Goal: Task Accomplishment & Management: Manage account settings

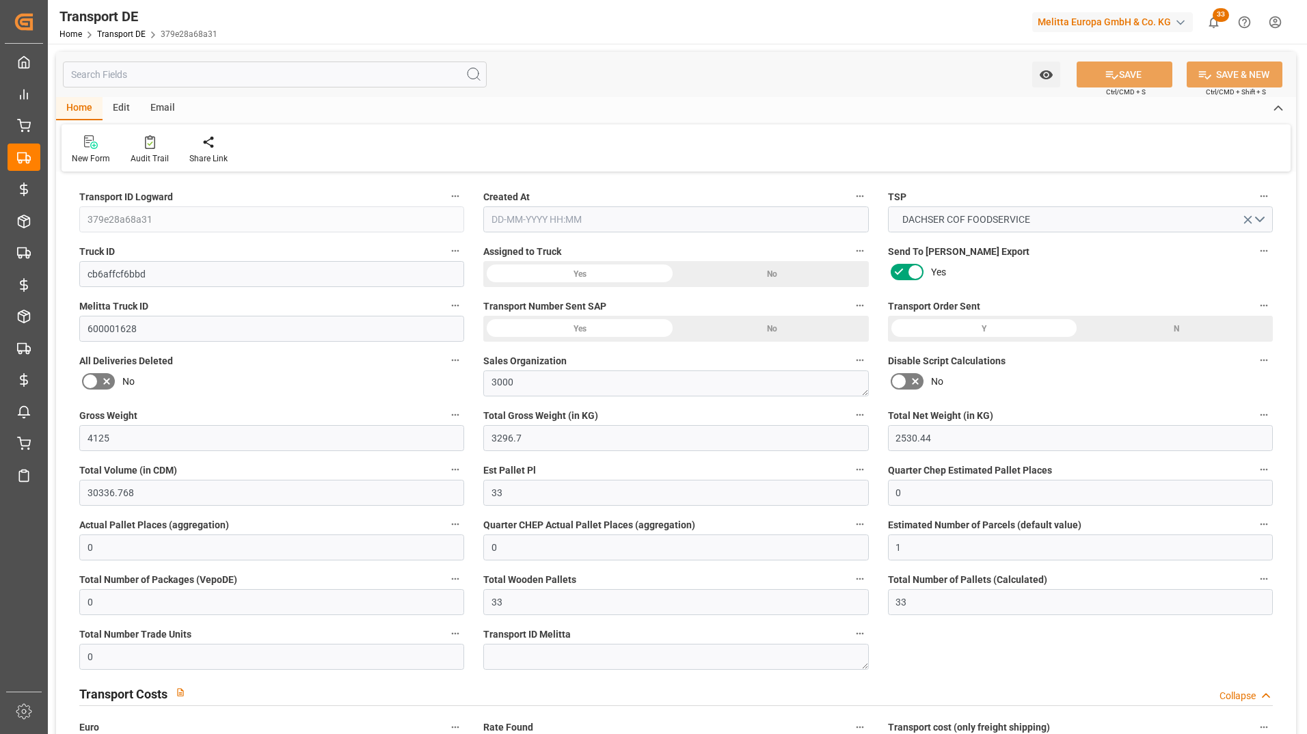
type input "4125"
type input "3296.7"
type input "2530.44"
type input "30336.768"
type input "33"
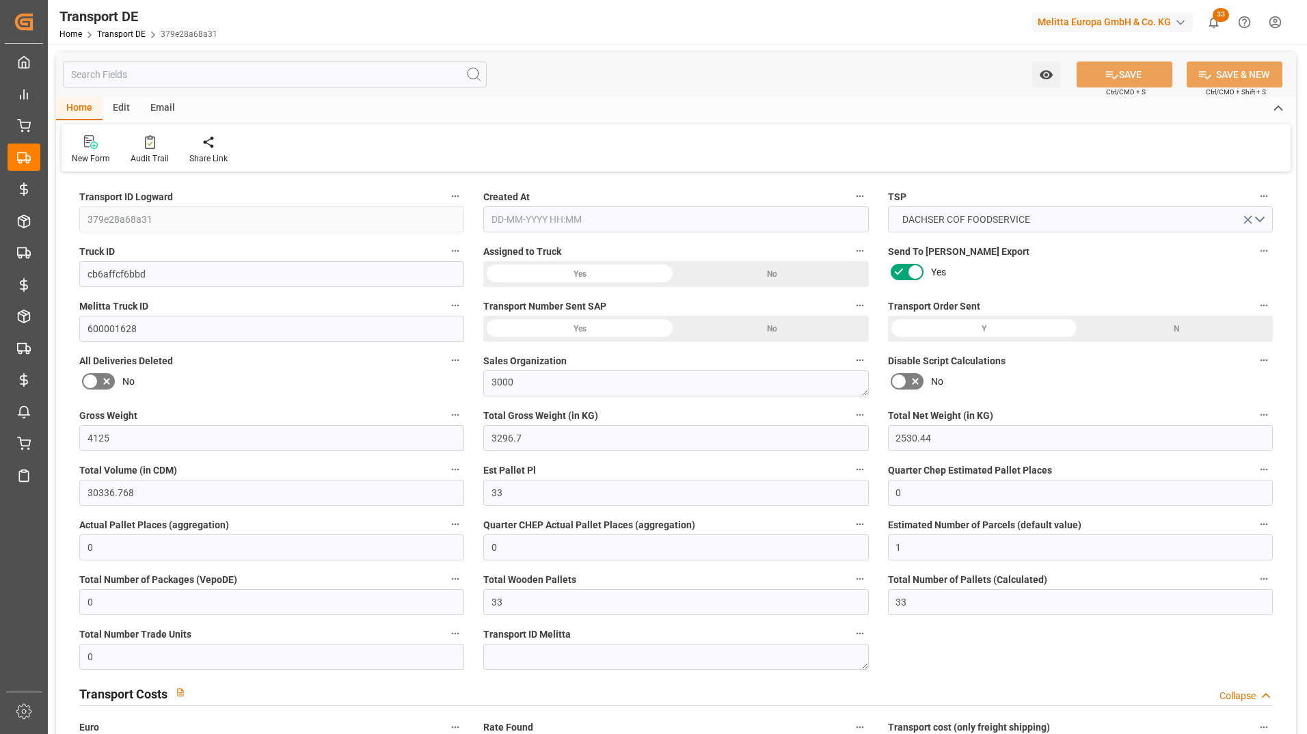
type input "0"
type input "1"
type input "0"
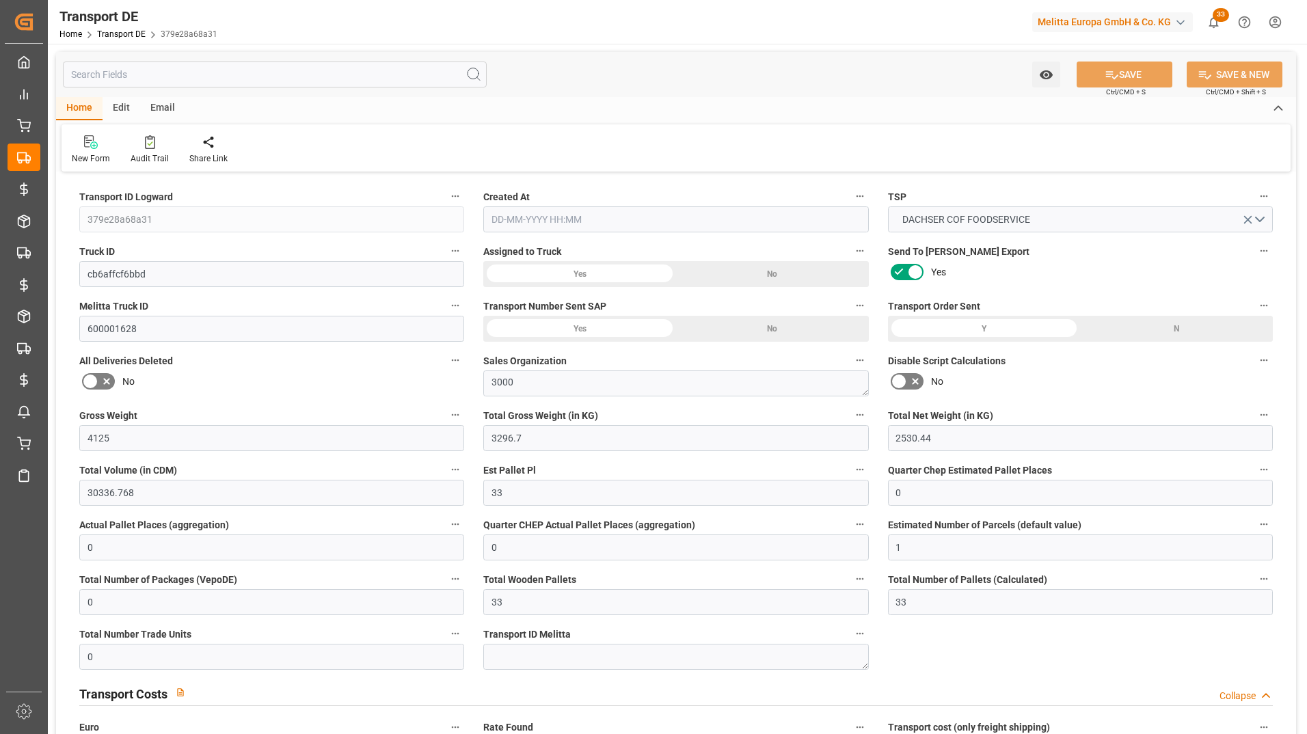
type input "33"
type input "0"
type input "87.205"
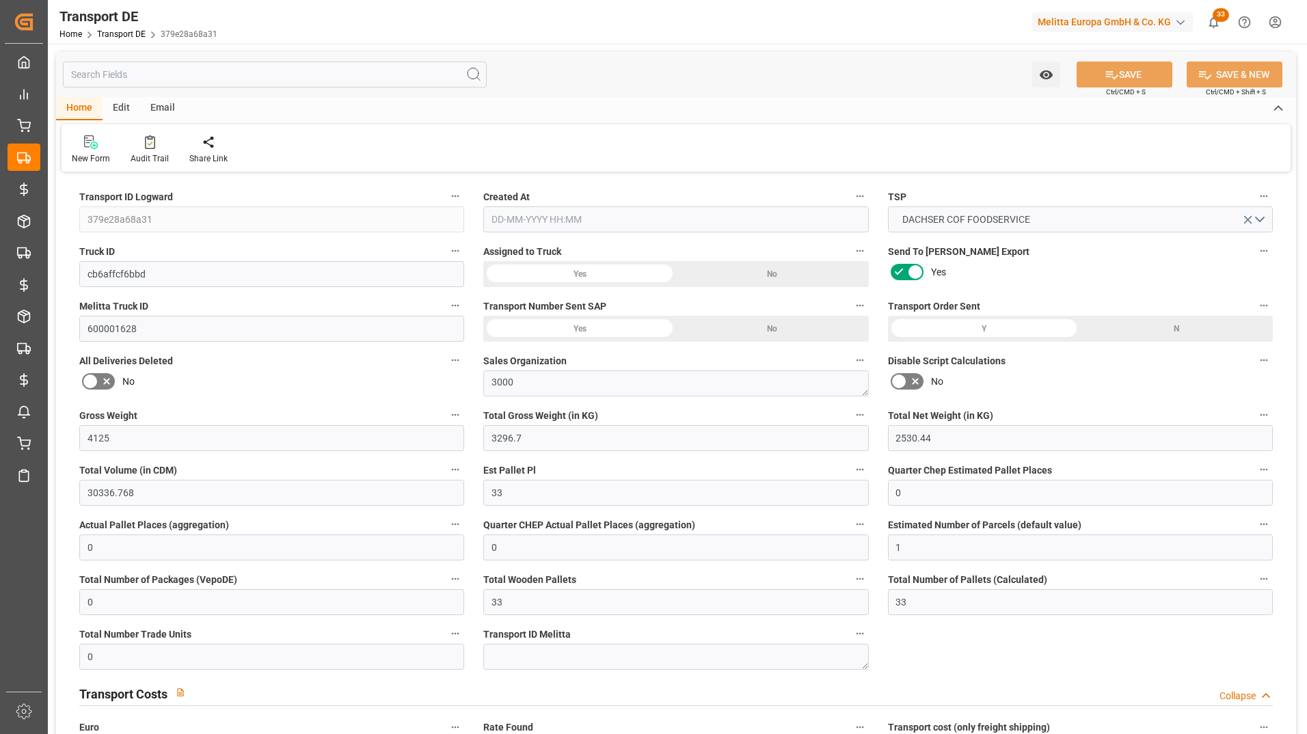
type input "0"
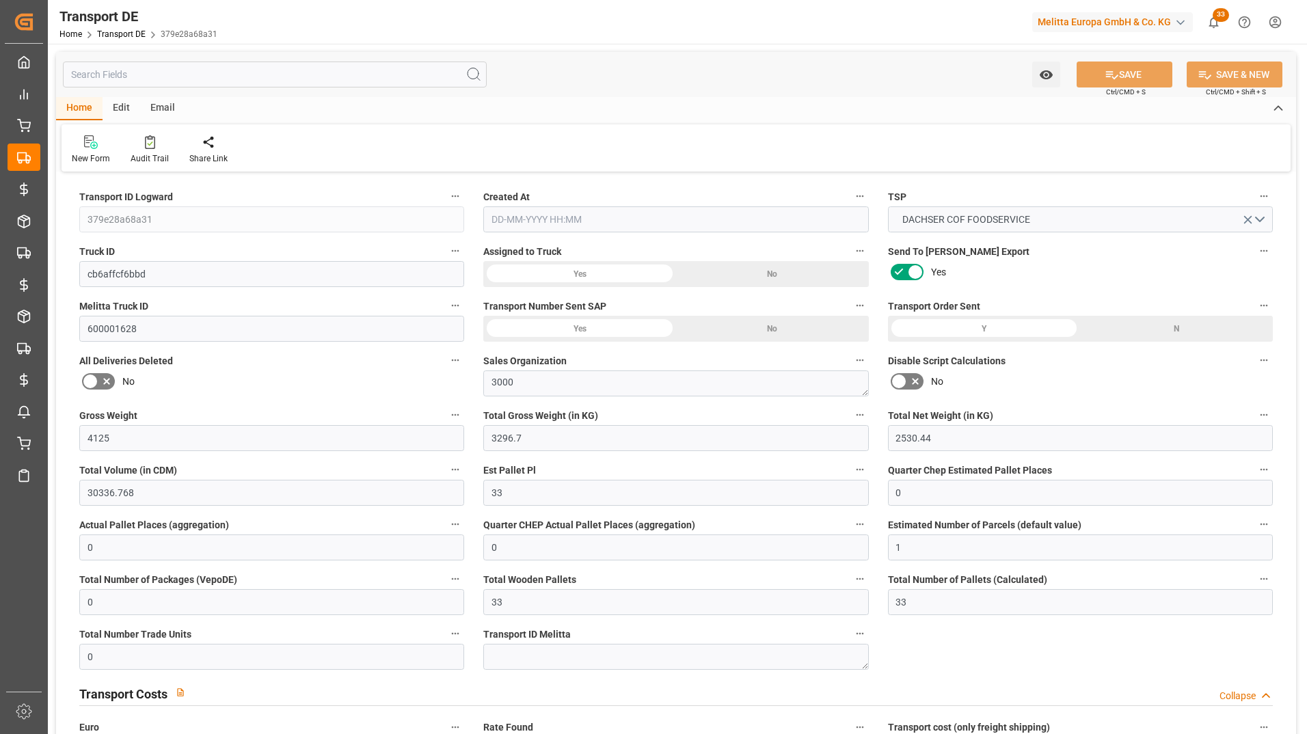
type input "0"
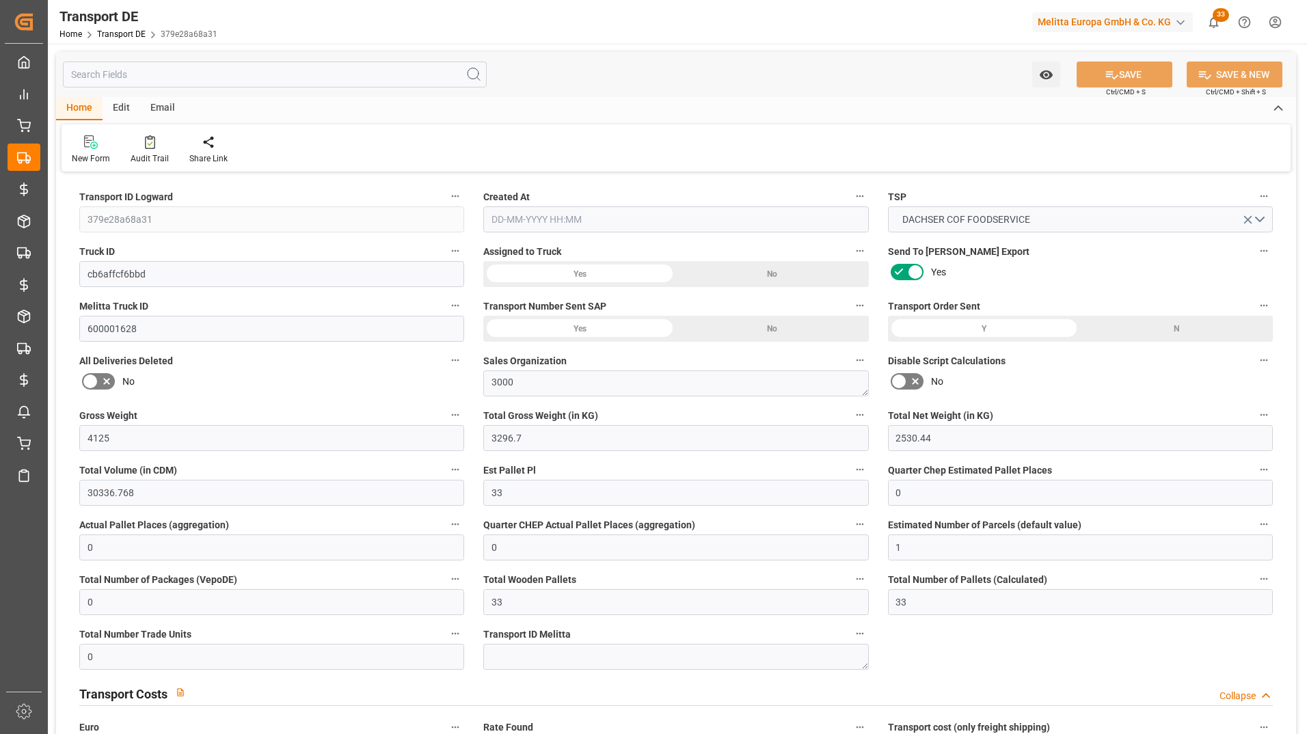
type input "0"
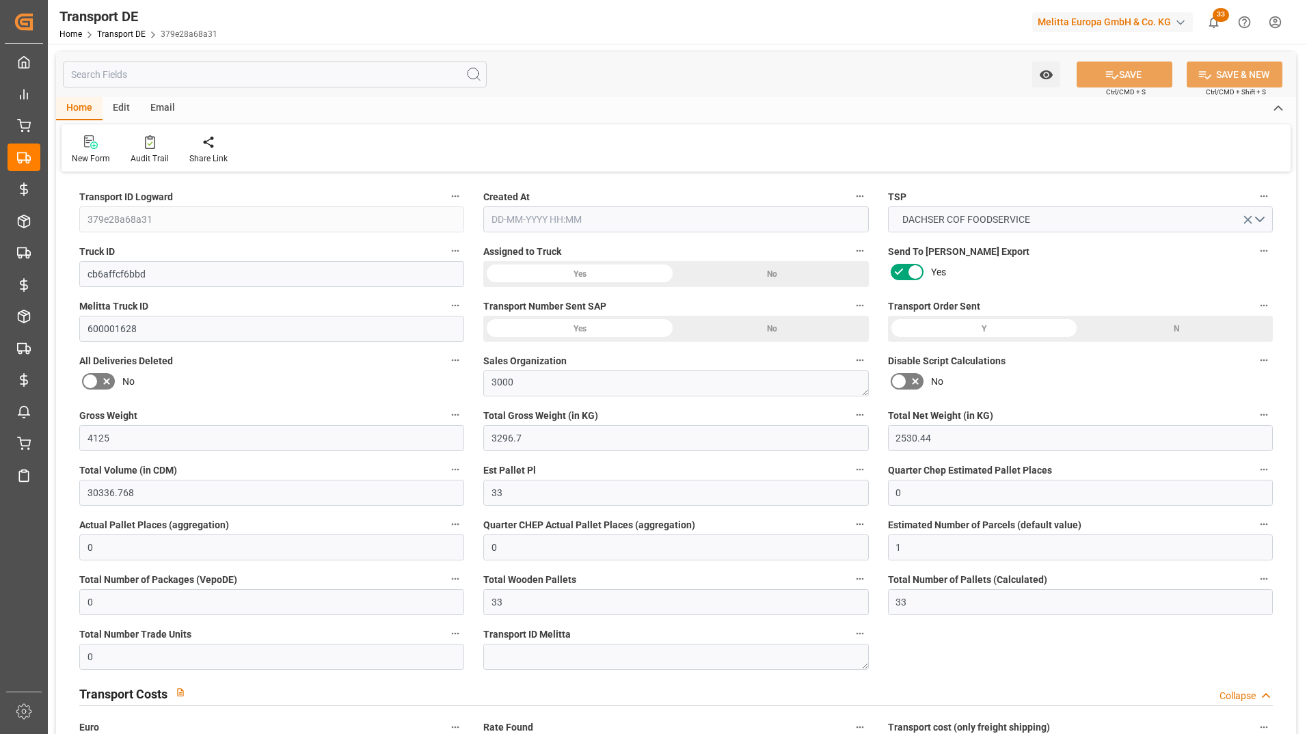
type input "3296.7"
type input "4710.8598"
type input "21"
type input "35"
type input "0"
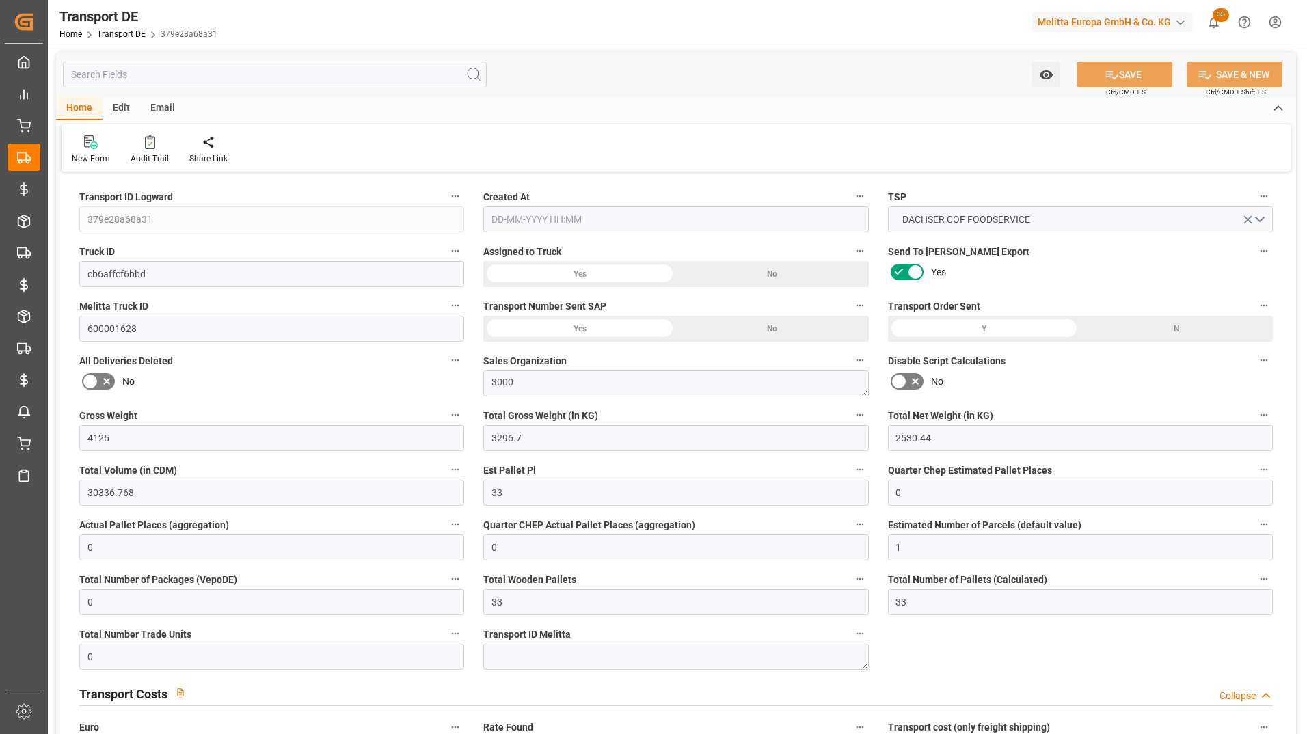
type input "33"
type input "0"
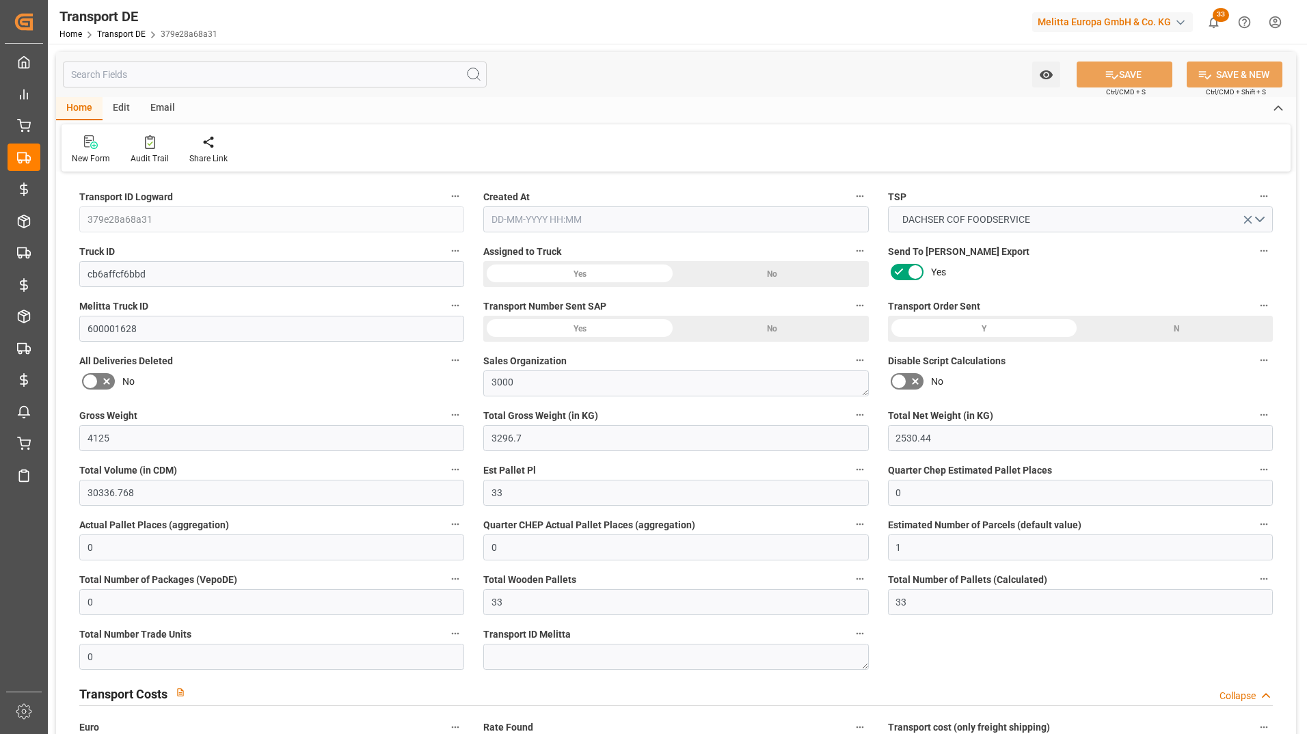
type input "1"
type input "0"
type input "1782"
type input "87.205"
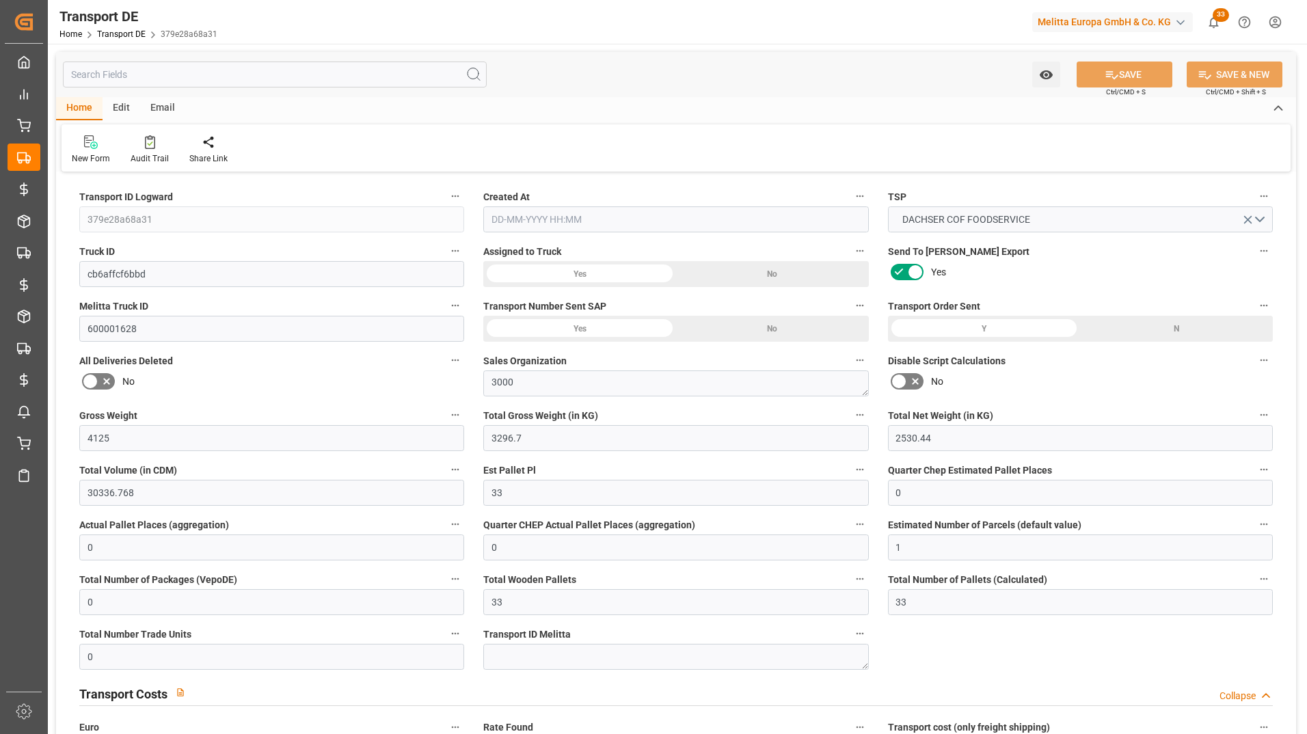
type input "0"
type input "12-08-2025 23:01"
type input "18-08-2025"
type input "25-08-2025"
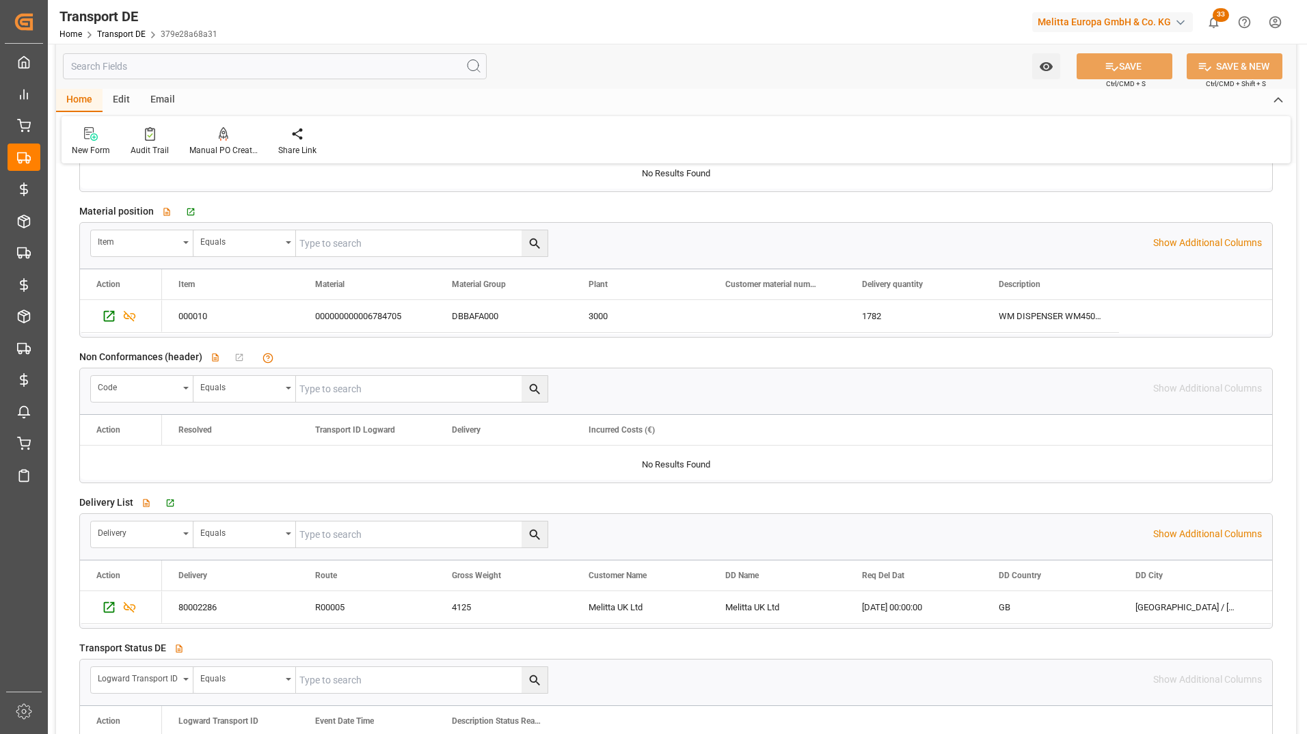
scroll to position [2119, 0]
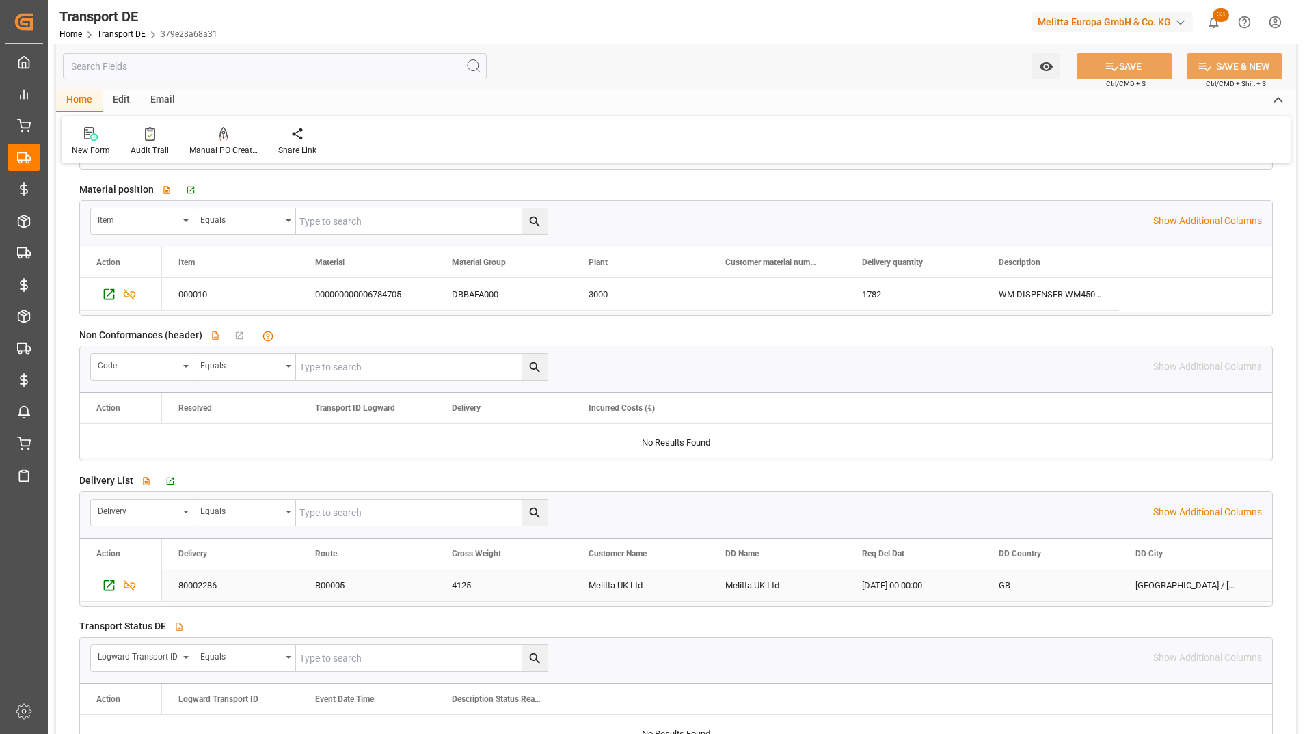
click at [230, 582] on div "80002286" at bounding box center [230, 585] width 137 height 32
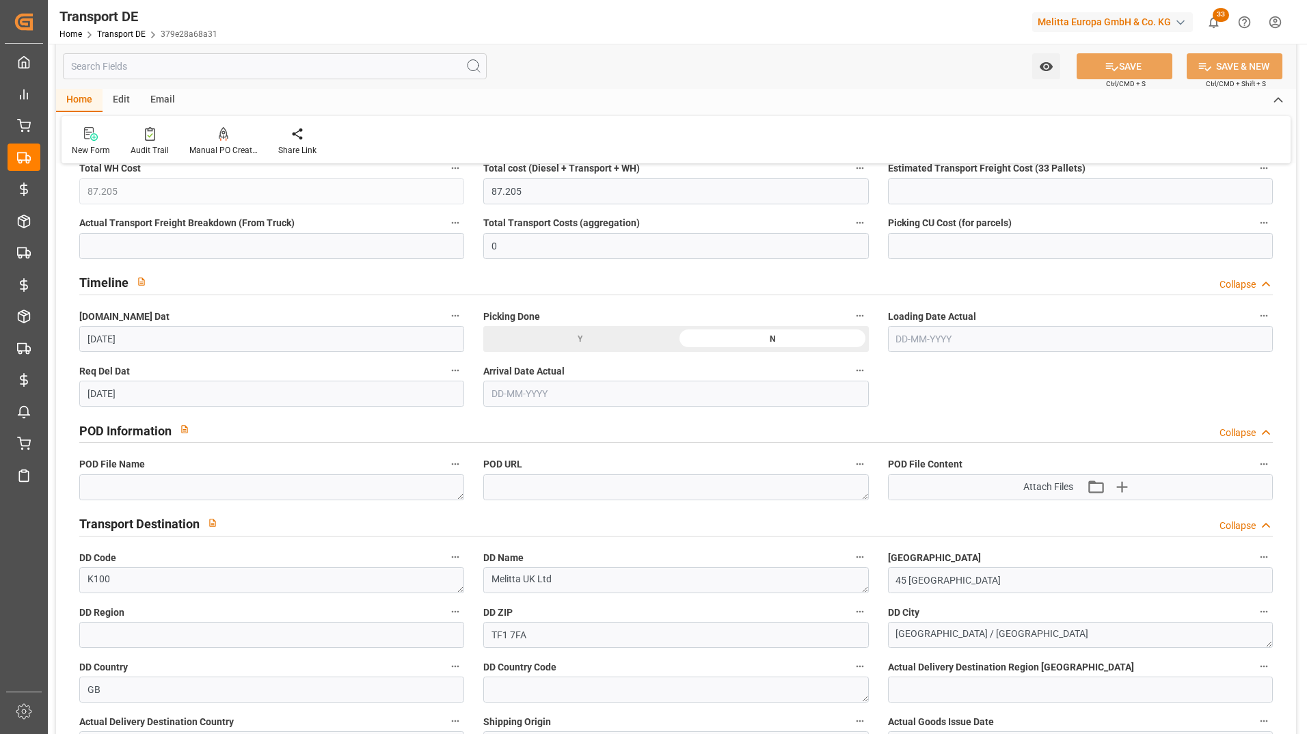
scroll to position [479, 0]
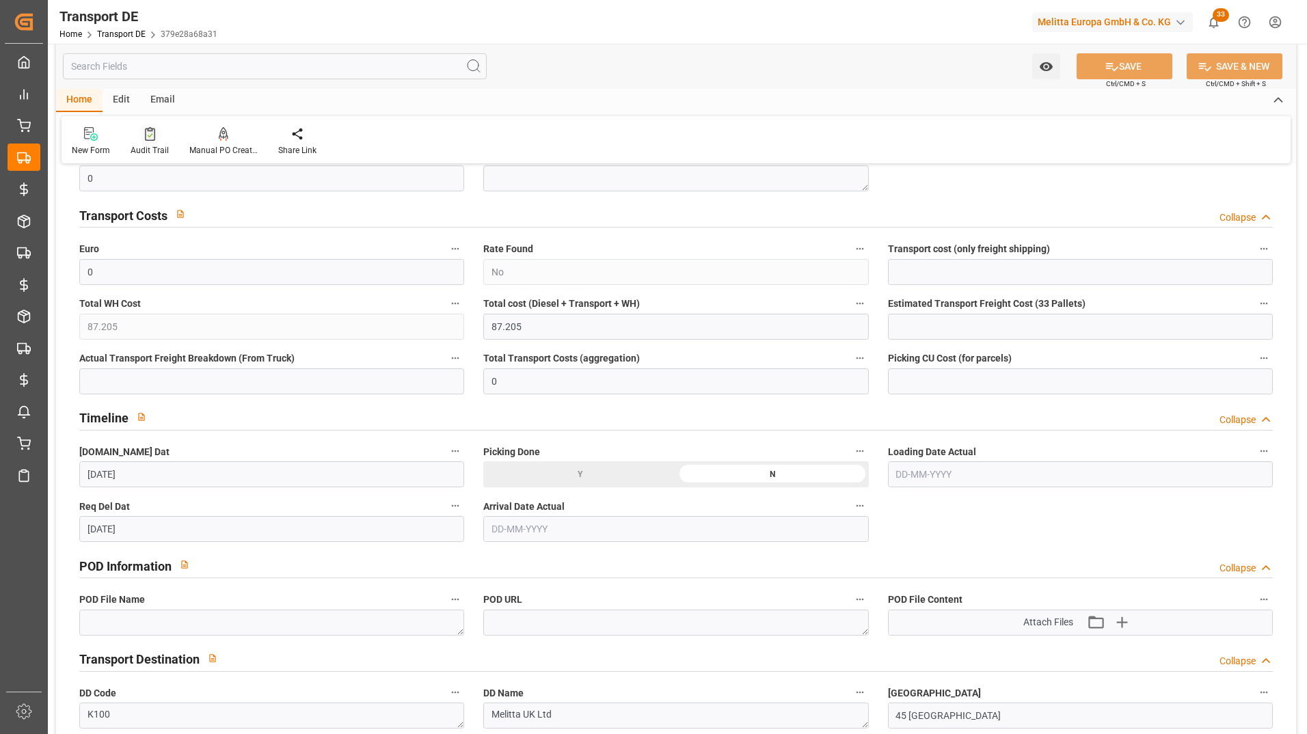
click at [150, 142] on div "Audit Trail" at bounding box center [149, 141] width 59 height 30
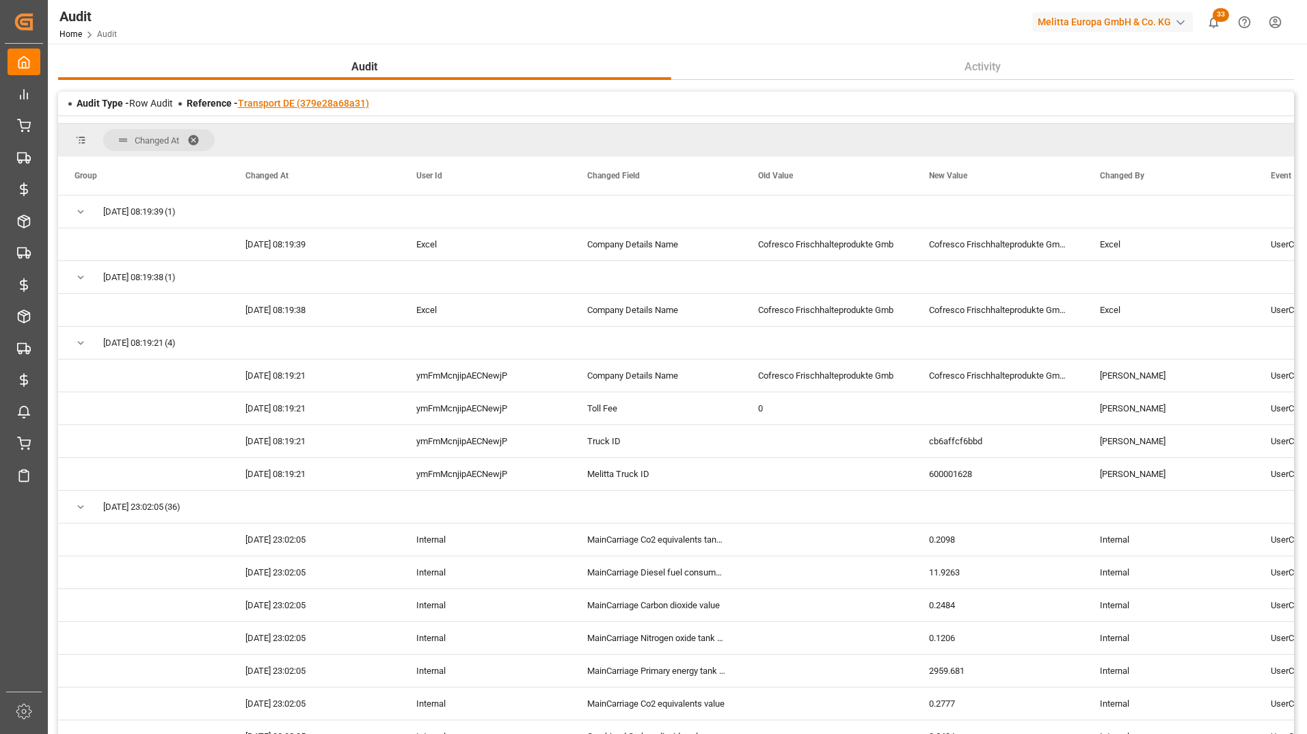
click at [269, 103] on link "Transport DE (379e28a68a31)" at bounding box center [303, 103] width 131 height 11
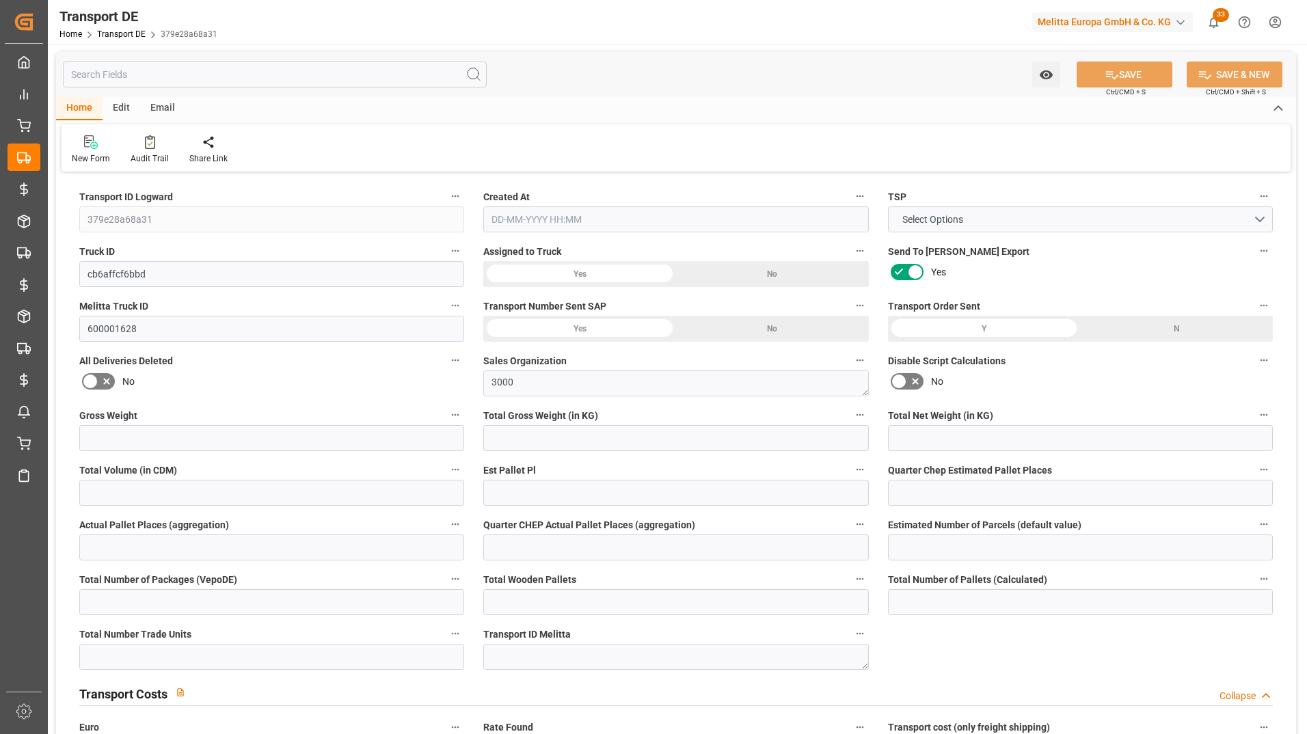
type input "4125"
type input "3296.7"
type input "2530.44"
type input "30336.768"
type input "33"
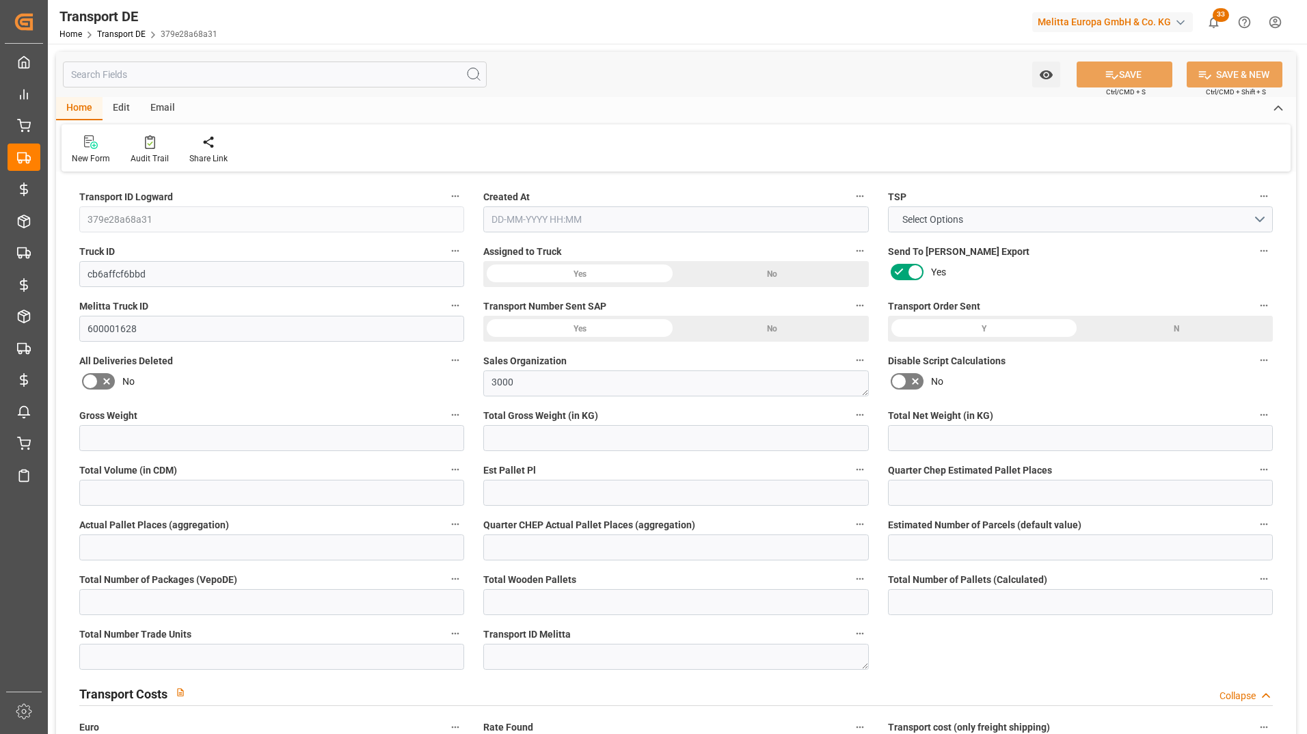
type input "0"
type input "1"
type input "0"
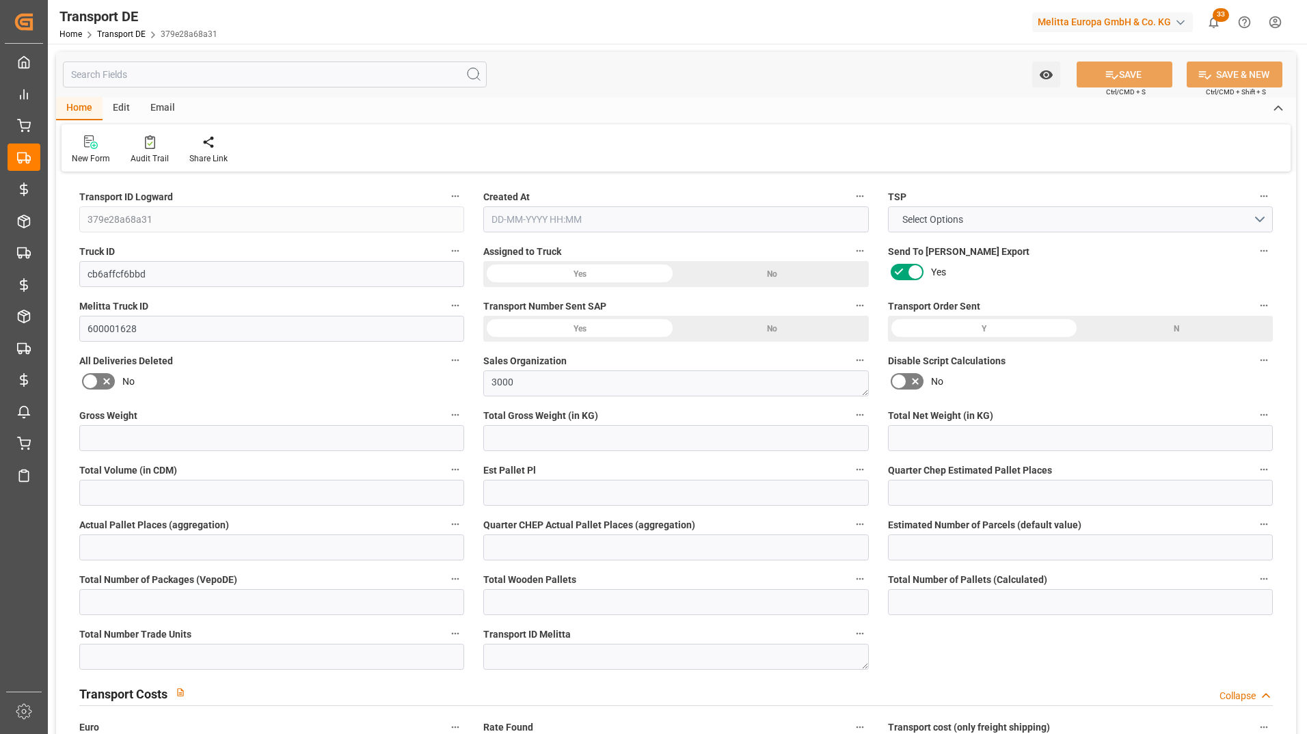
type input "33"
type input "0"
type input "87.205"
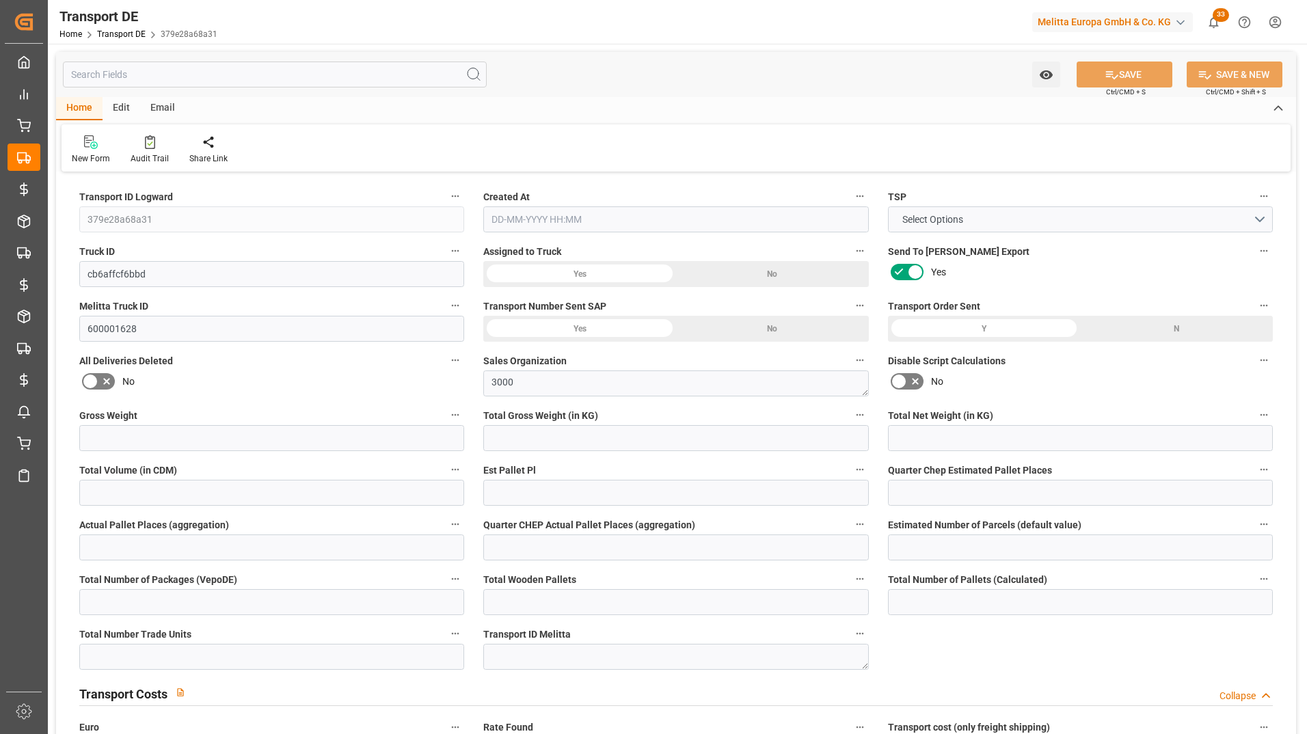
type input "0"
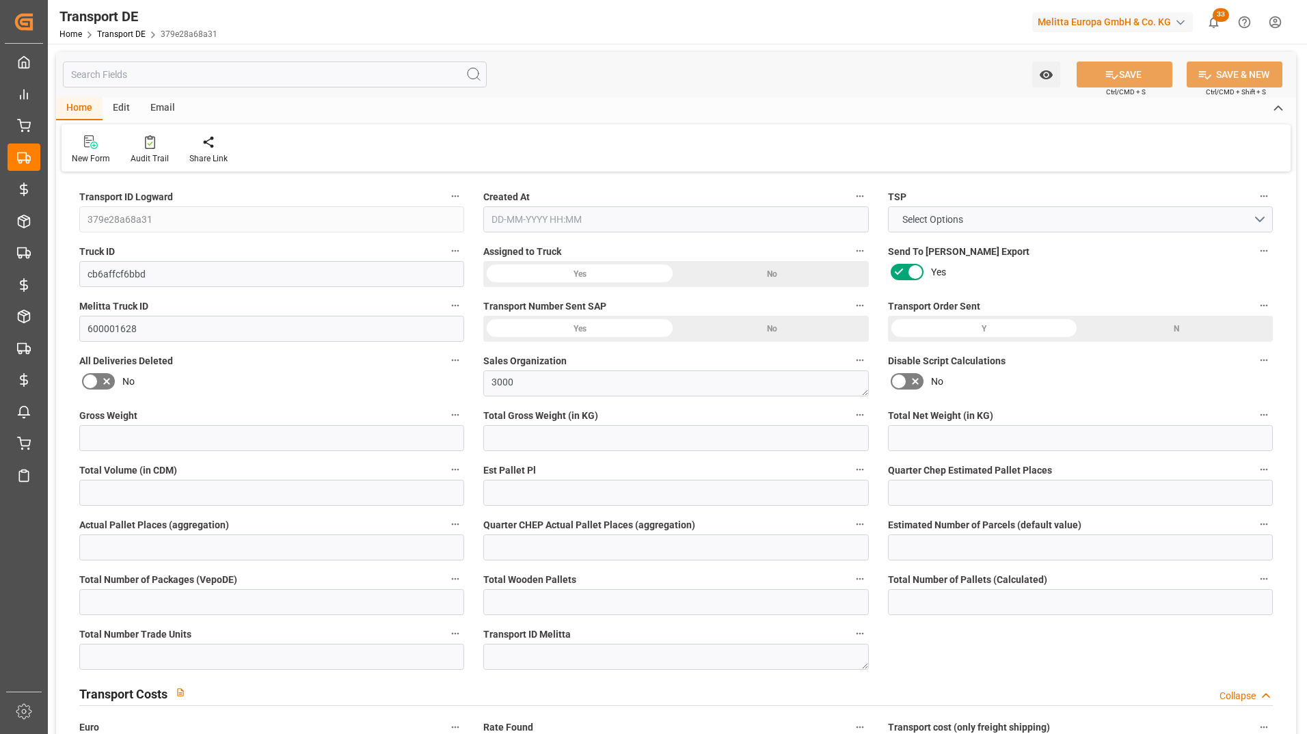
type input "0"
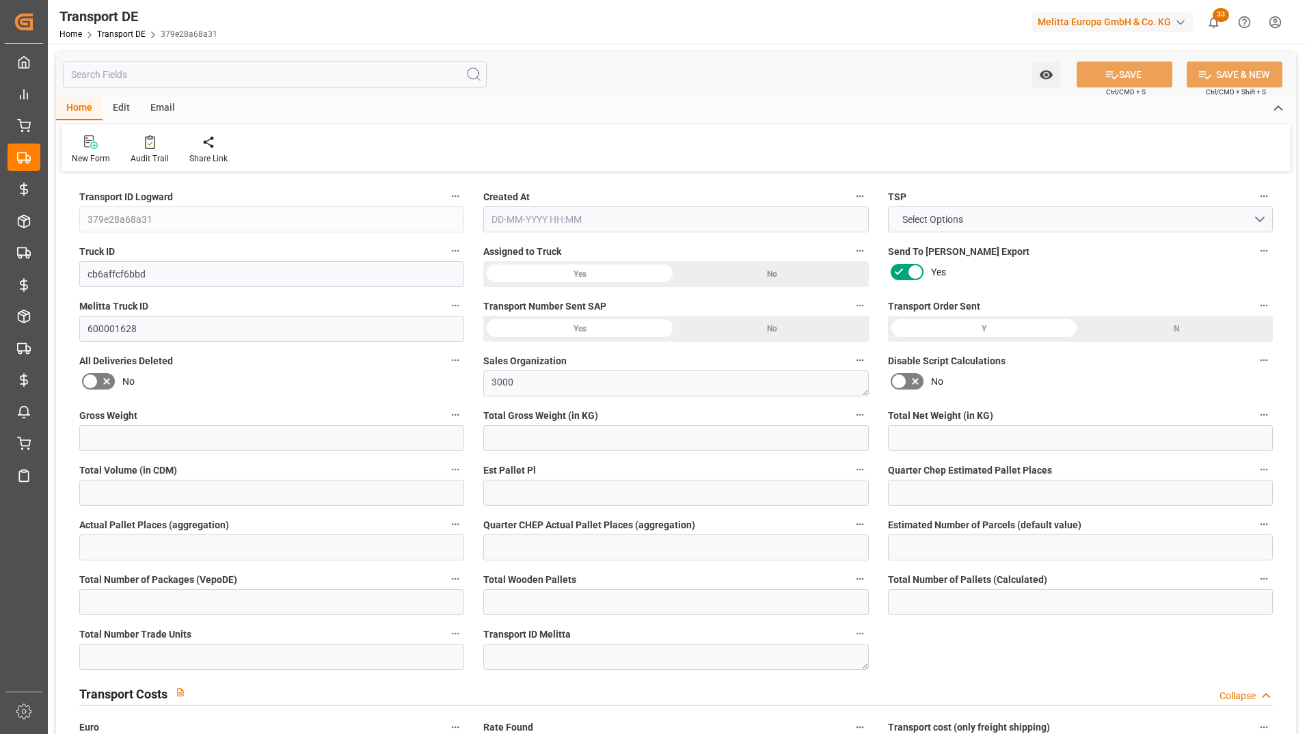
type input "0"
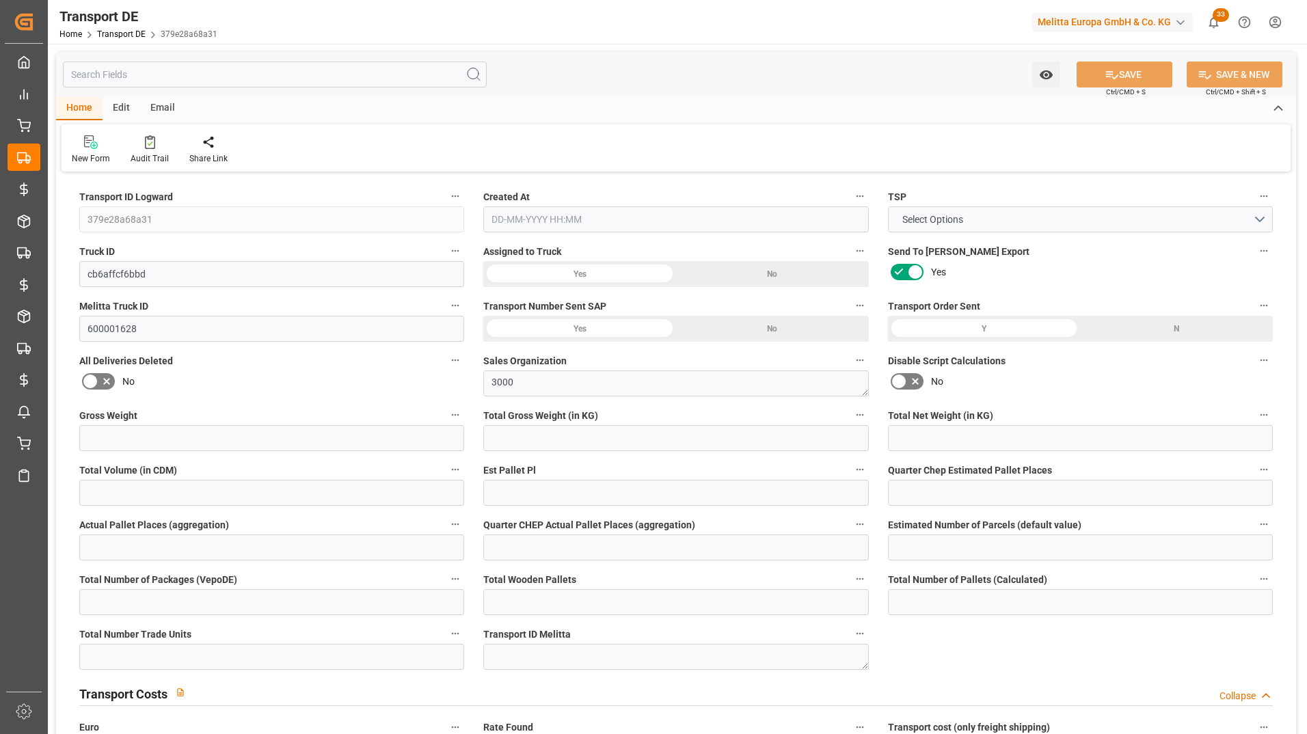
type input "3296.7"
type input "4710.8598"
type input "21"
type input "35"
type input "0"
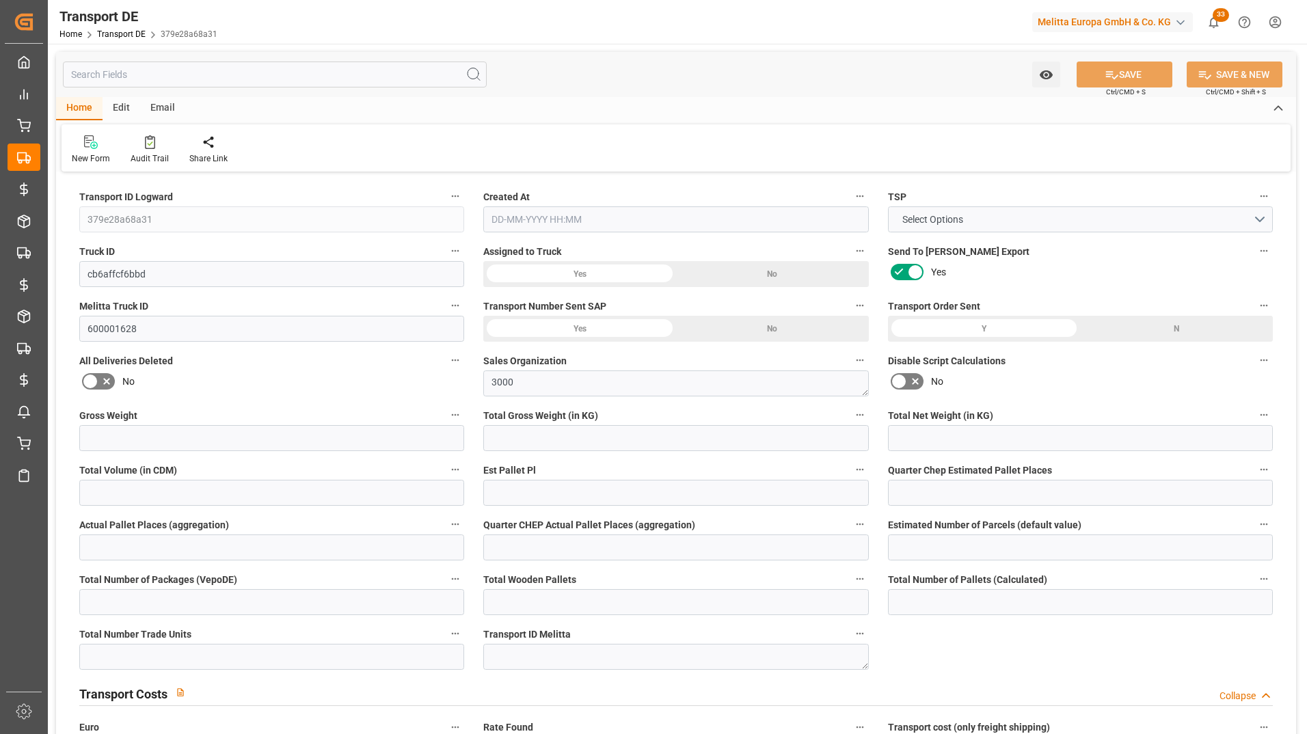
type input "33"
type input "0"
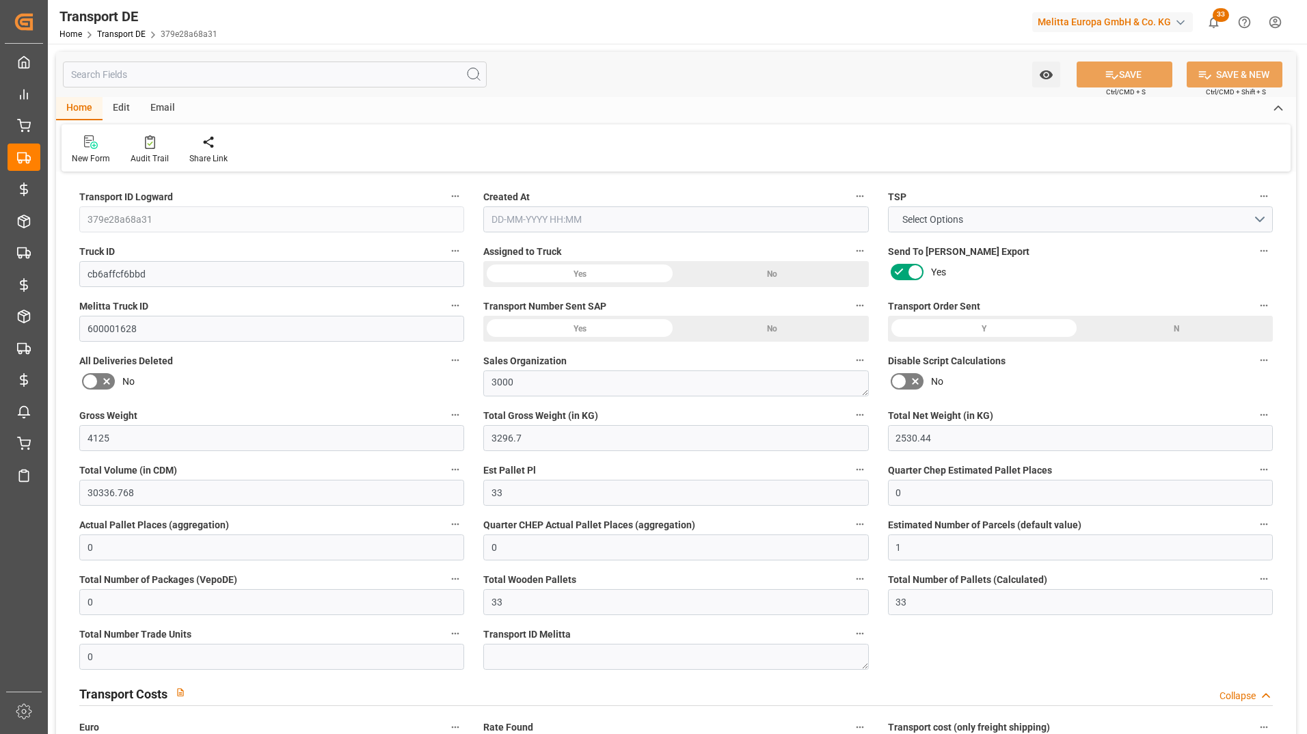
type input "1"
type input "0"
type input "1782"
type input "87.205"
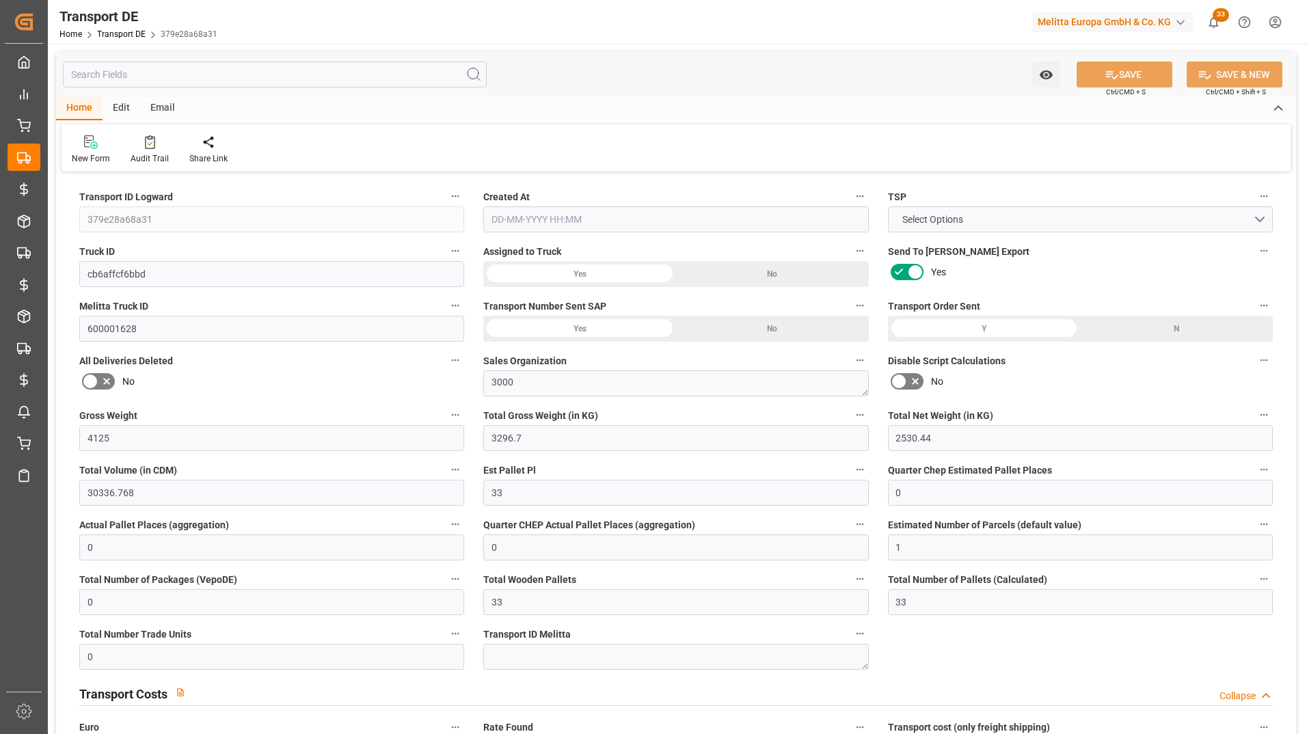
type input "0"
type input "12-08-2025 23:01"
type input "18-08-2025"
type input "25-08-2025"
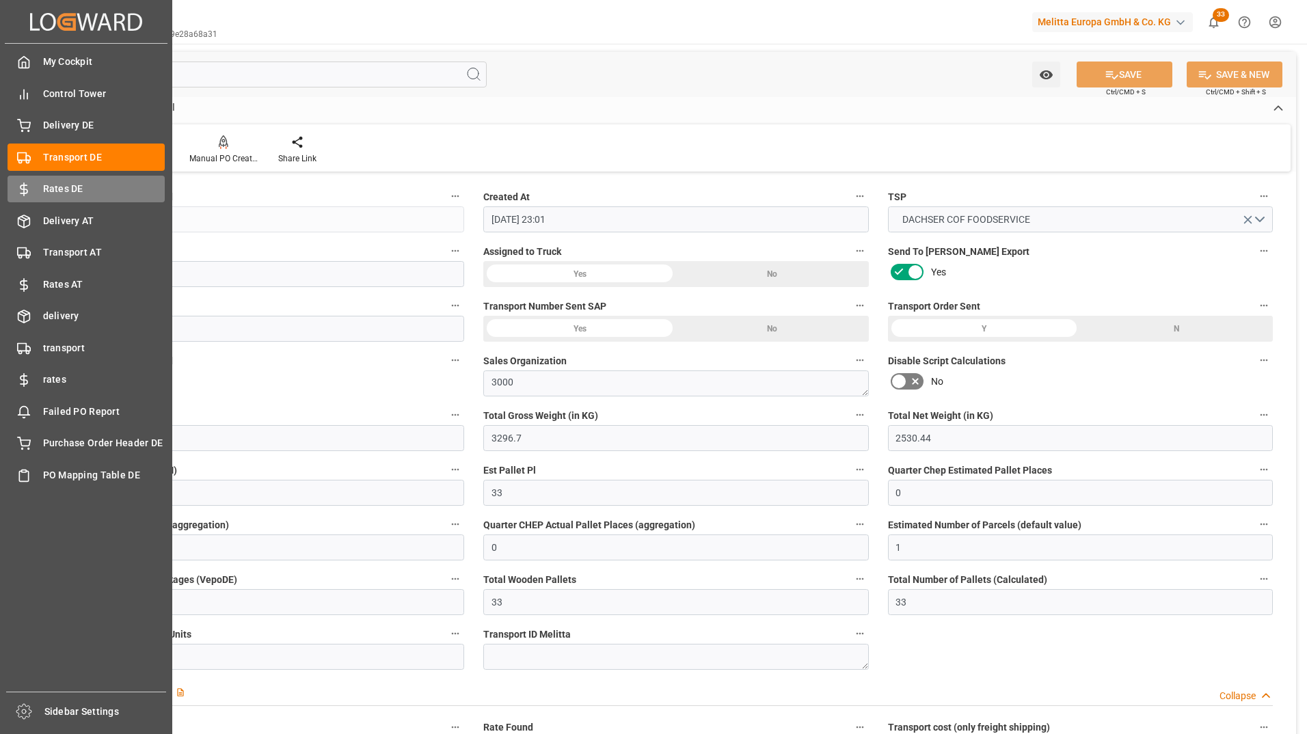
click at [38, 187] on div "Rates DE Rates DE" at bounding box center [86, 189] width 157 height 27
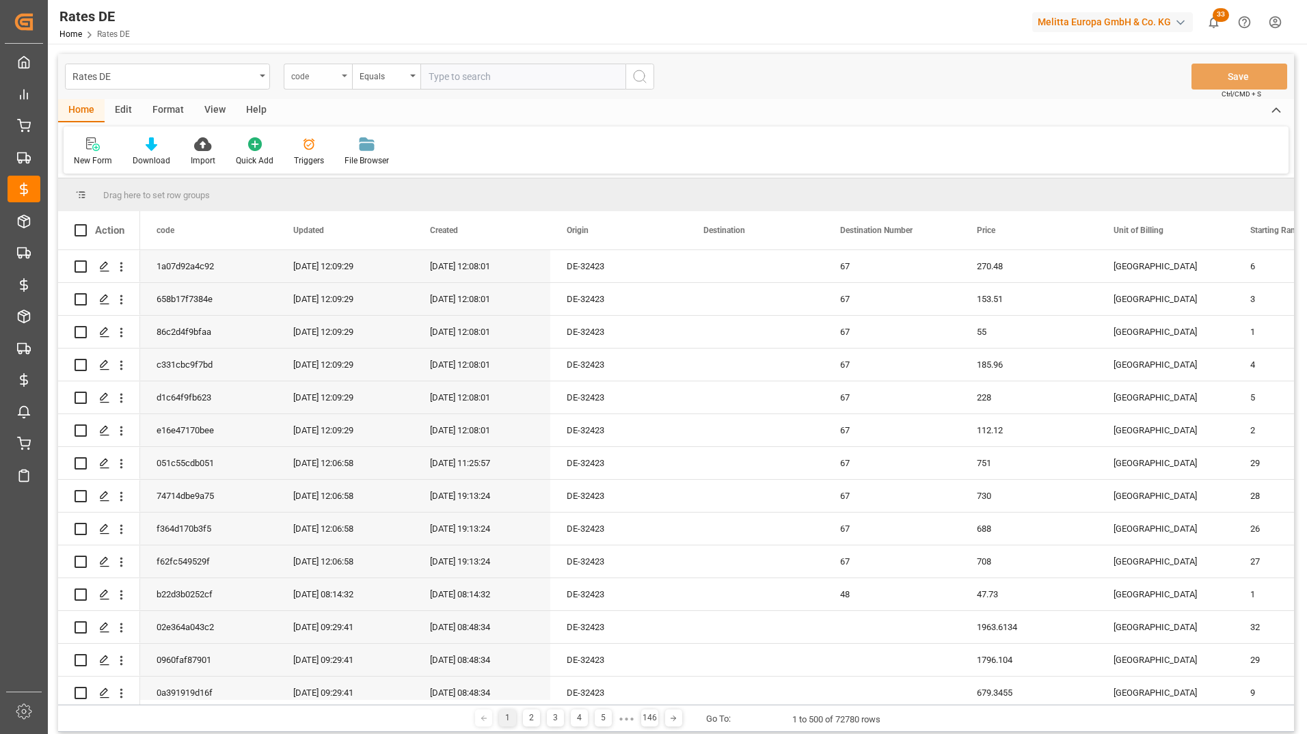
click at [313, 71] on div "code" at bounding box center [314, 75] width 46 height 16
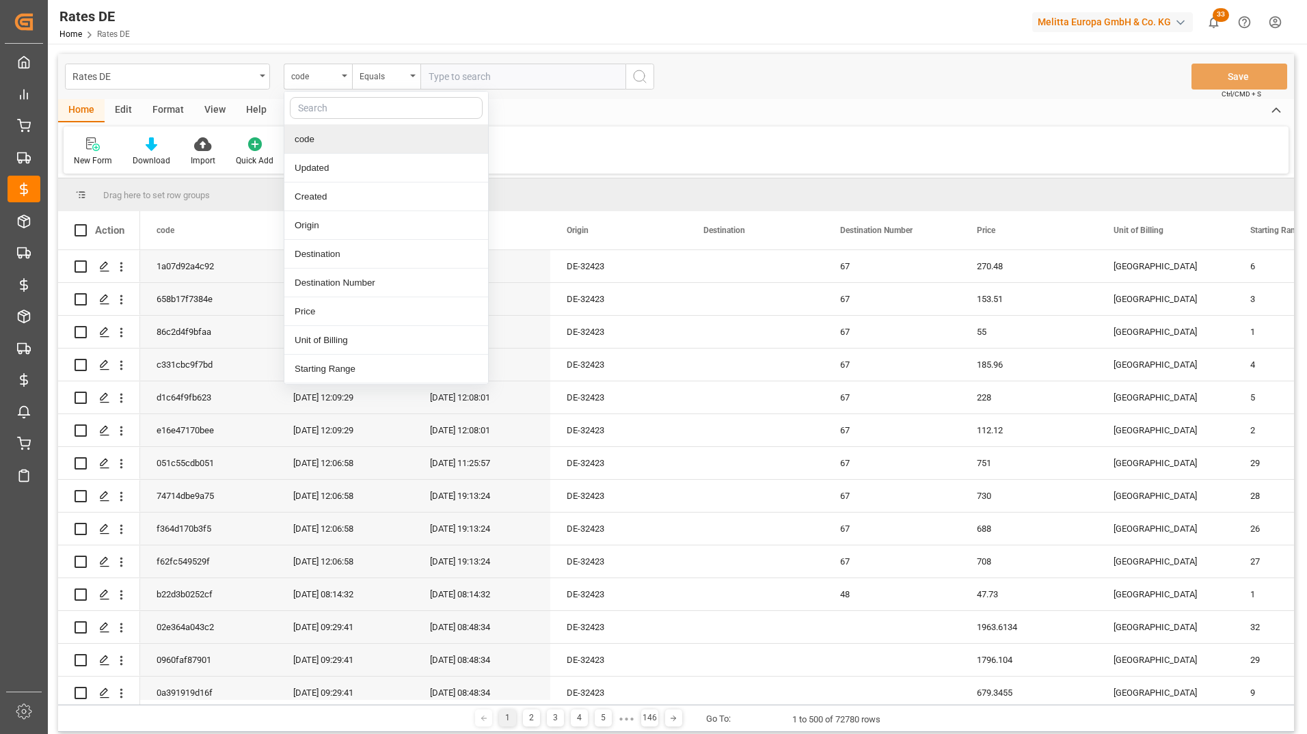
click at [325, 100] on input "text" at bounding box center [386, 108] width 193 height 22
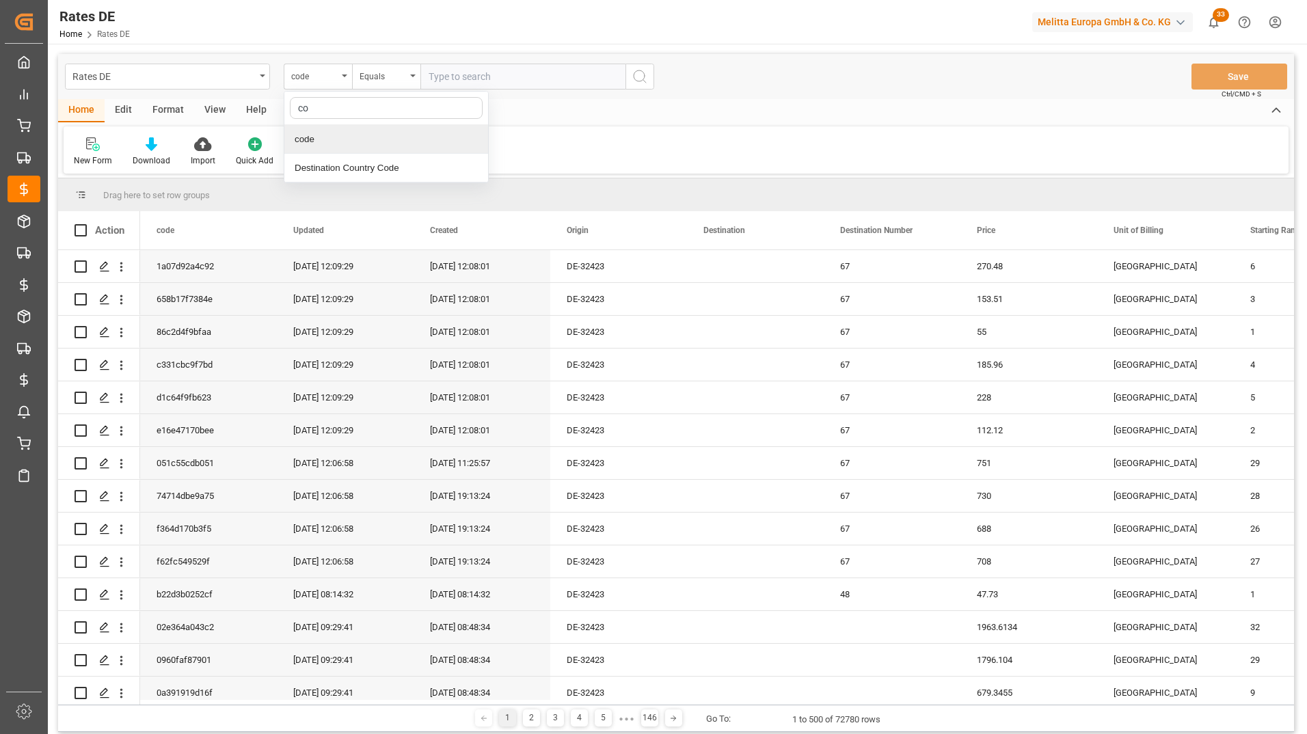
type input "cou"
click at [393, 140] on div "Destination Country Code" at bounding box center [386, 139] width 204 height 29
click at [446, 75] on input "text" at bounding box center [522, 77] width 205 height 26
type input "GB"
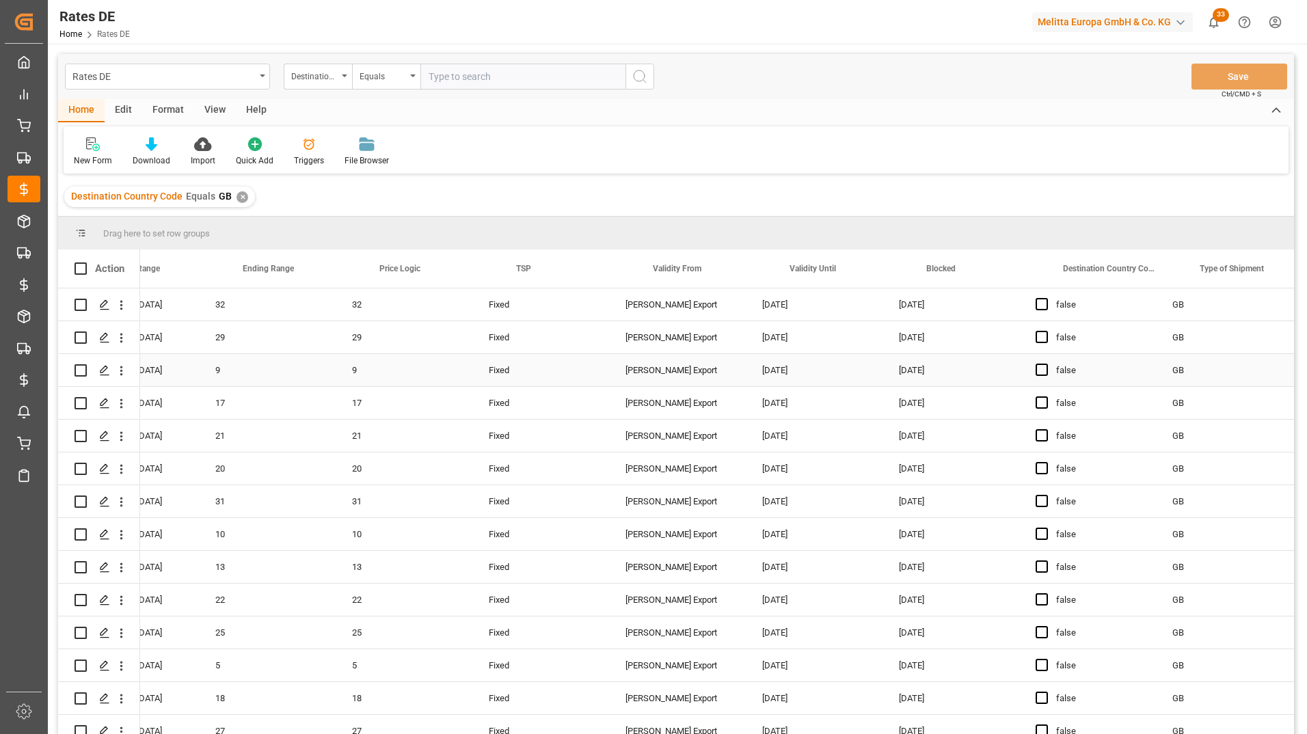
scroll to position [0, 1162]
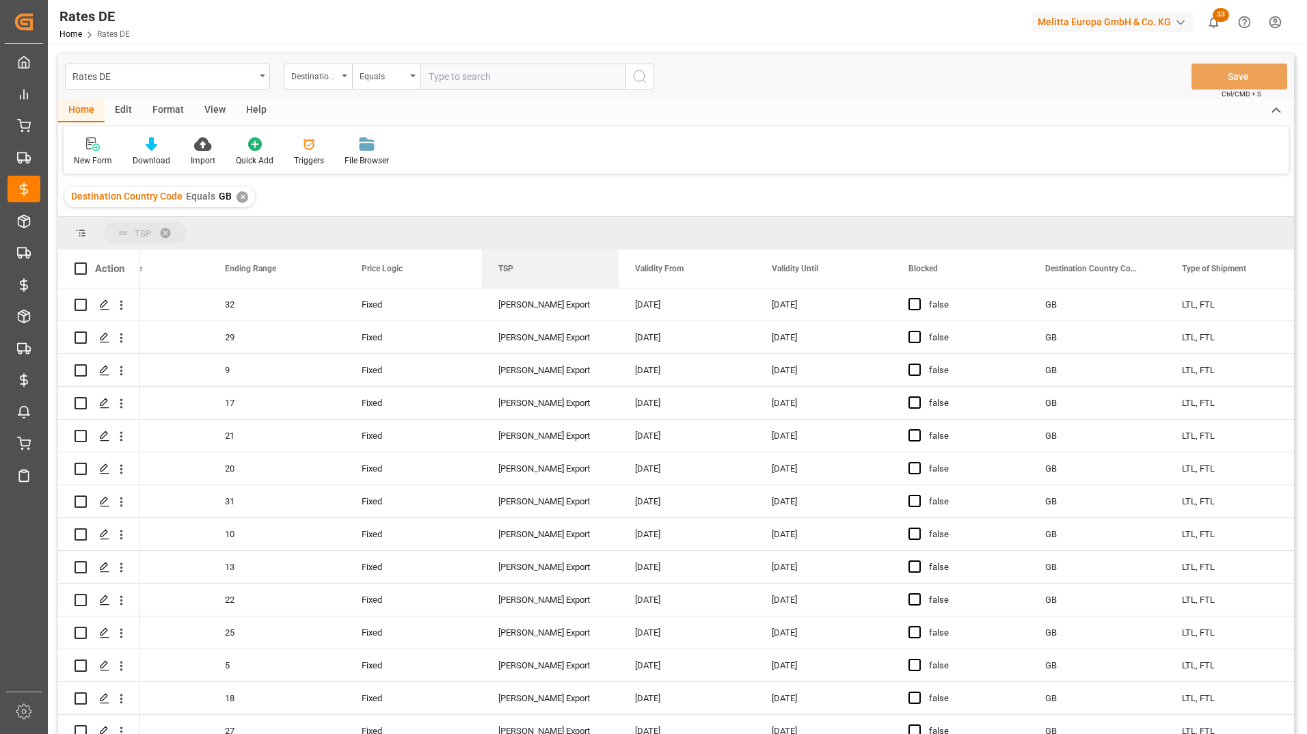
drag, startPoint x: 513, startPoint y: 275, endPoint x: 522, endPoint y: 230, distance: 45.3
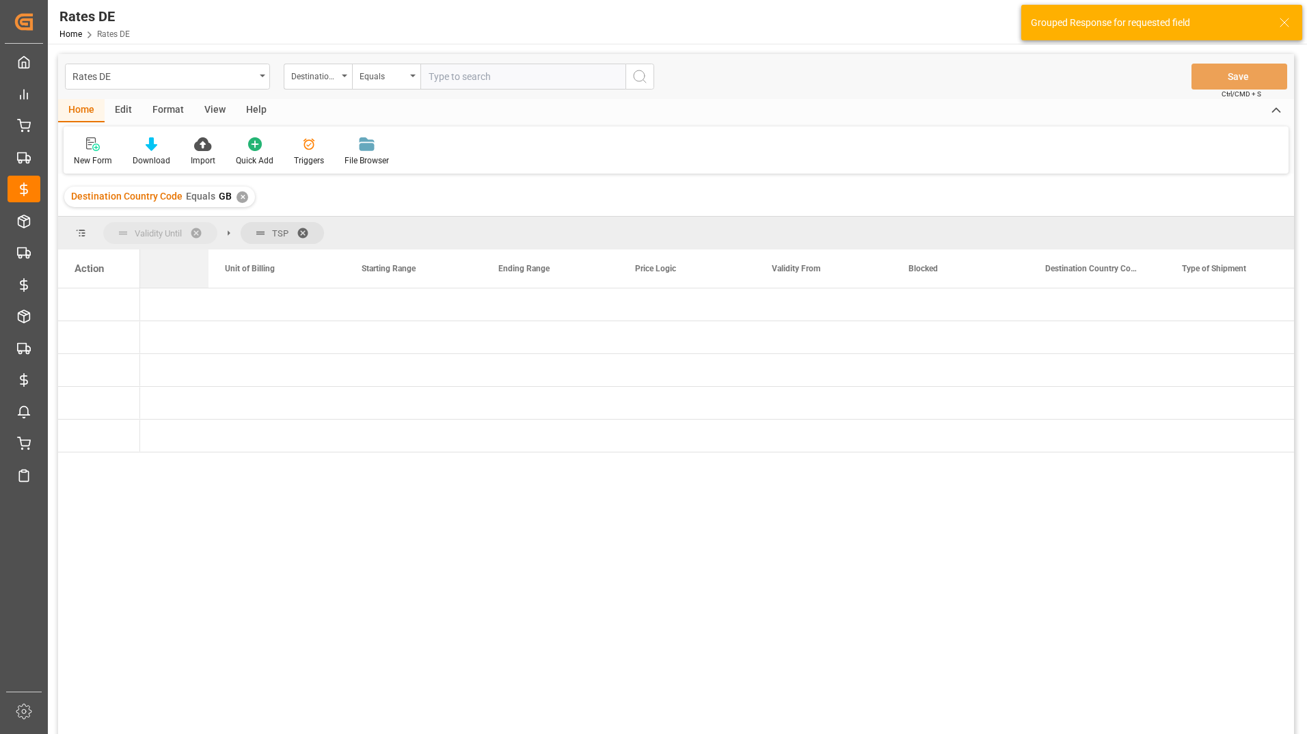
drag, startPoint x: 685, startPoint y: 258, endPoint x: 163, endPoint y: 243, distance: 521.8
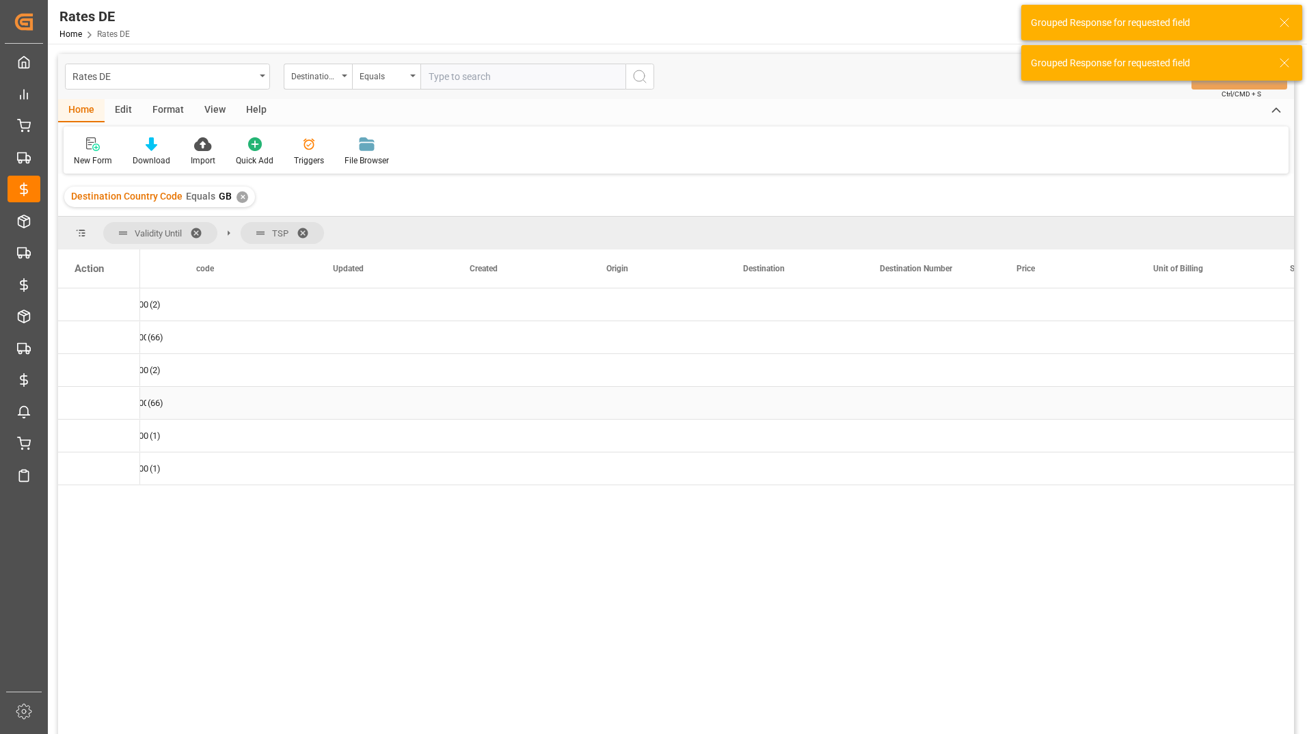
scroll to position [0, 0]
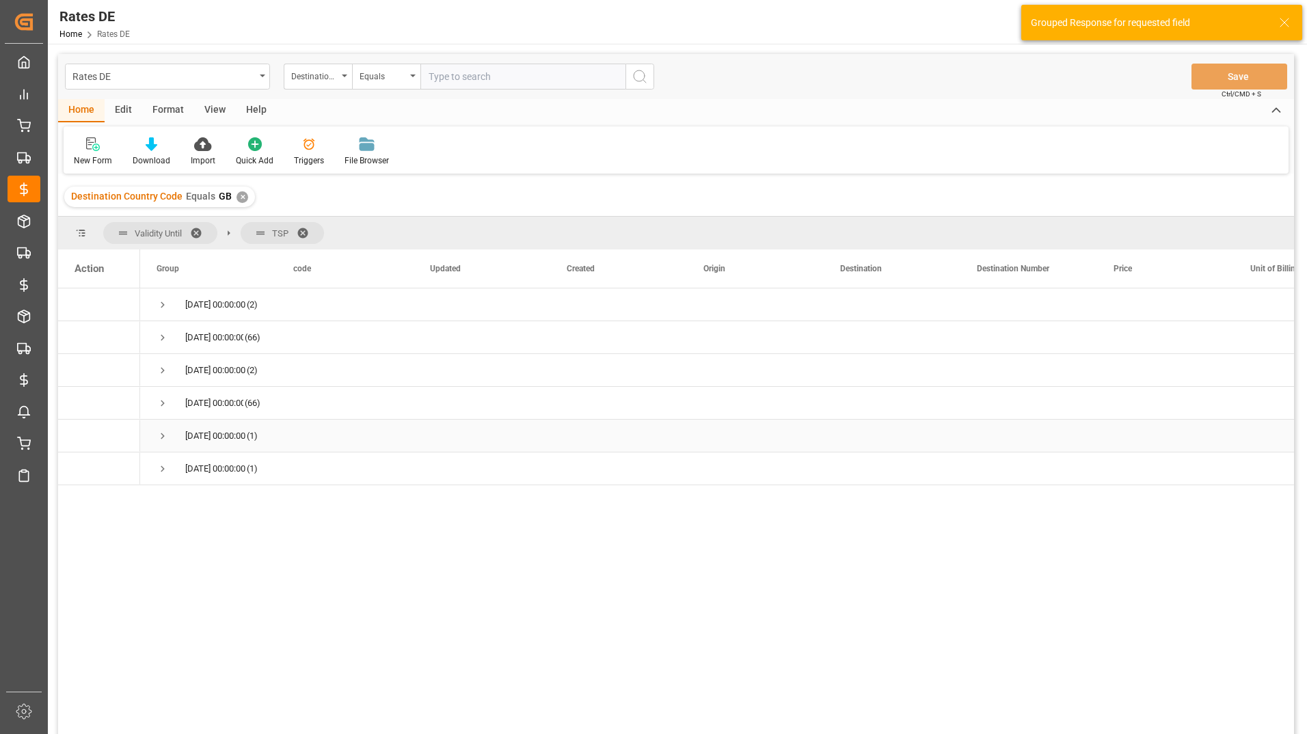
click at [165, 438] on span "Press SPACE to select this row." at bounding box center [163, 436] width 12 height 12
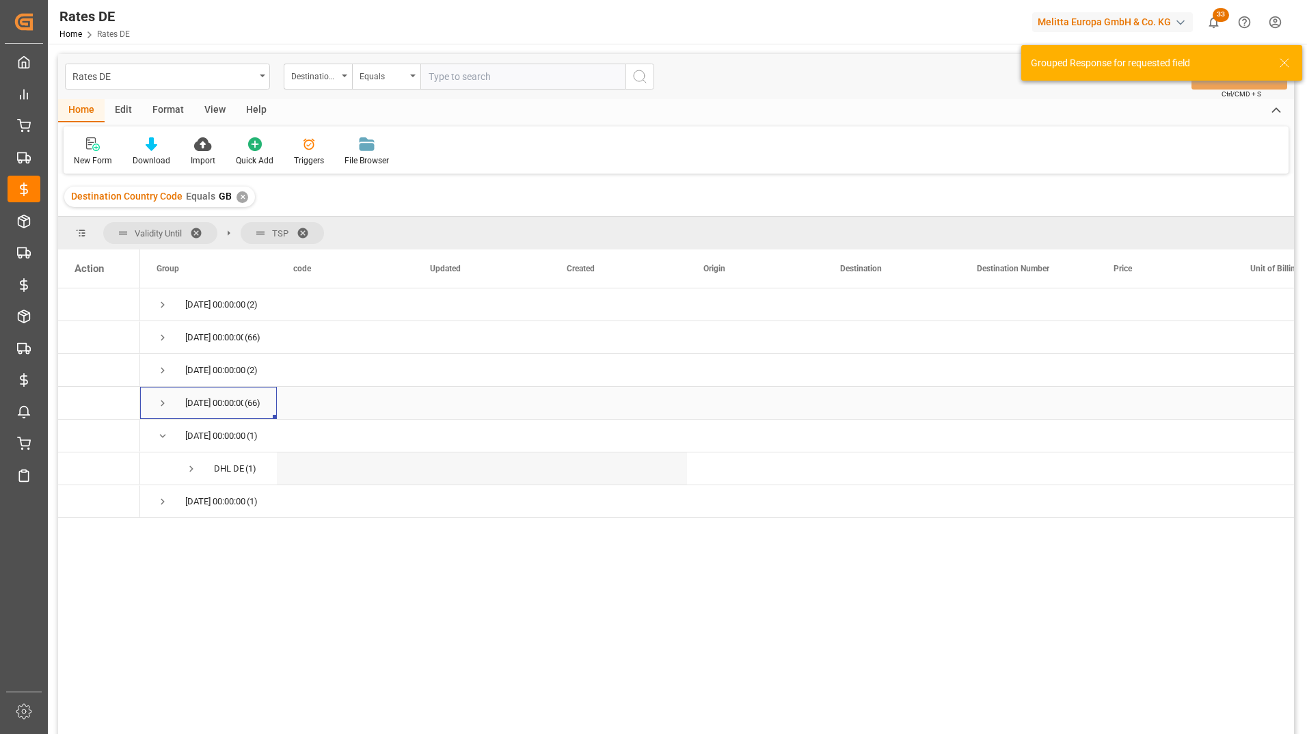
click at [165, 410] on span "Press SPACE to select this row." at bounding box center [163, 403] width 12 height 31
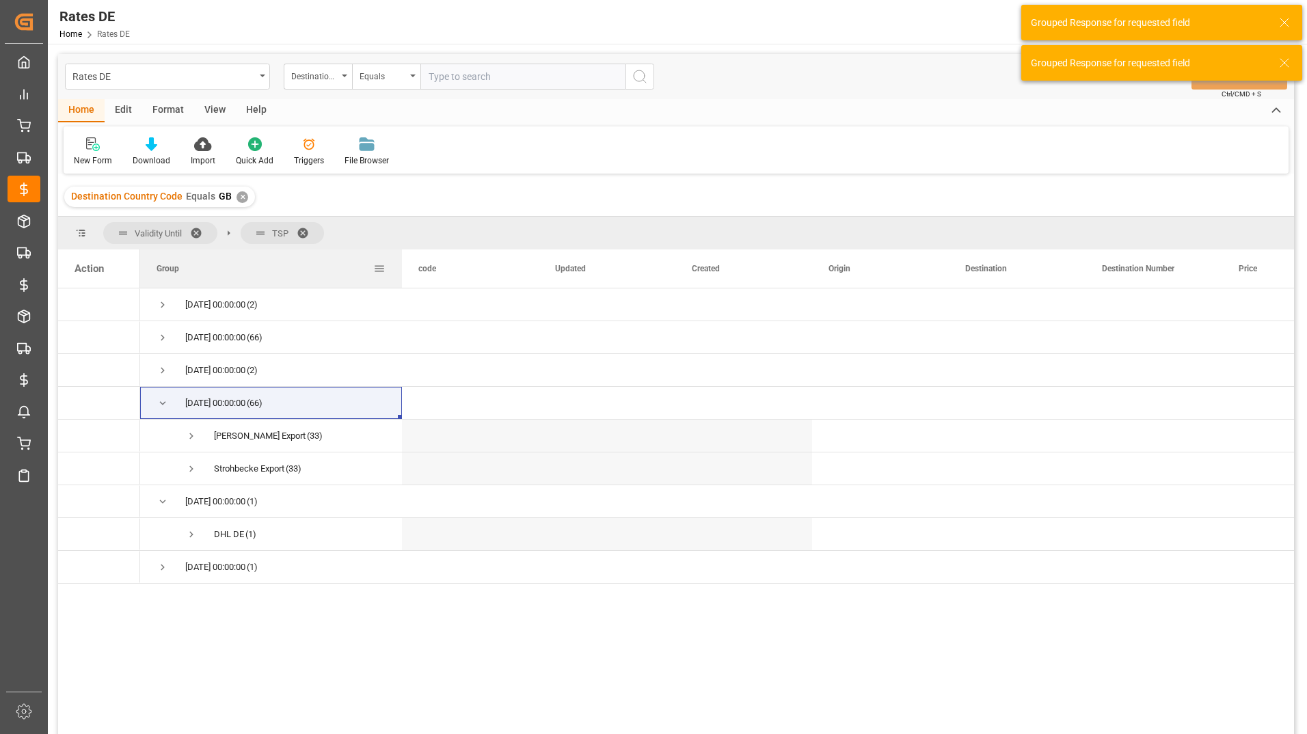
drag, startPoint x: 276, startPoint y: 266, endPoint x: 439, endPoint y: 270, distance: 162.8
click at [405, 264] on div at bounding box center [401, 269] width 5 height 38
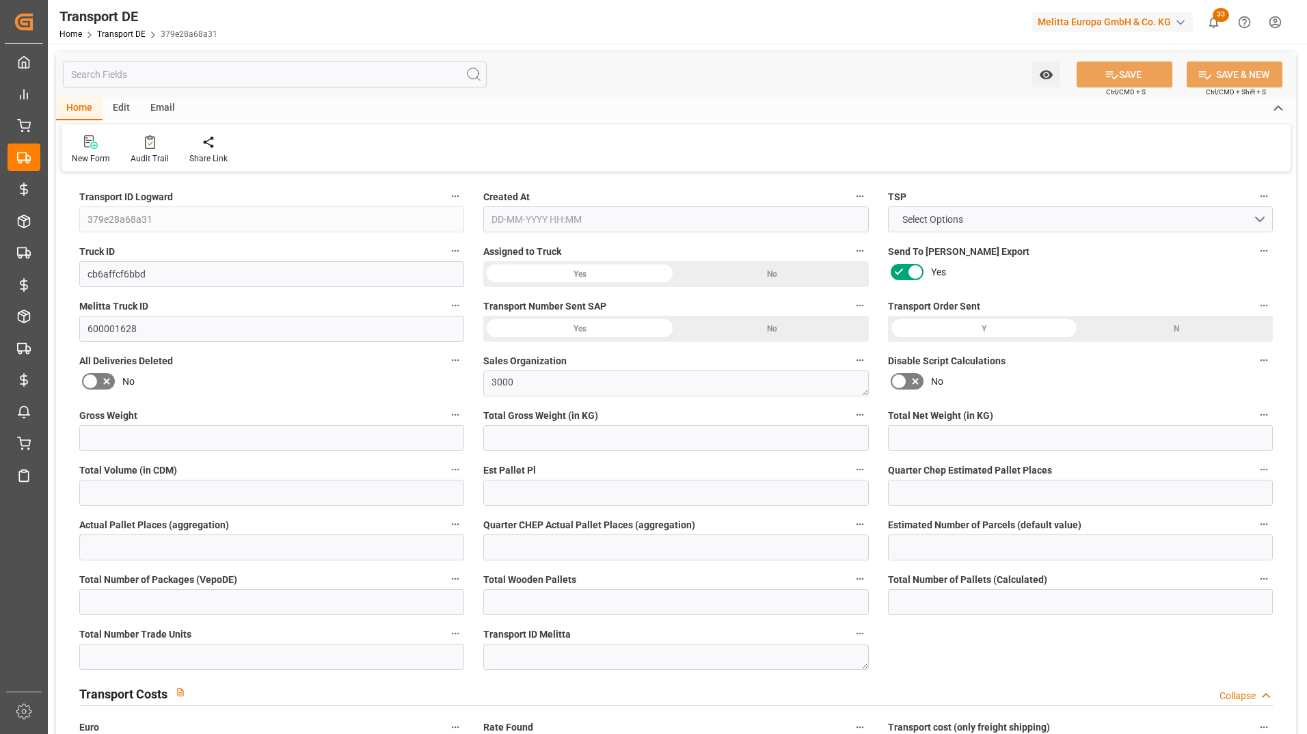
type input "4125"
type input "3296.7"
type input "2530.44"
type input "30336.768"
type input "33"
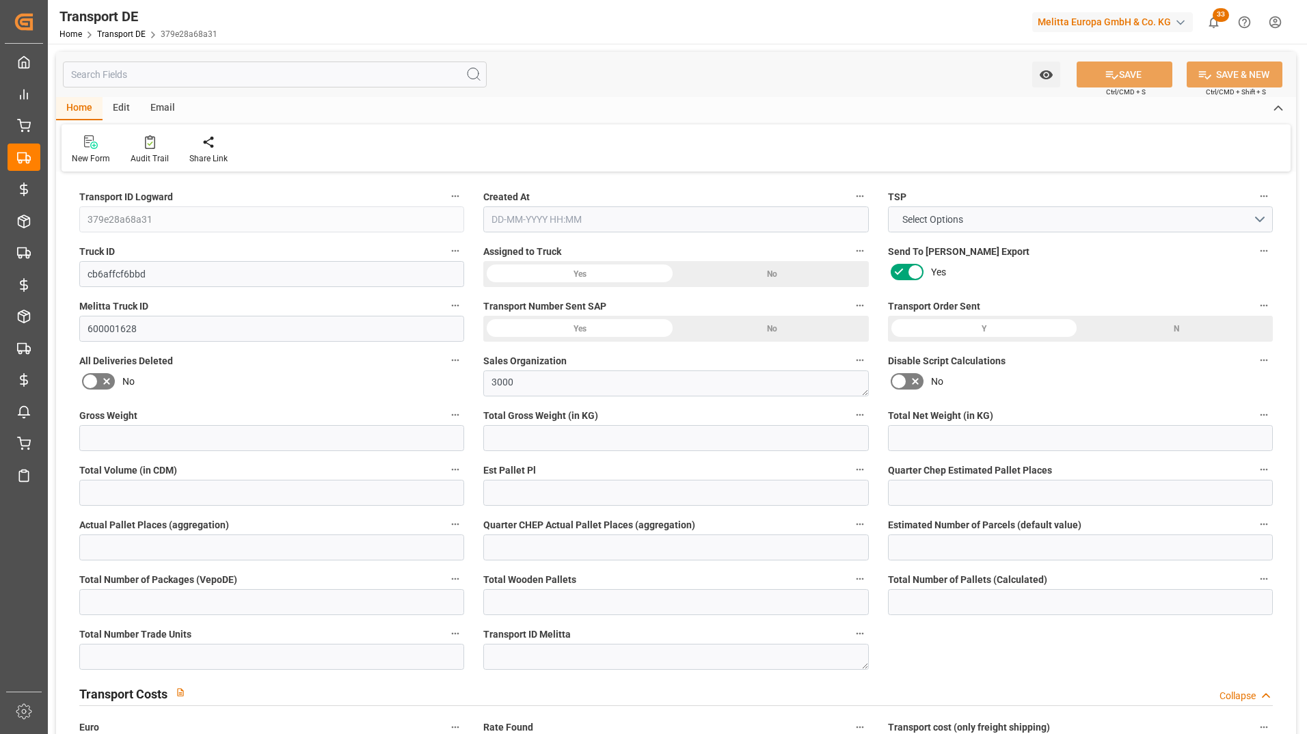
type input "0"
type input "1"
type input "0"
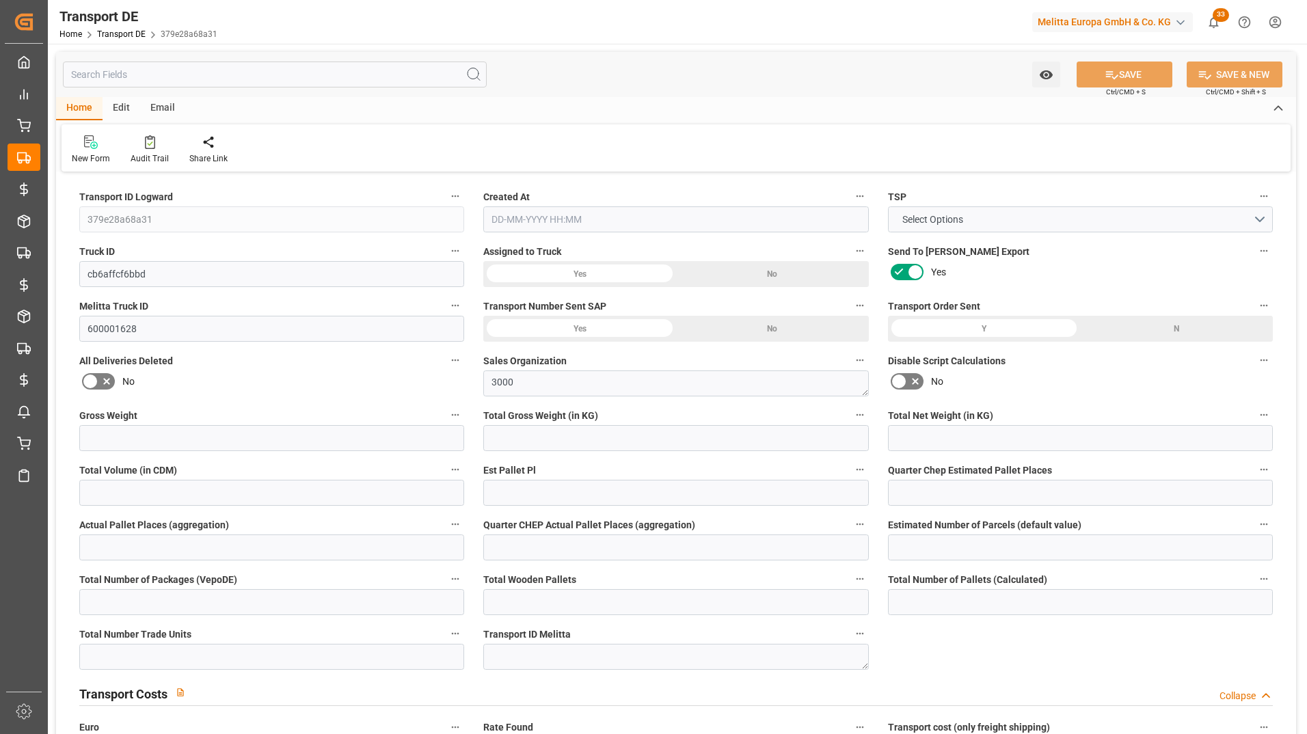
type input "33"
type input "0"
type input "87.205"
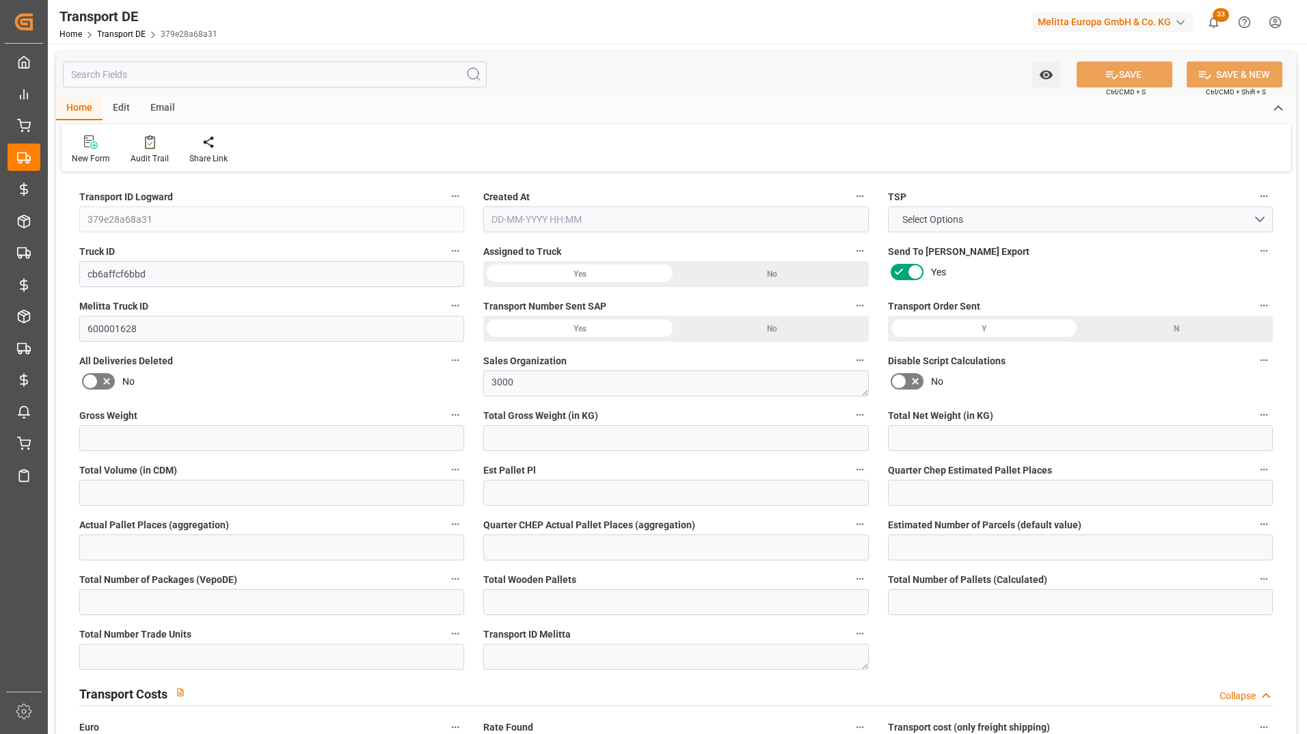
type input "0"
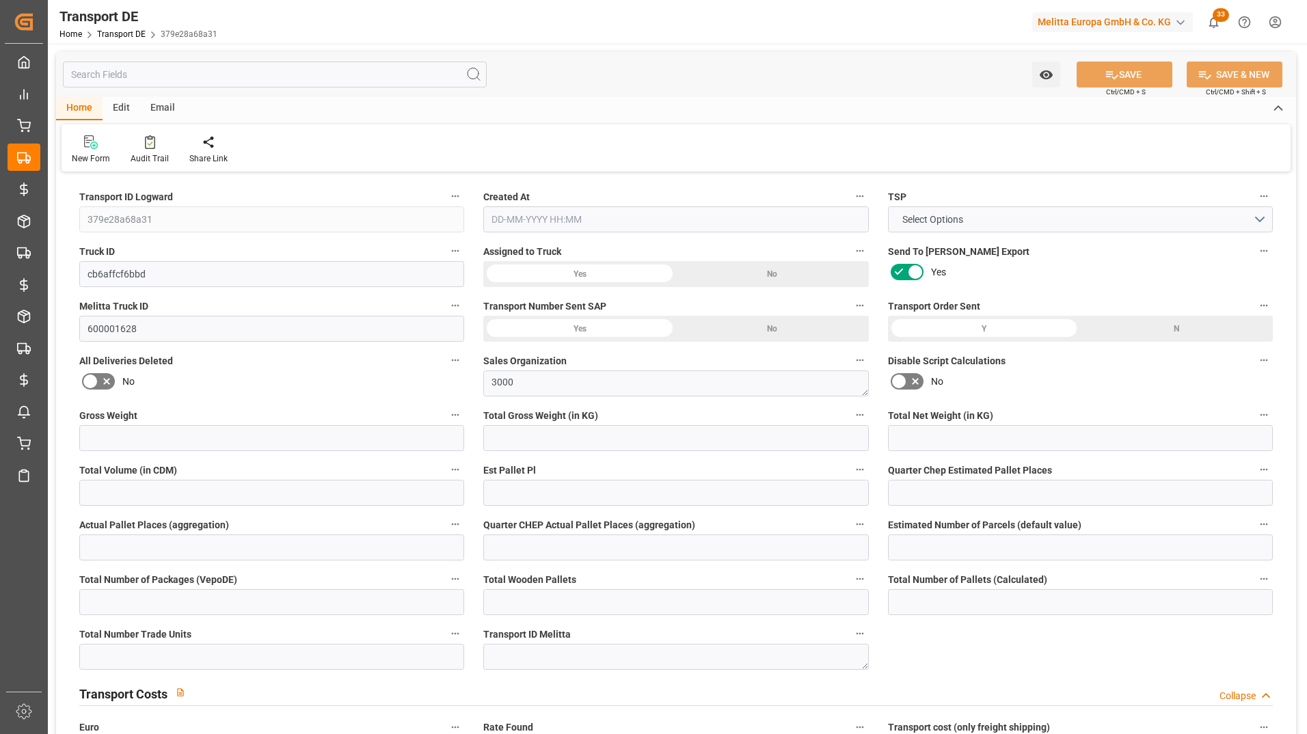
type input "0"
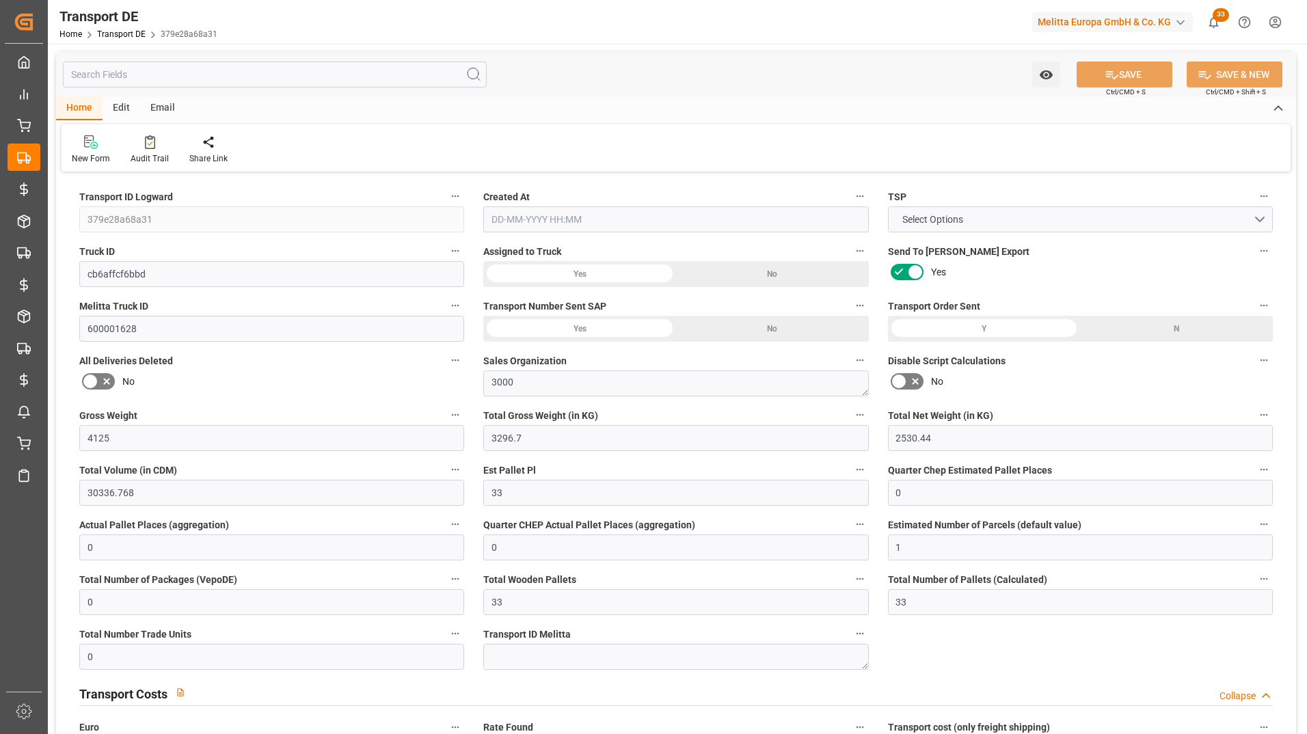
type input "0"
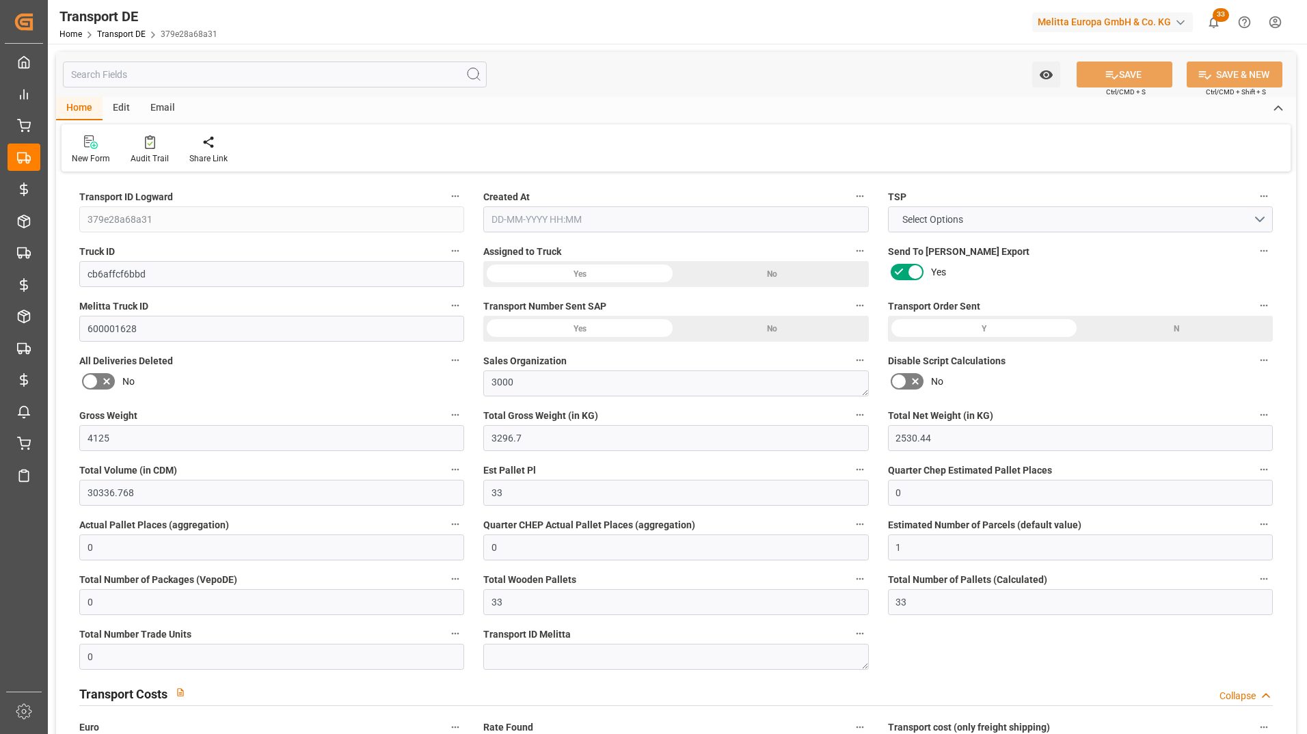
type input "3296.7"
type input "4710.8598"
type input "21"
type input "35"
type input "0"
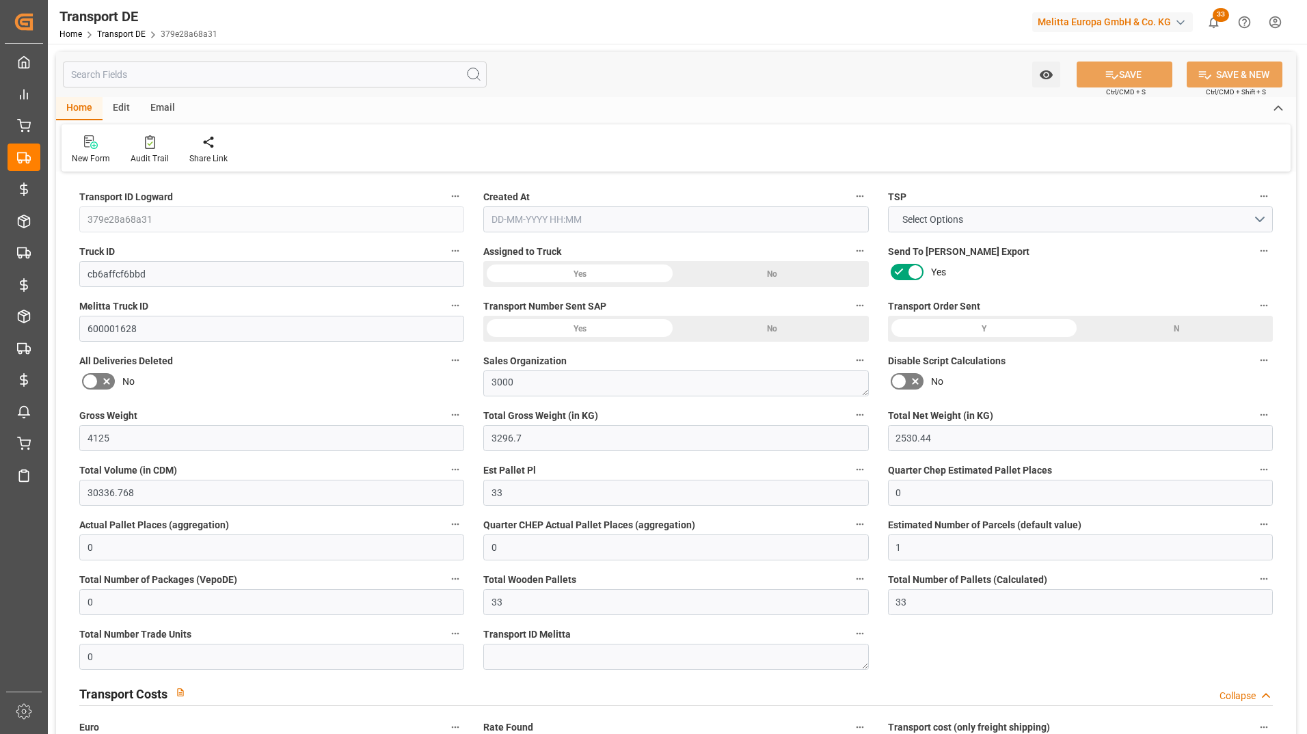
type input "33"
type input "0"
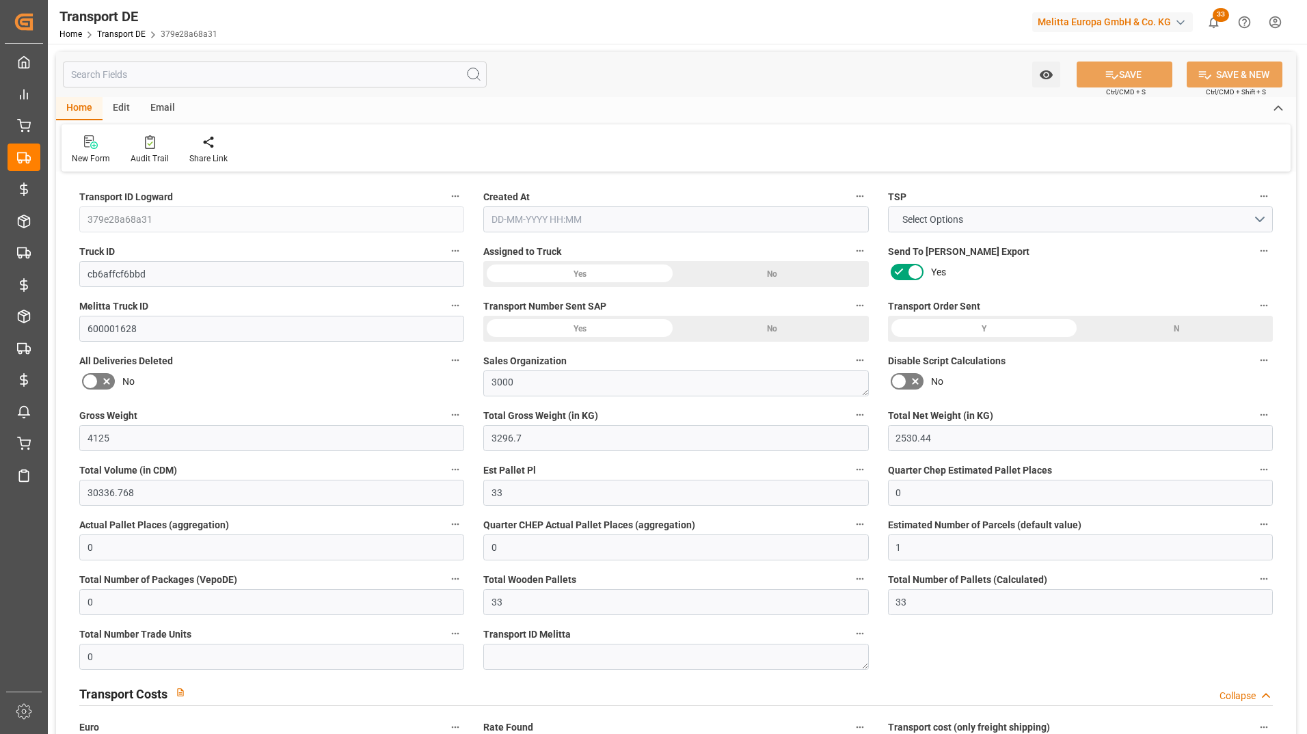
type input "1"
type input "0"
type input "1782"
type input "87.205"
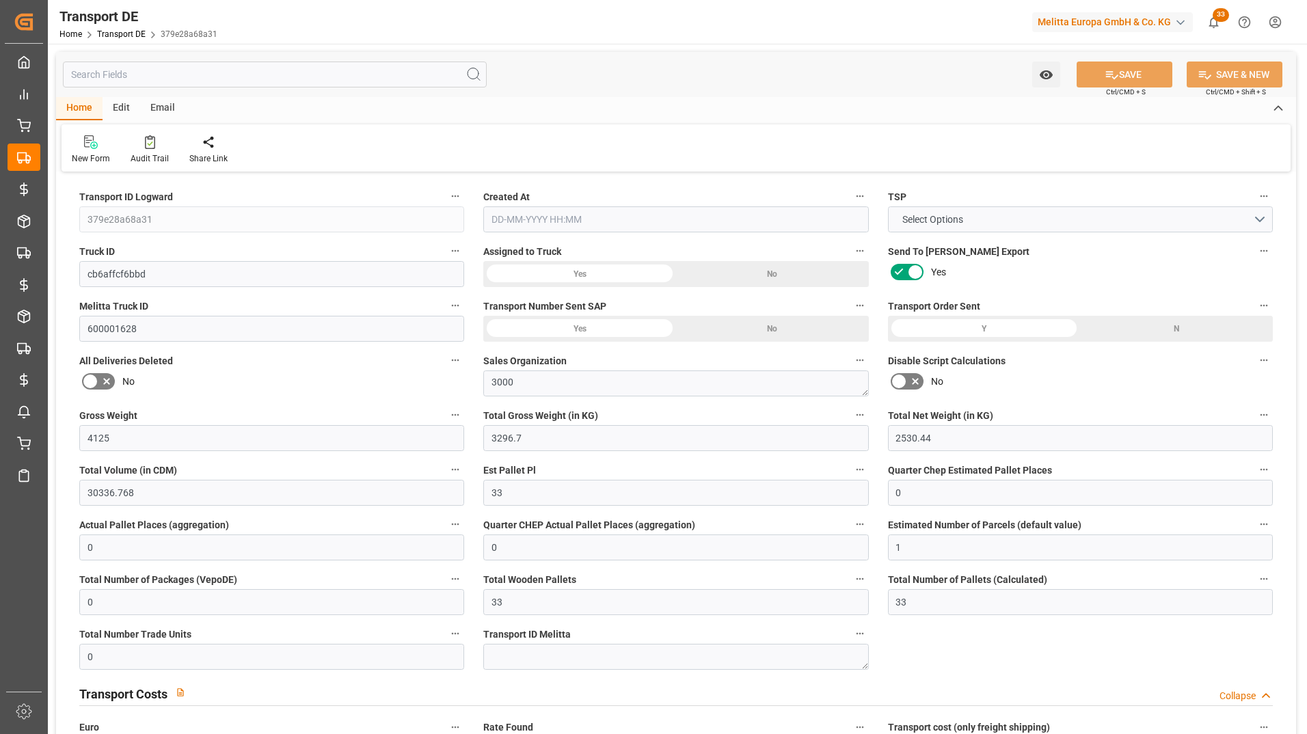
type input "0"
type input "12-08-2025 23:01"
type input "18-08-2025"
type input "25-08-2025"
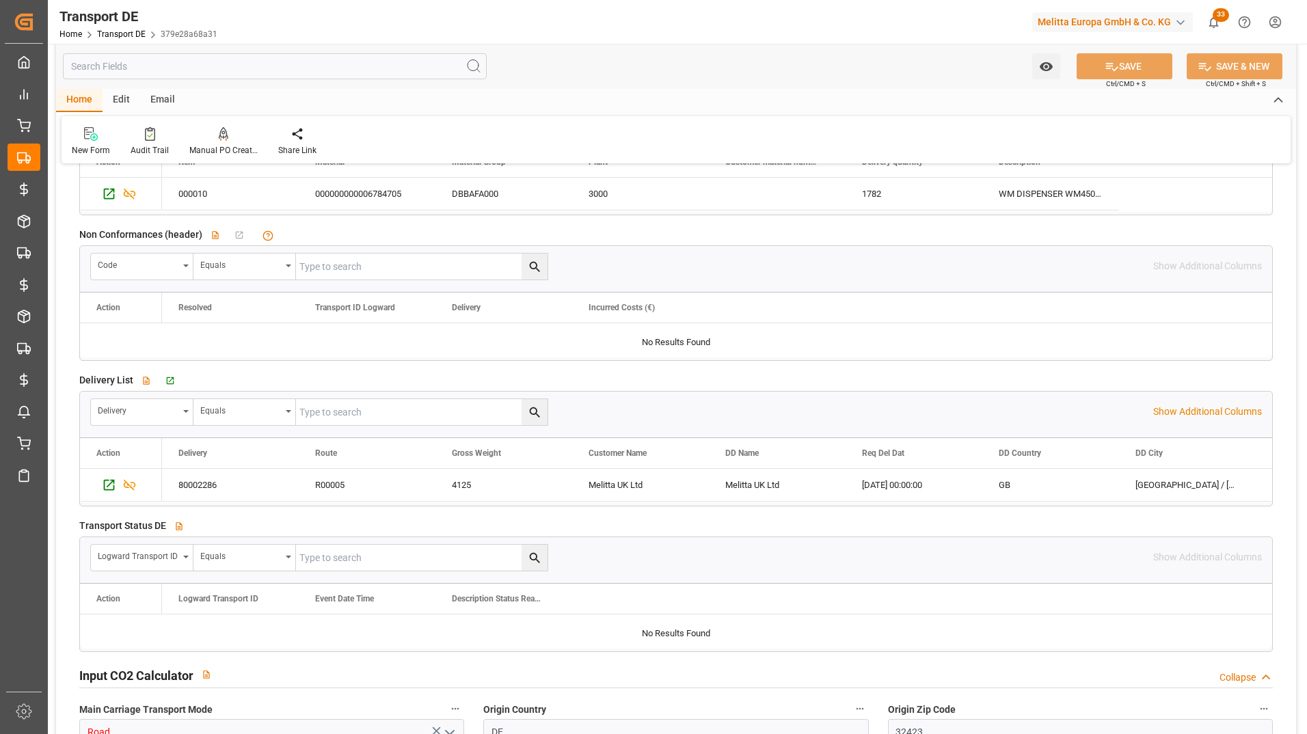
scroll to position [2256, 0]
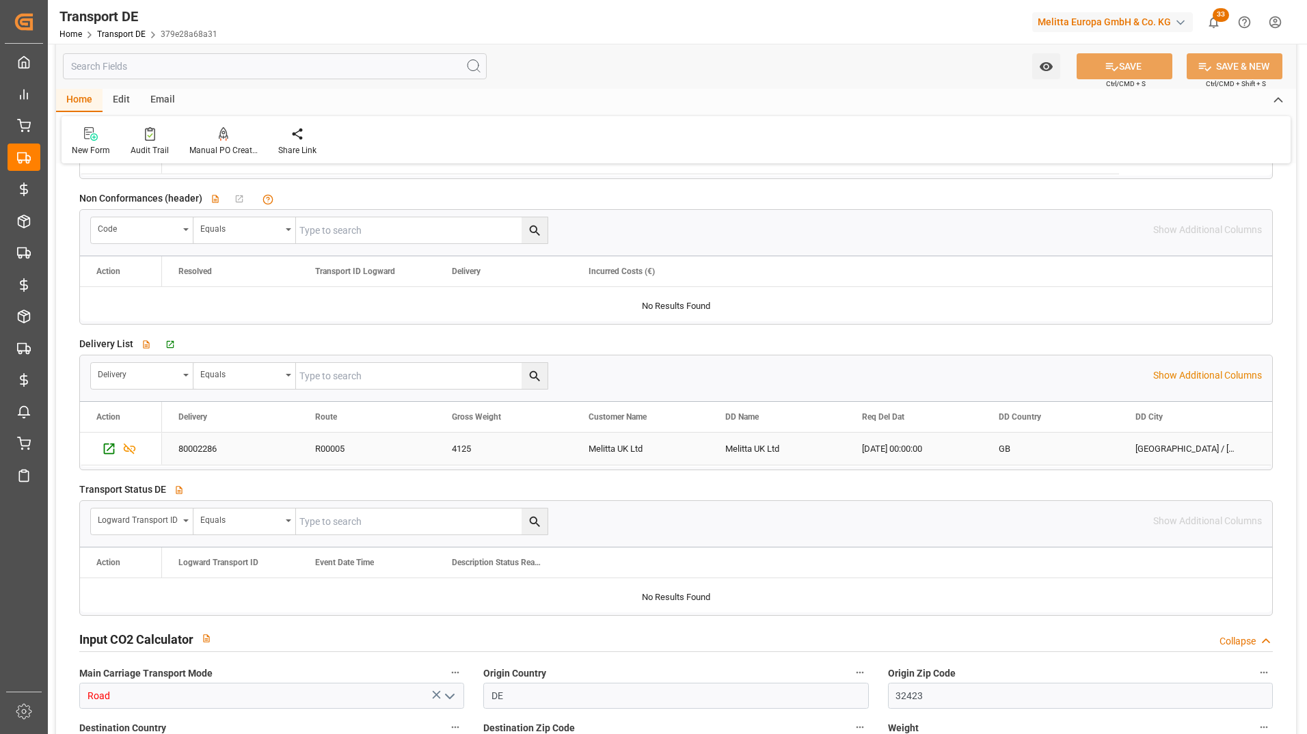
click at [230, 448] on div "80002286" at bounding box center [230, 449] width 137 height 32
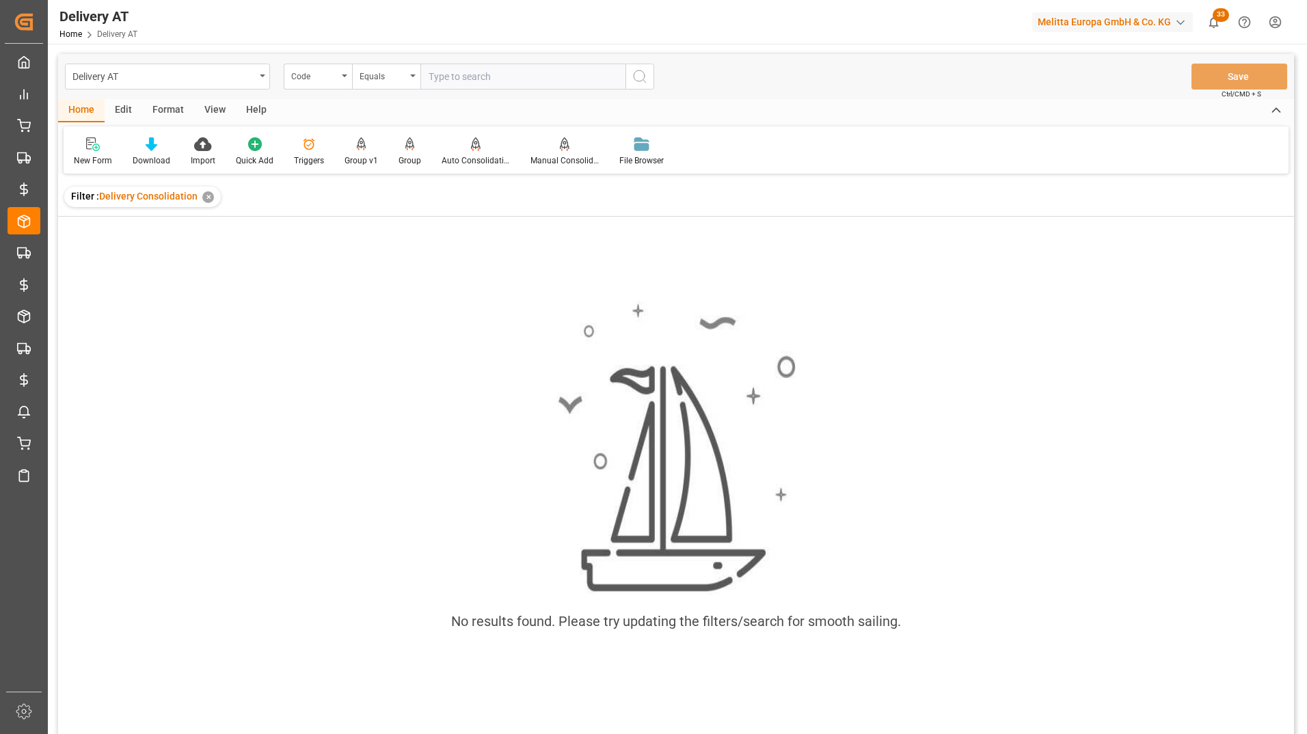
click at [204, 196] on div "✕" at bounding box center [208, 197] width 12 height 12
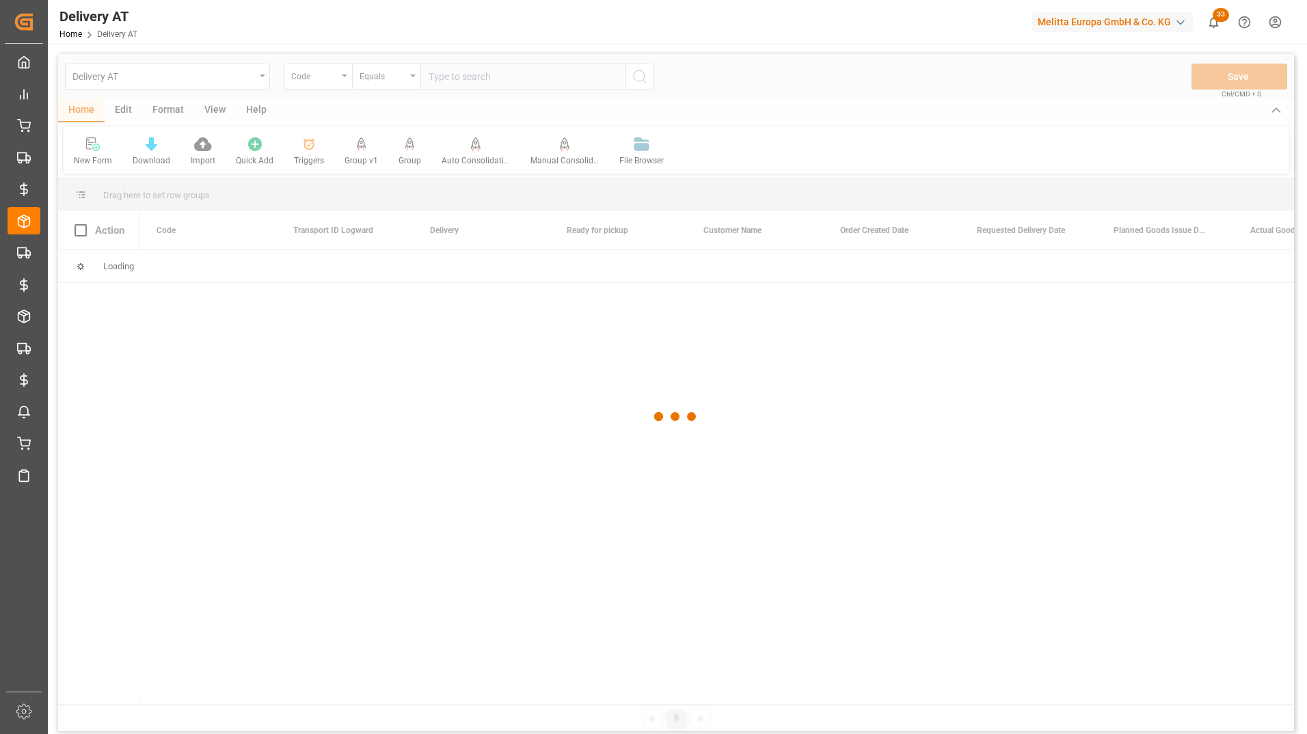
click at [1180, 22] on div "button" at bounding box center [1181, 23] width 14 height 14
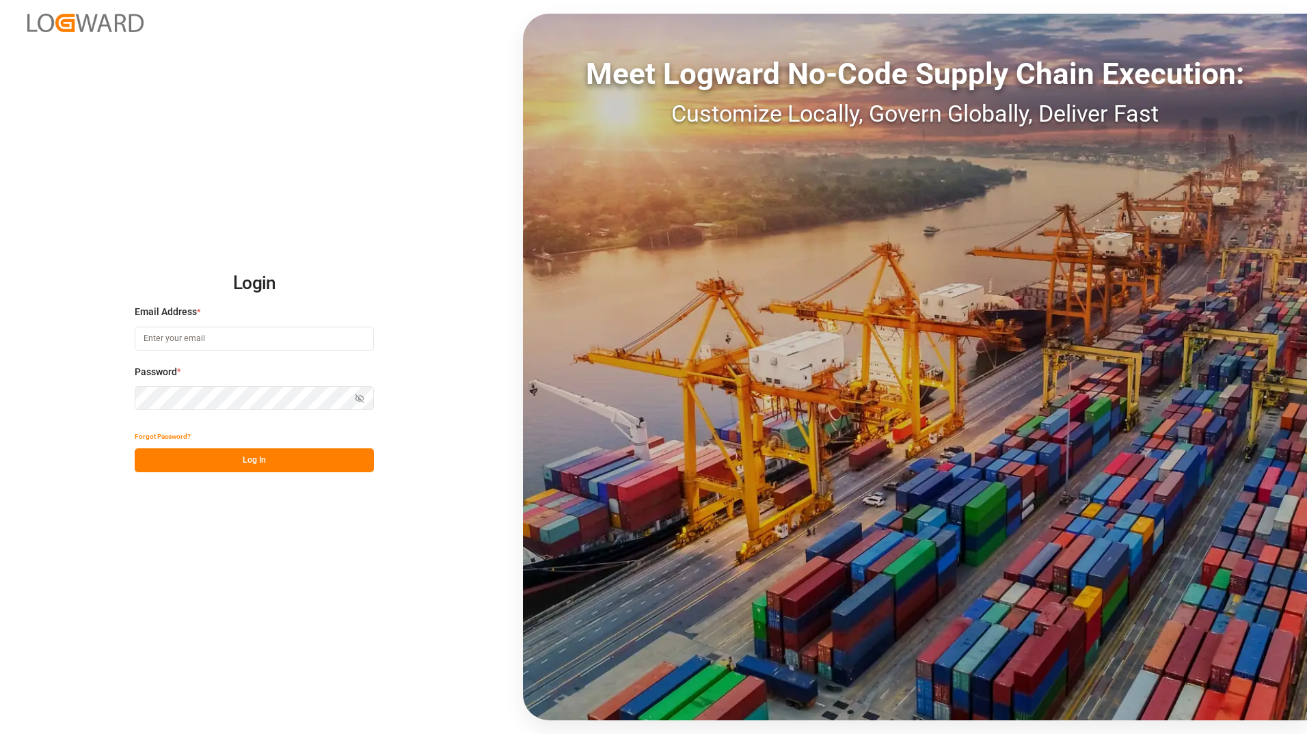
type input "ida.timmen@melitta.de"
click at [237, 460] on button "Log In" at bounding box center [254, 460] width 239 height 24
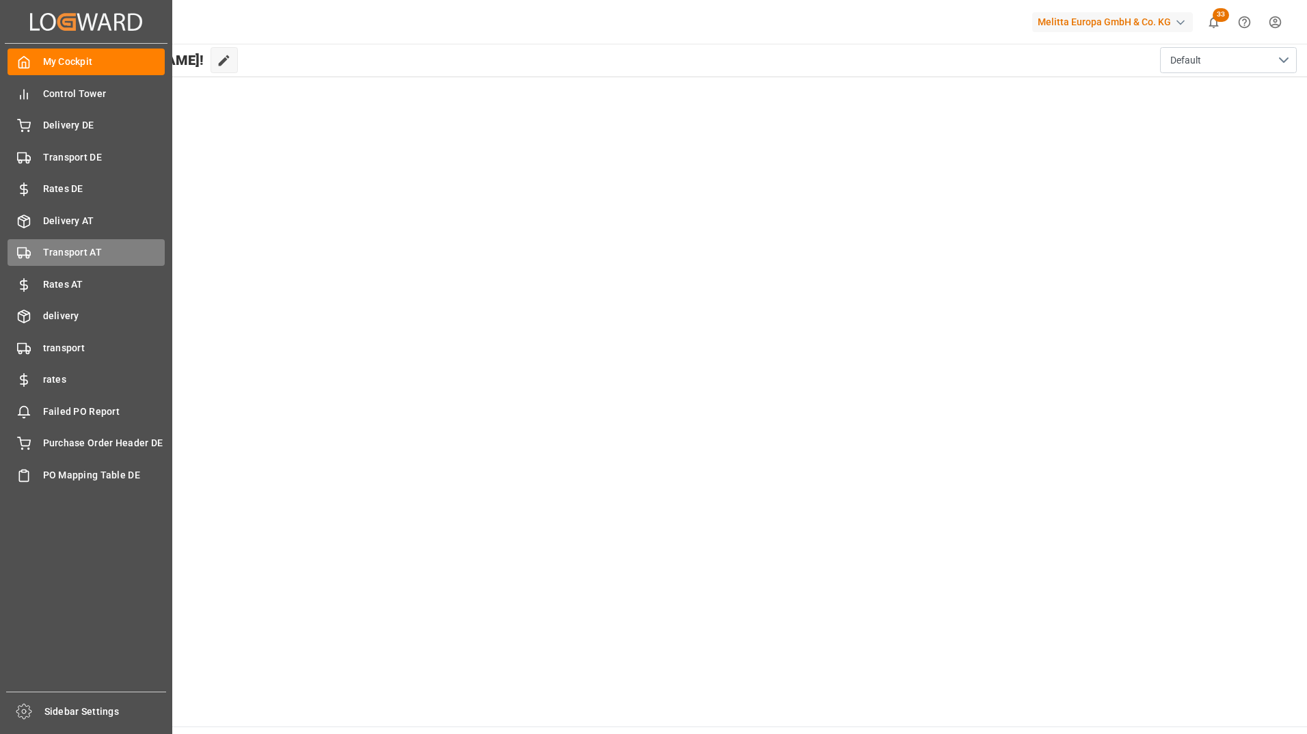
click at [70, 247] on span "Transport AT" at bounding box center [104, 252] width 122 height 14
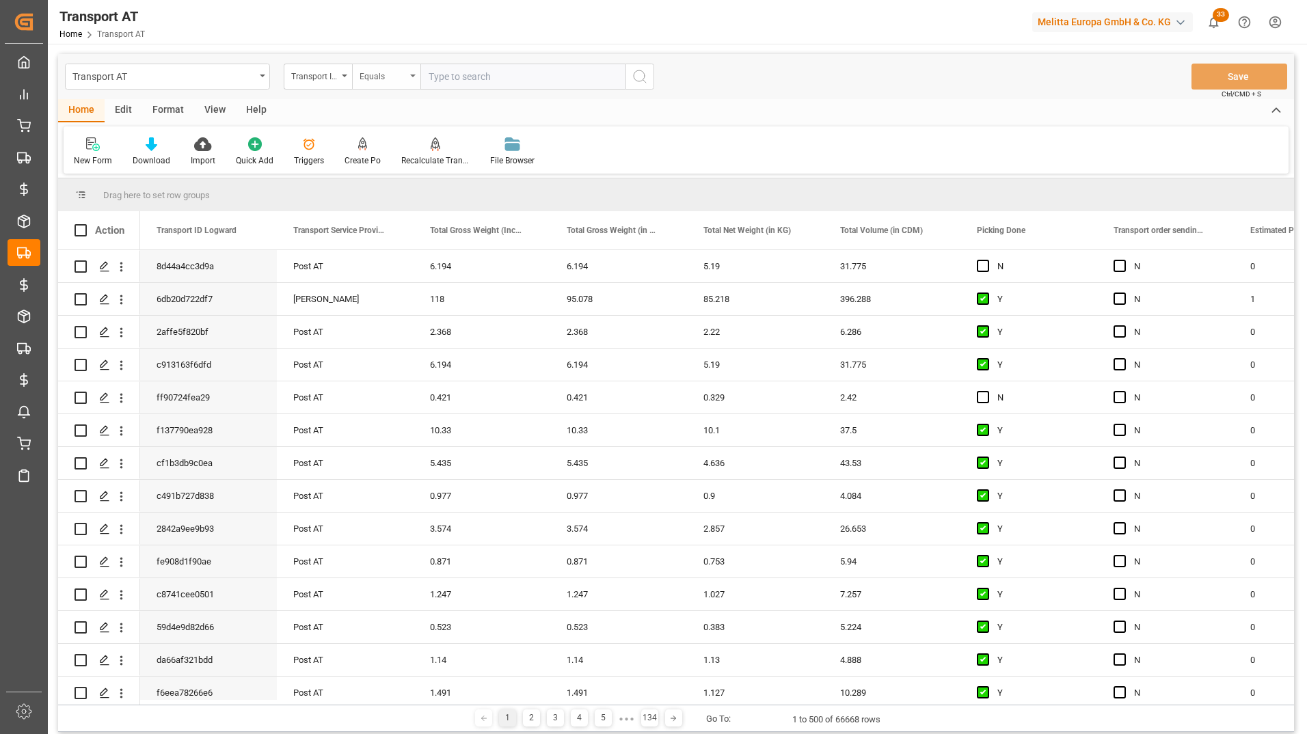
click at [392, 80] on div "Equals" at bounding box center [383, 75] width 46 height 16
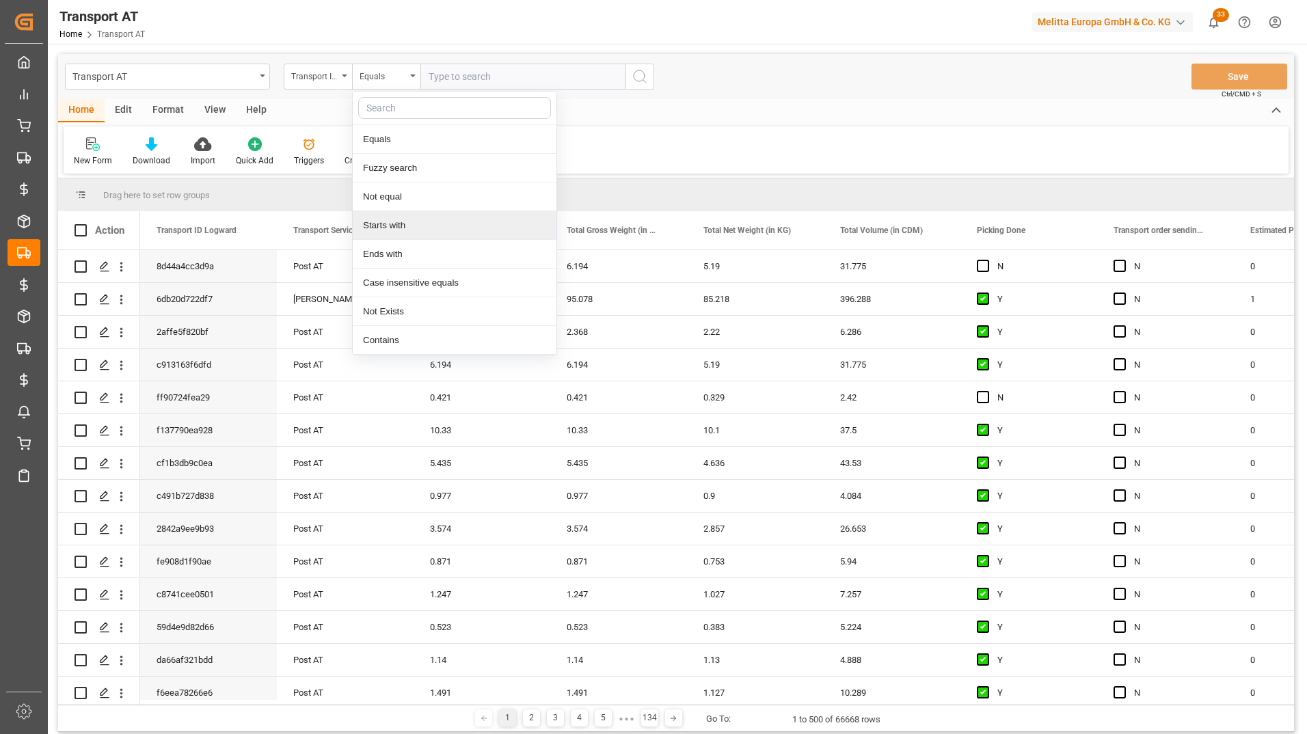
click at [390, 230] on div "Starts with" at bounding box center [455, 225] width 204 height 29
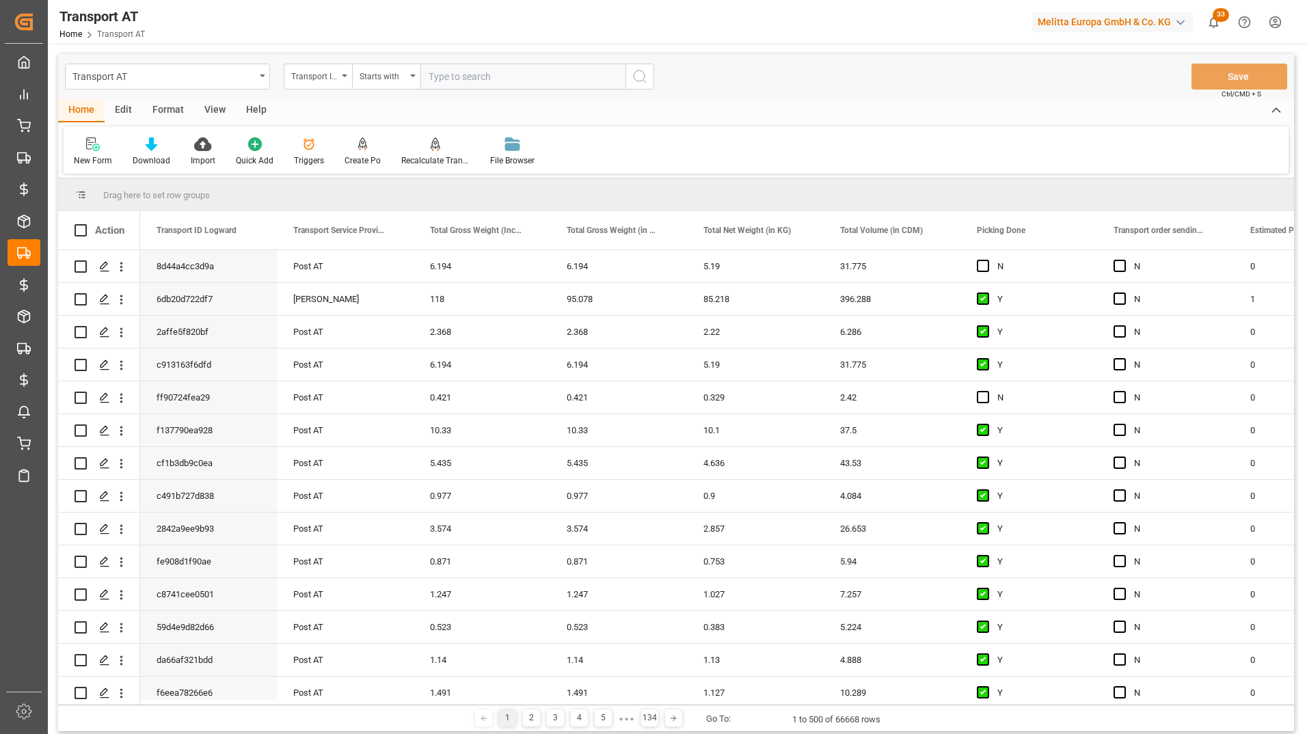
click at [462, 81] on input "text" at bounding box center [522, 77] width 205 height 26
type input "d1bb5e"
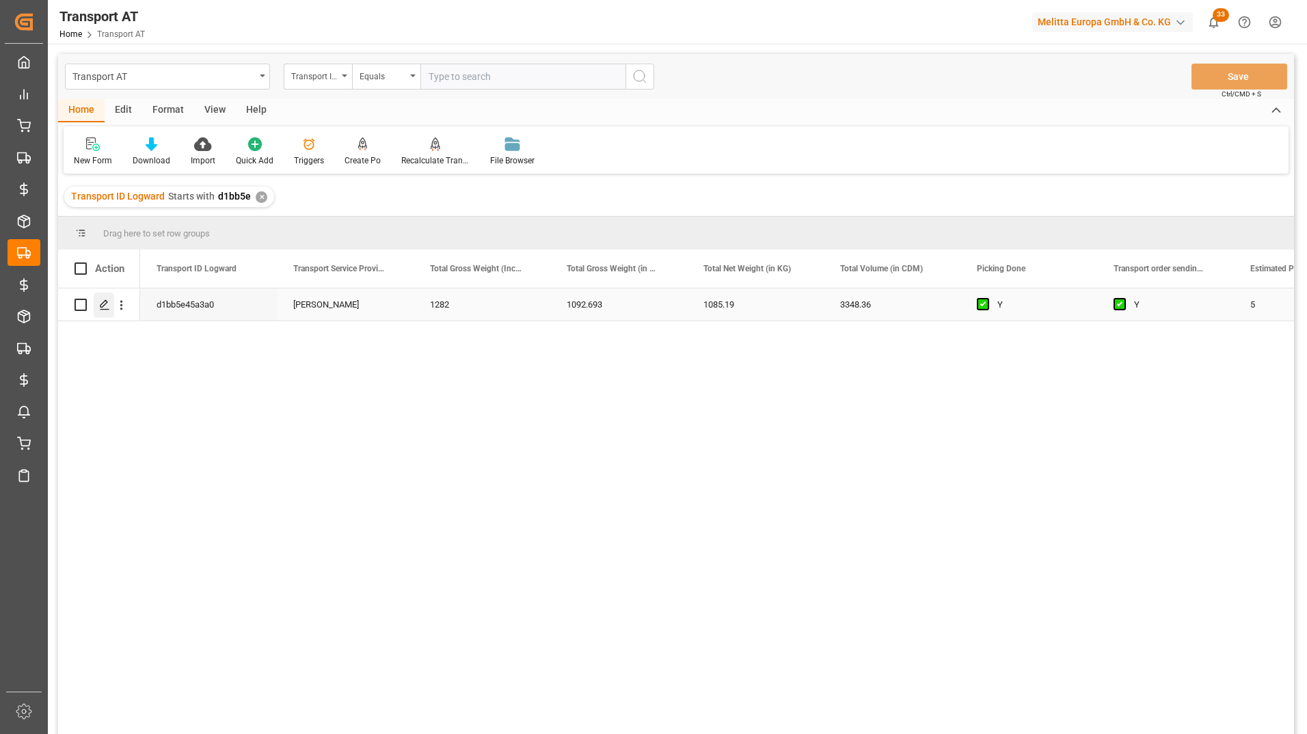
click at [111, 310] on div "Press SPACE to select this row." at bounding box center [104, 305] width 21 height 25
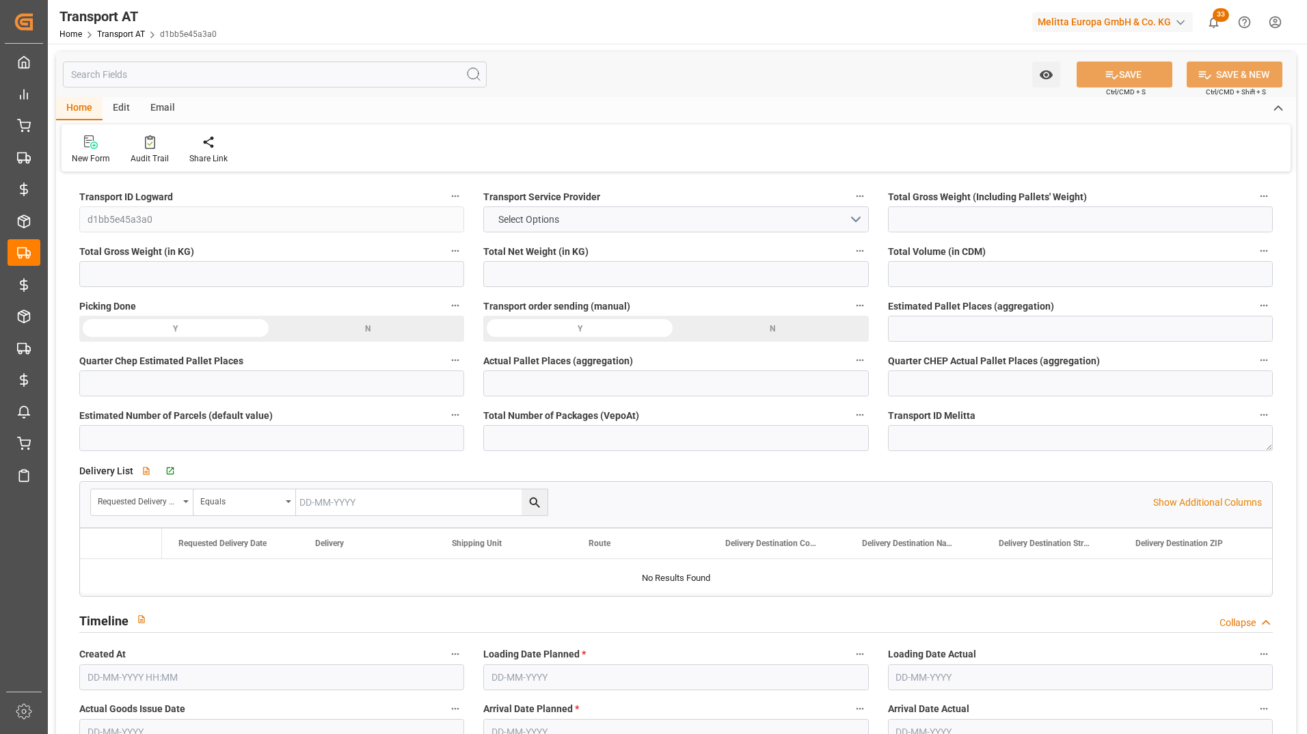
type input "1282"
type input "1092.693"
type input "1085.19"
type input "3348.36"
type input "5"
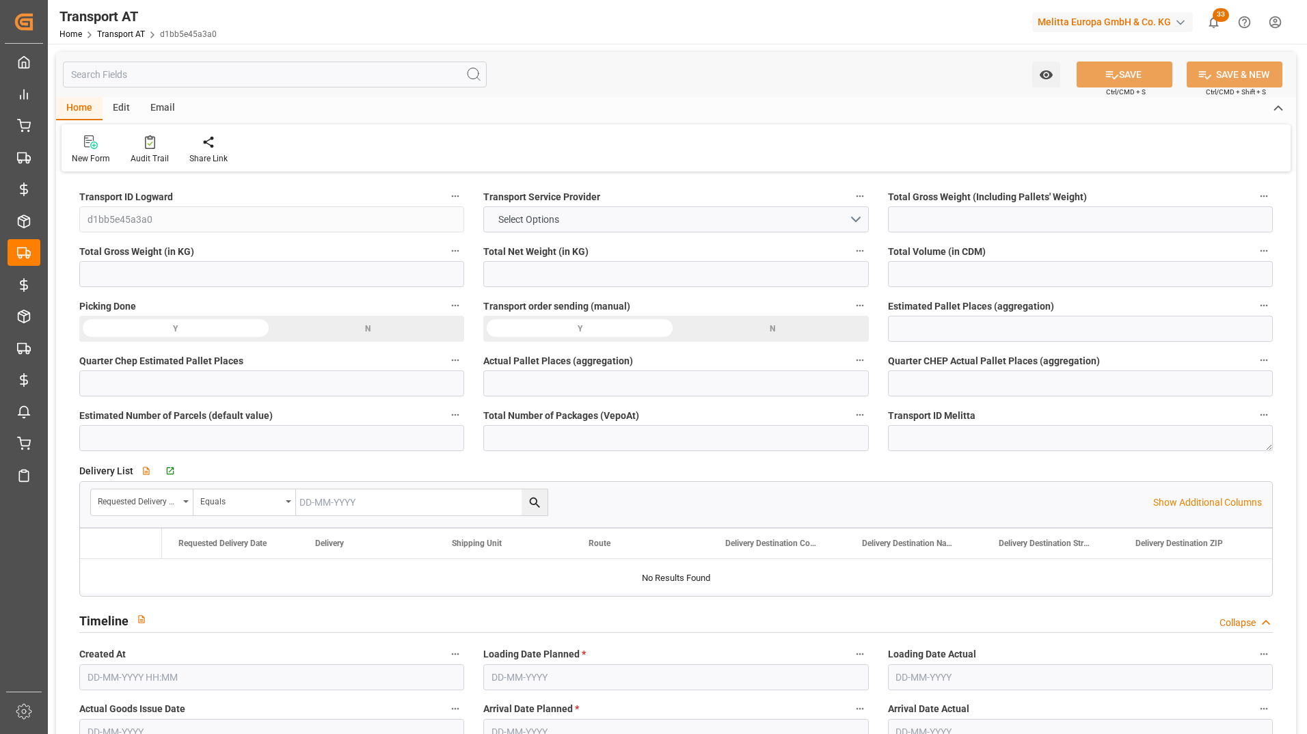
type input "0"
type input "3"
type input "0"
type input "5"
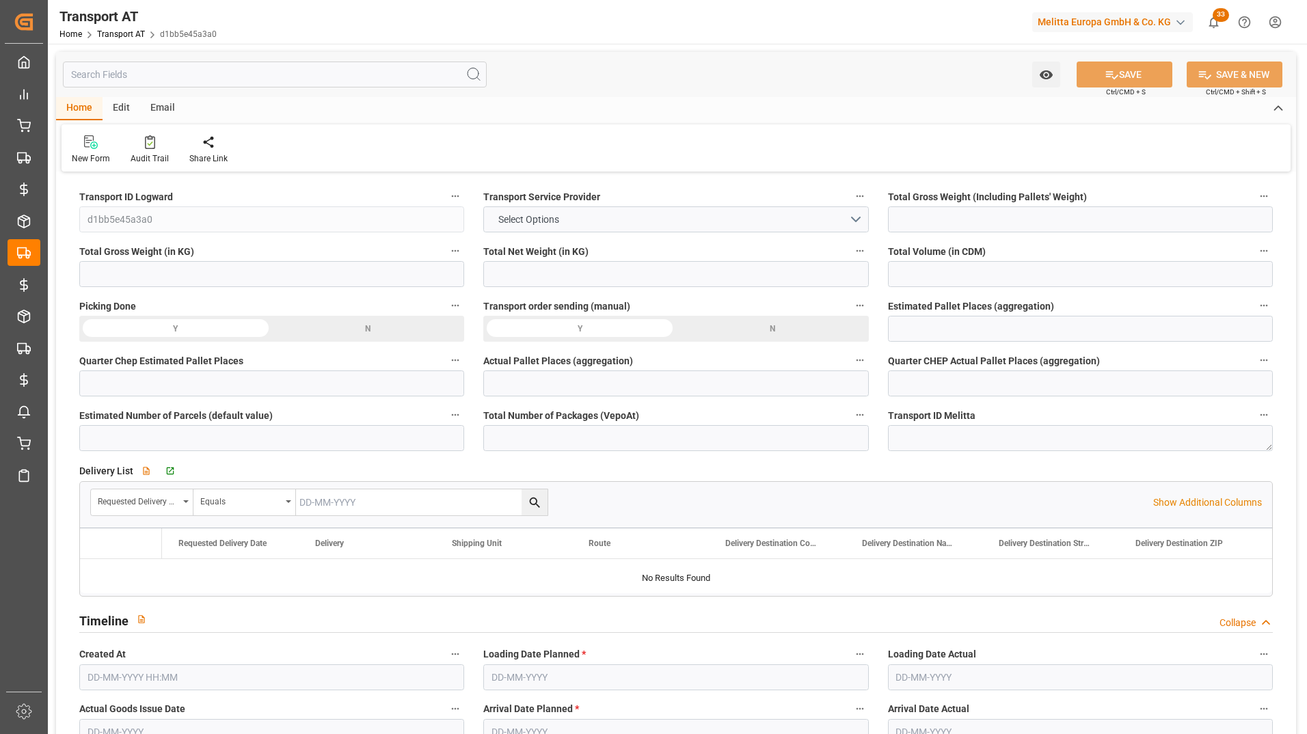
type input "46"
type input "4"
type input "16"
type input "5"
type input "1"
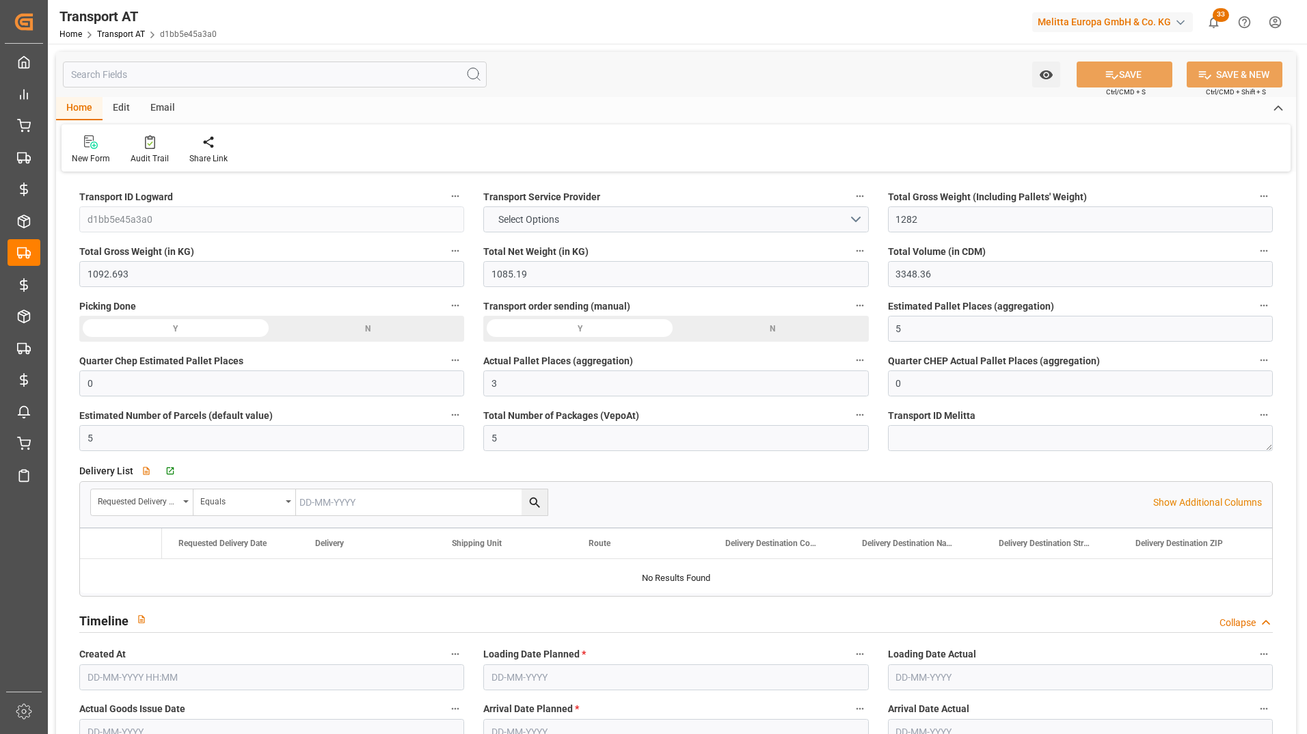
type input "12-08-2025 11:36"
type input "13-08-2025"
type input "14-08-2025"
click at [152, 141] on icon at bounding box center [150, 142] width 10 height 14
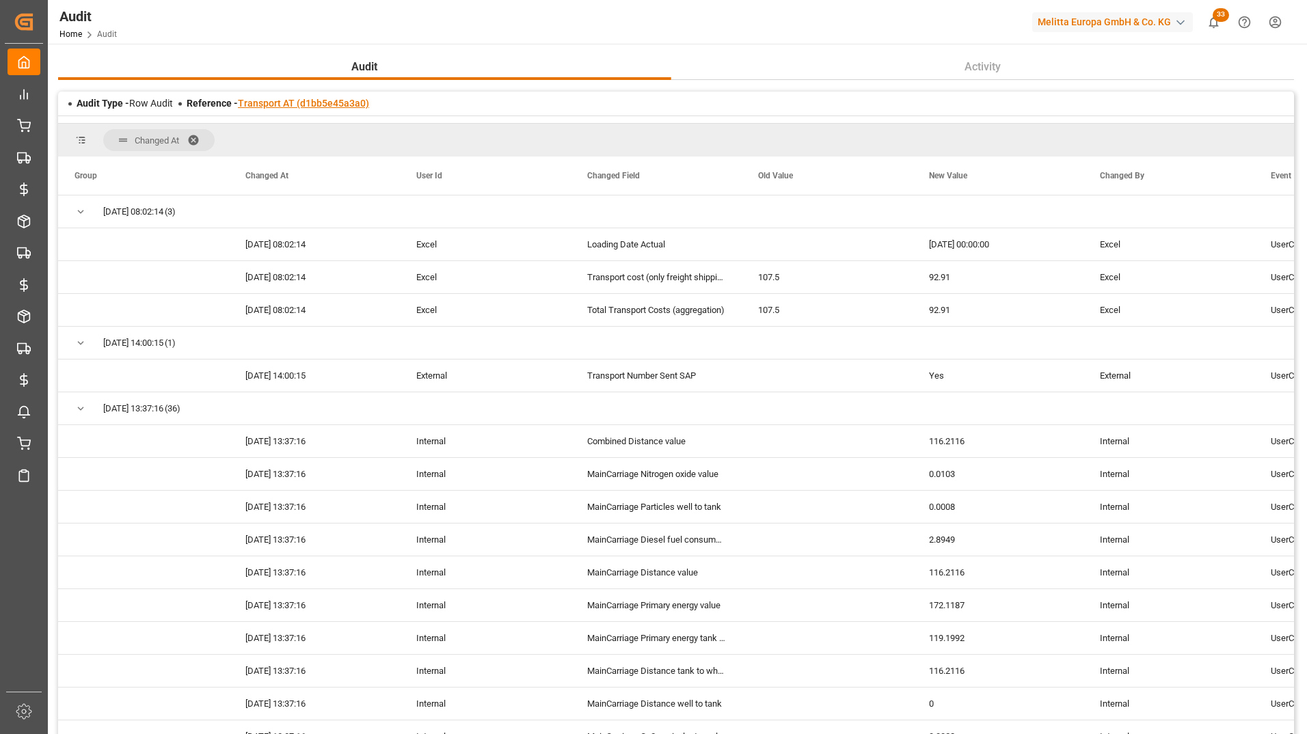
click at [278, 103] on link "Transport AT (d1bb5e45a3a0)" at bounding box center [303, 103] width 131 height 11
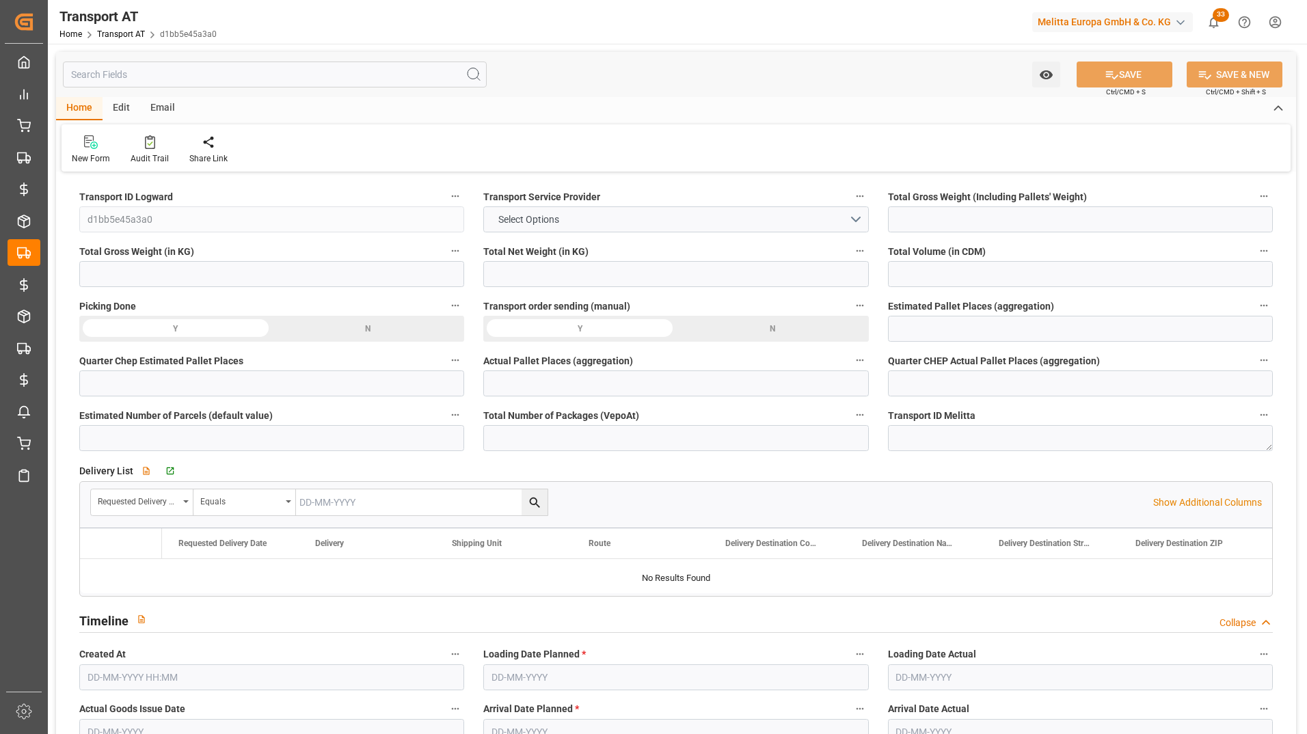
type input "1282"
type input "1092.693"
type input "1085.19"
type input "3348.36"
type input "5"
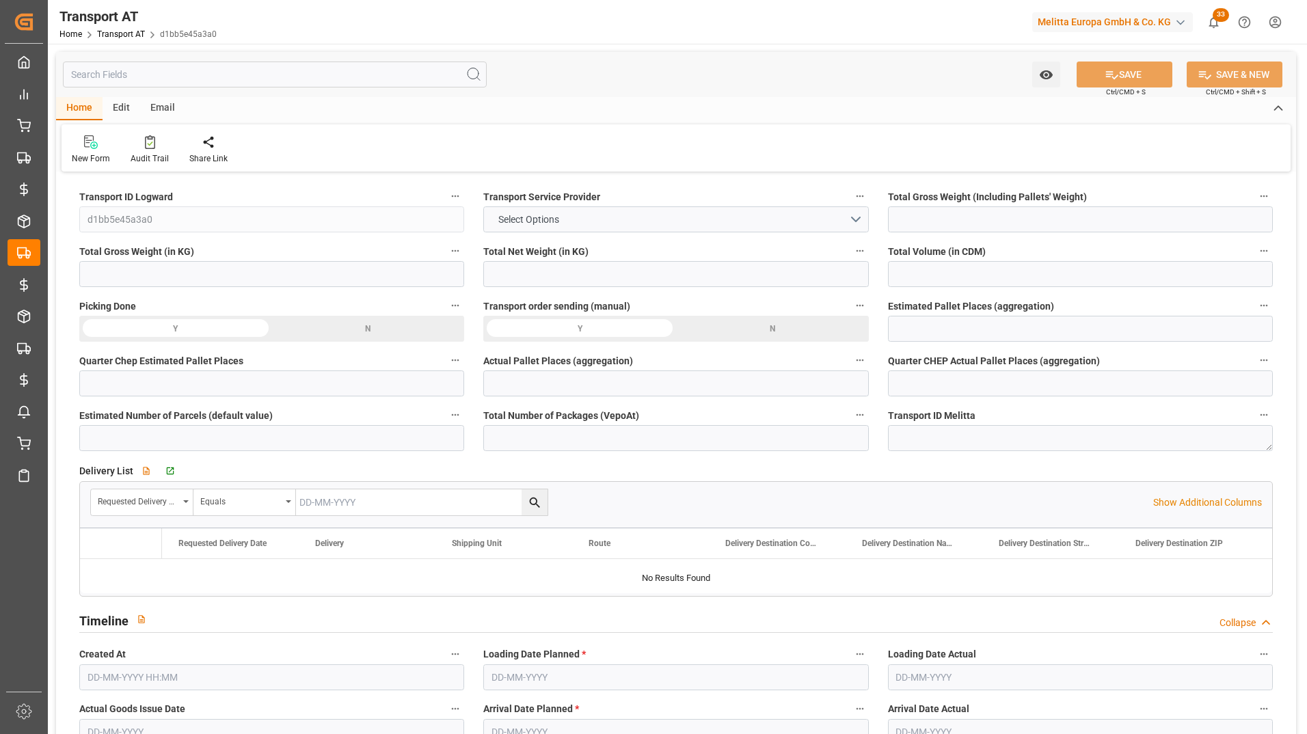
type input "0"
type input "3"
type input "0"
type input "5"
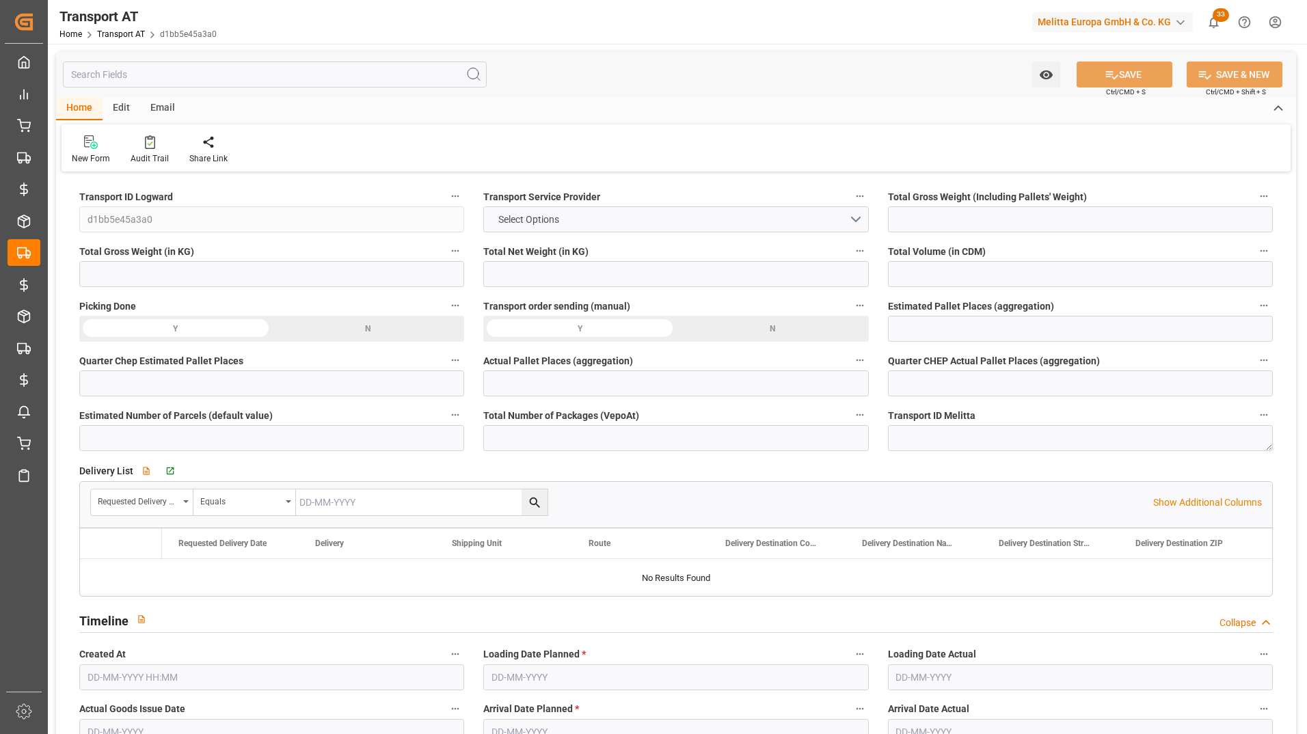
type input "46"
type input "4"
type input "16"
type input "5"
type input "1"
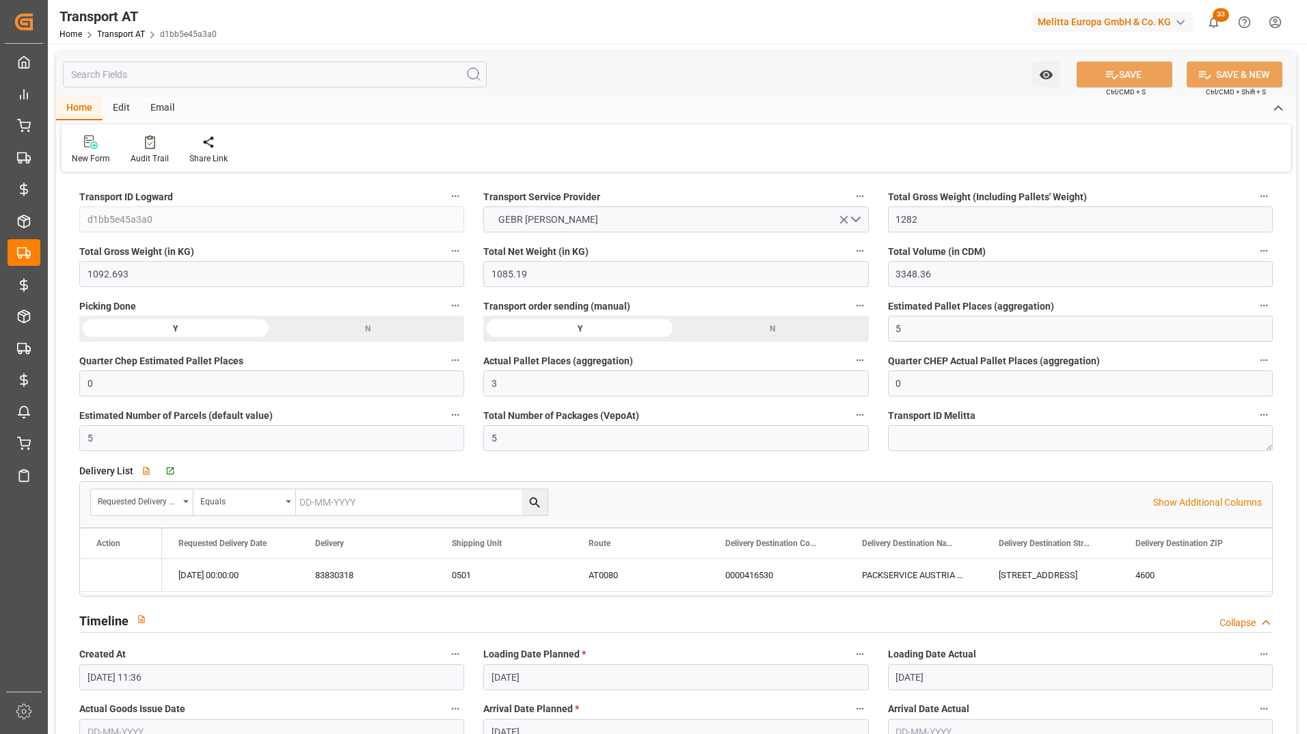
type input "12-08-2025 11:36"
type input "13-08-2025"
type input "14-08-2025"
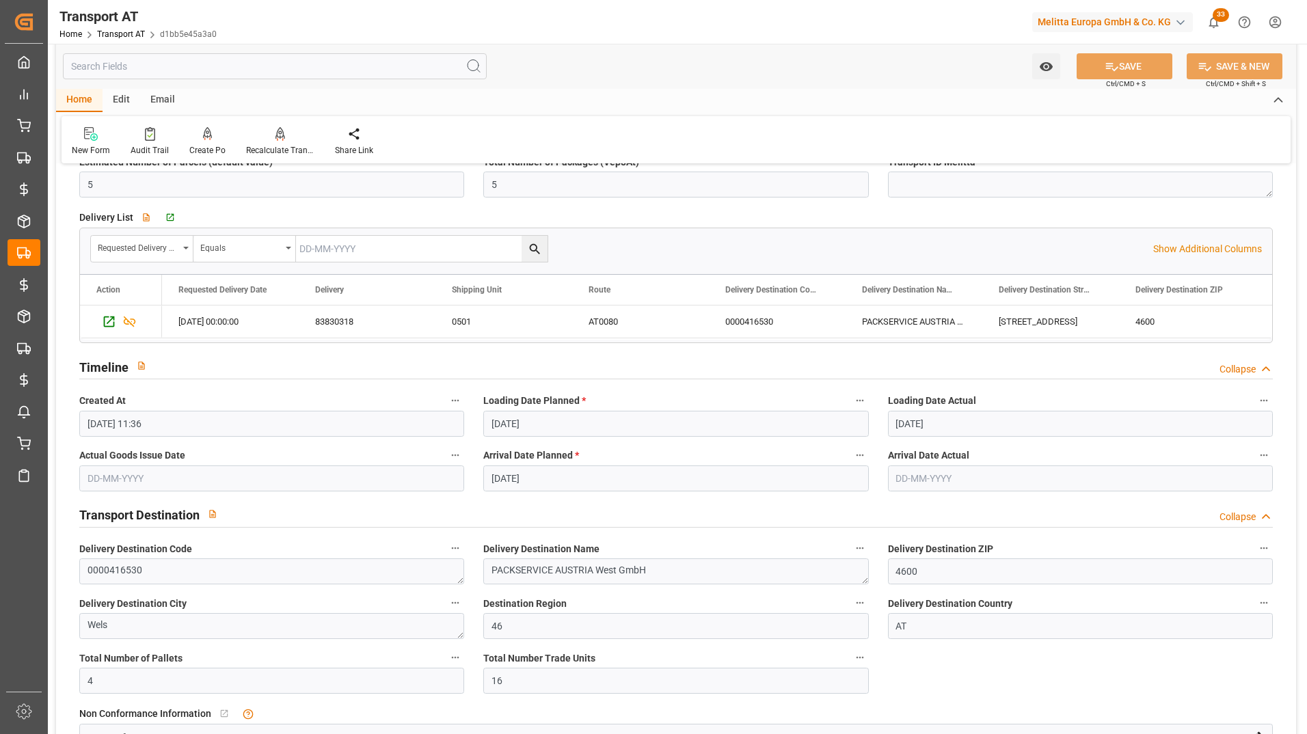
scroll to position [273, 0]
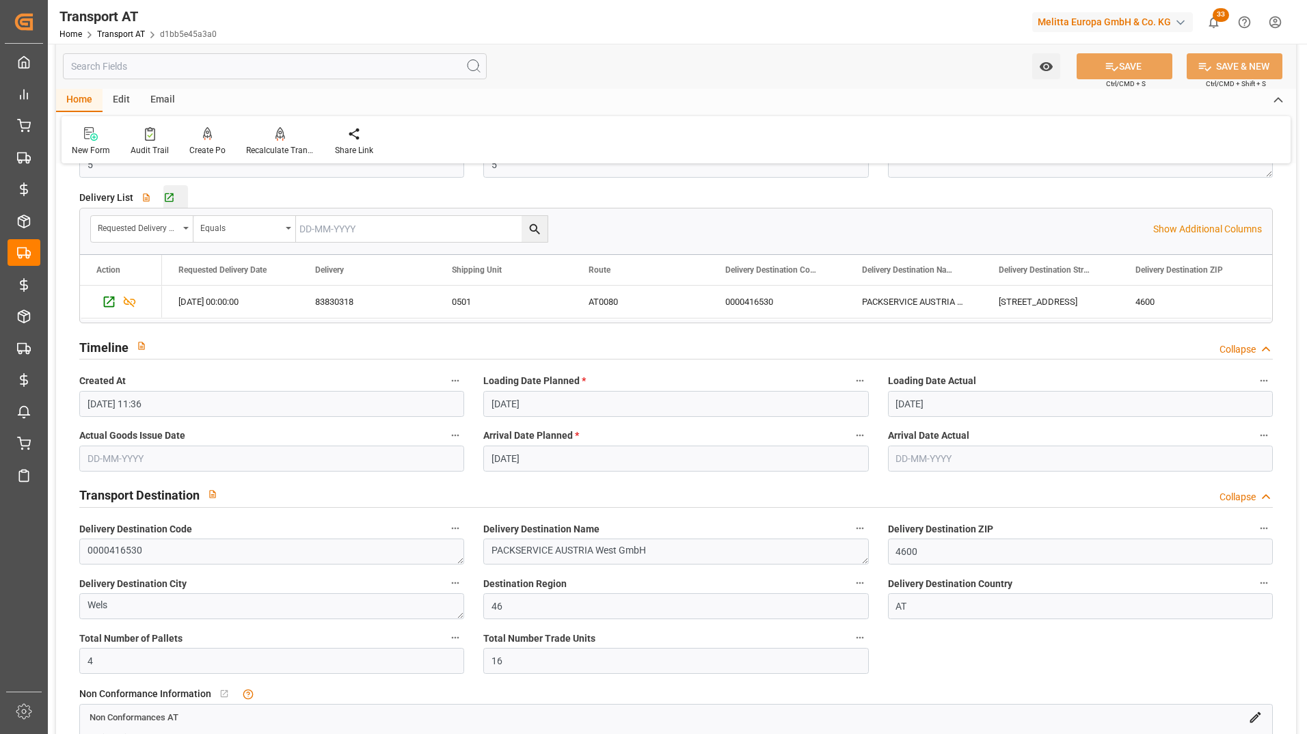
click at [176, 193] on div "Go to Delivery AT Grid" at bounding box center [175, 198] width 25 height 12
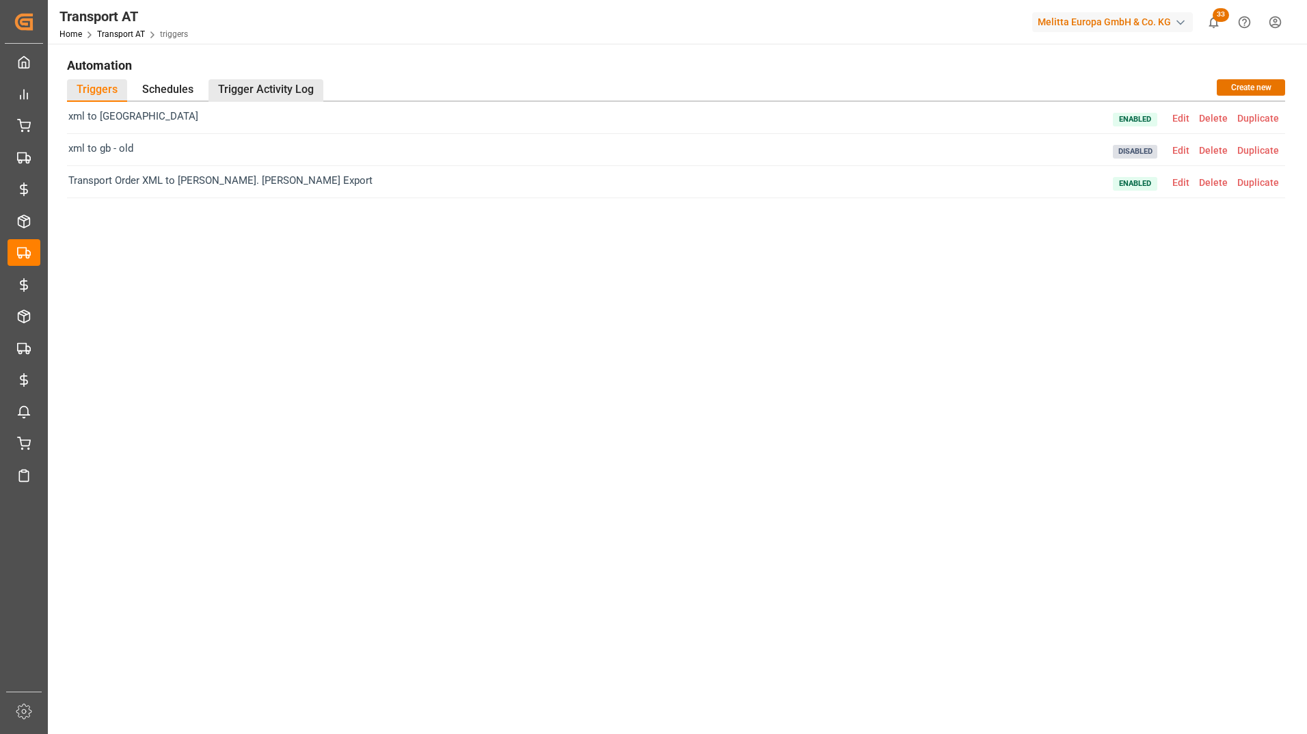
click at [264, 88] on div "Trigger Activity Log" at bounding box center [266, 90] width 115 height 23
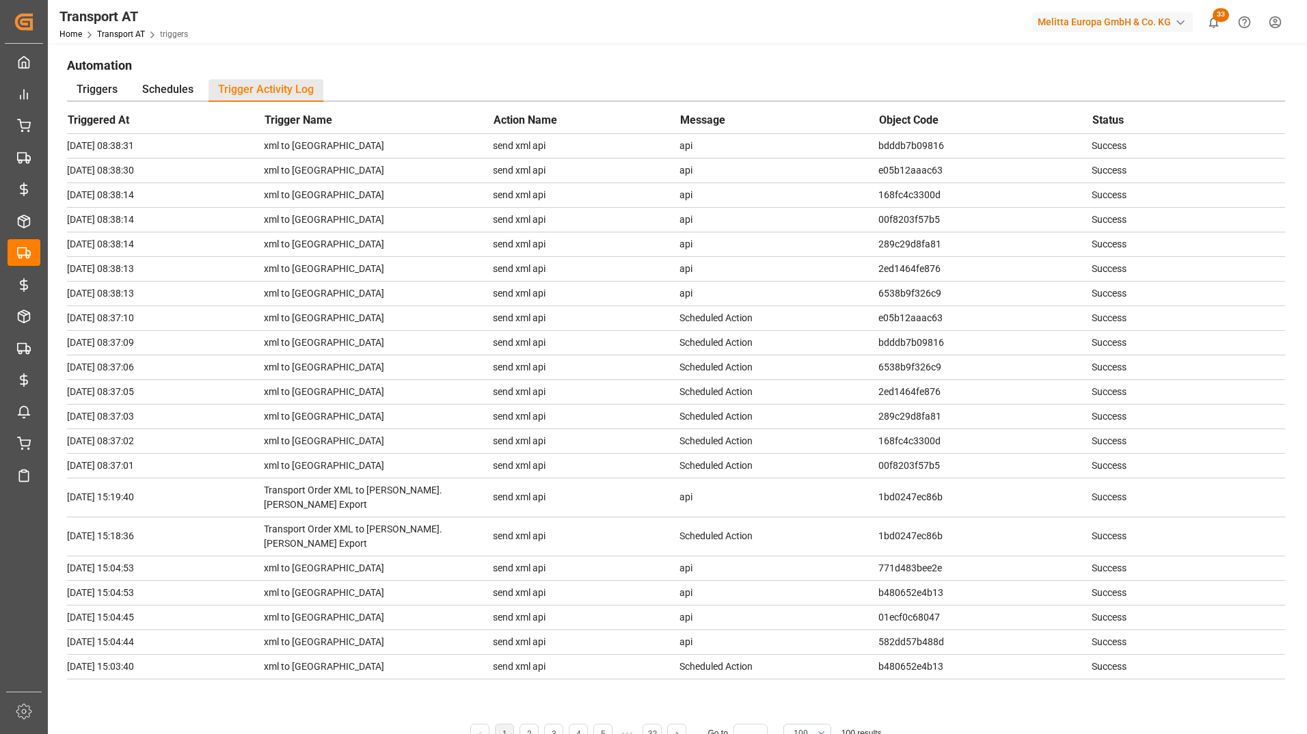
click at [513, 58] on h1 "Automation" at bounding box center [676, 64] width 1218 height 23
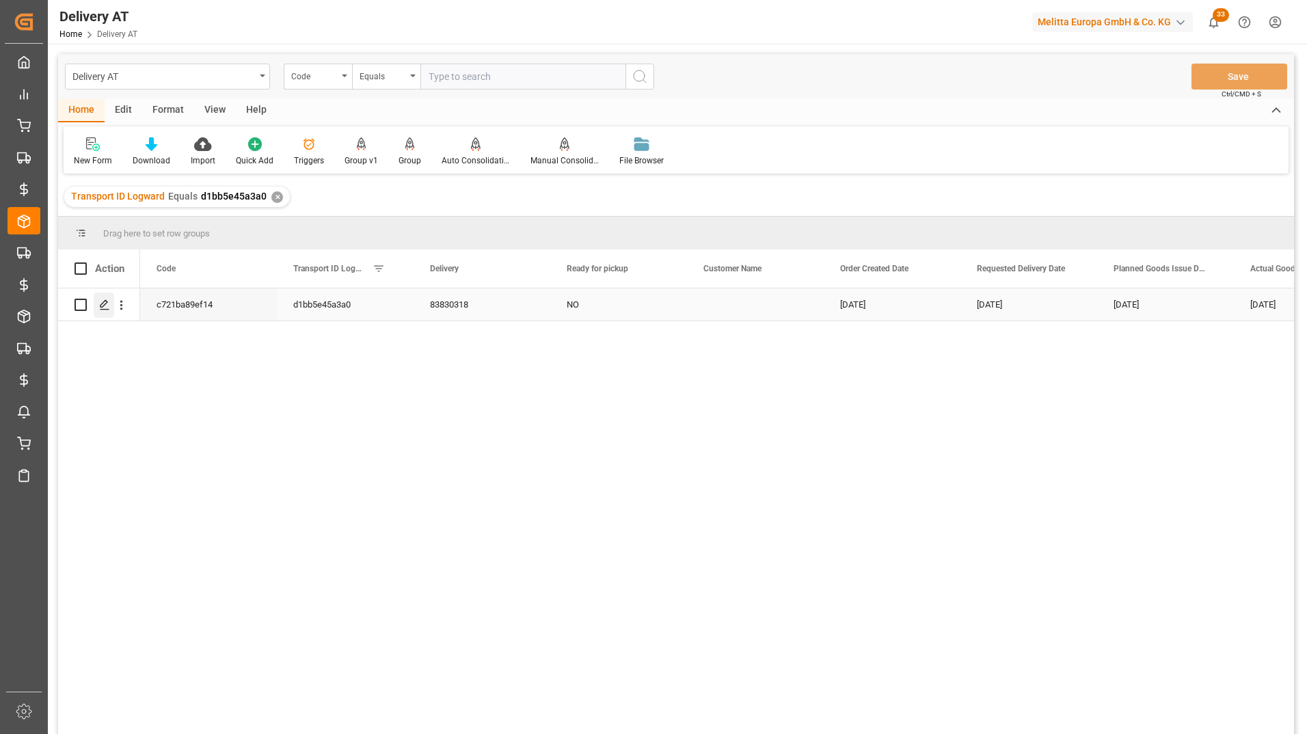
click at [106, 297] on div "Press SPACE to select this row." at bounding box center [104, 305] width 21 height 25
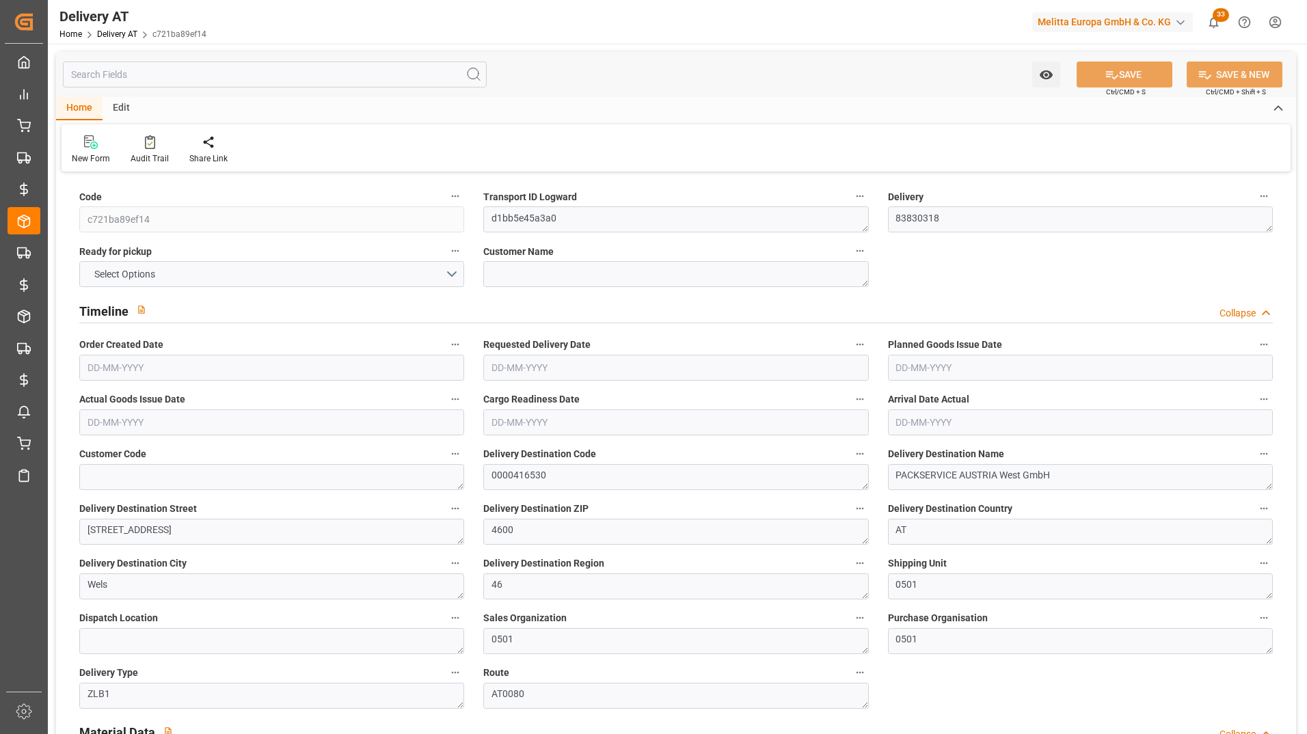
type input "1085.19"
type input "1282"
type input "3348.36"
type input "5"
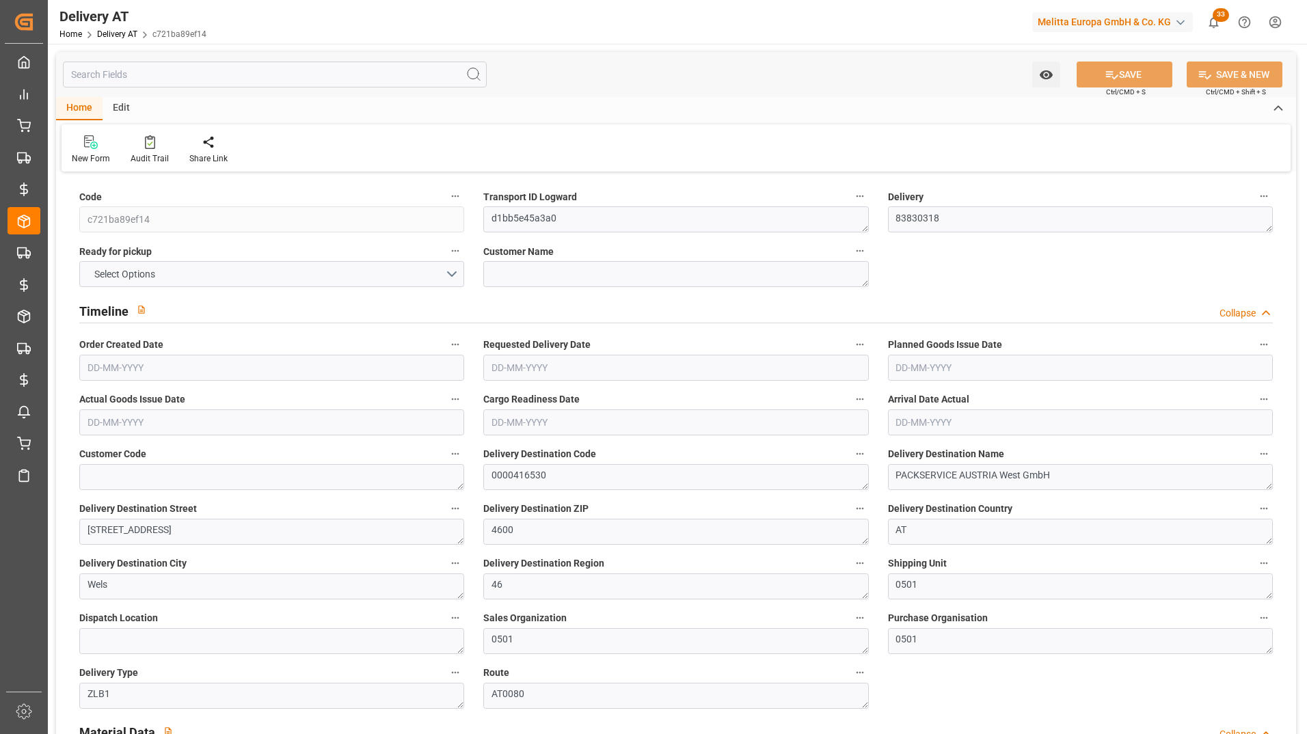
type input "92.91"
type input "0"
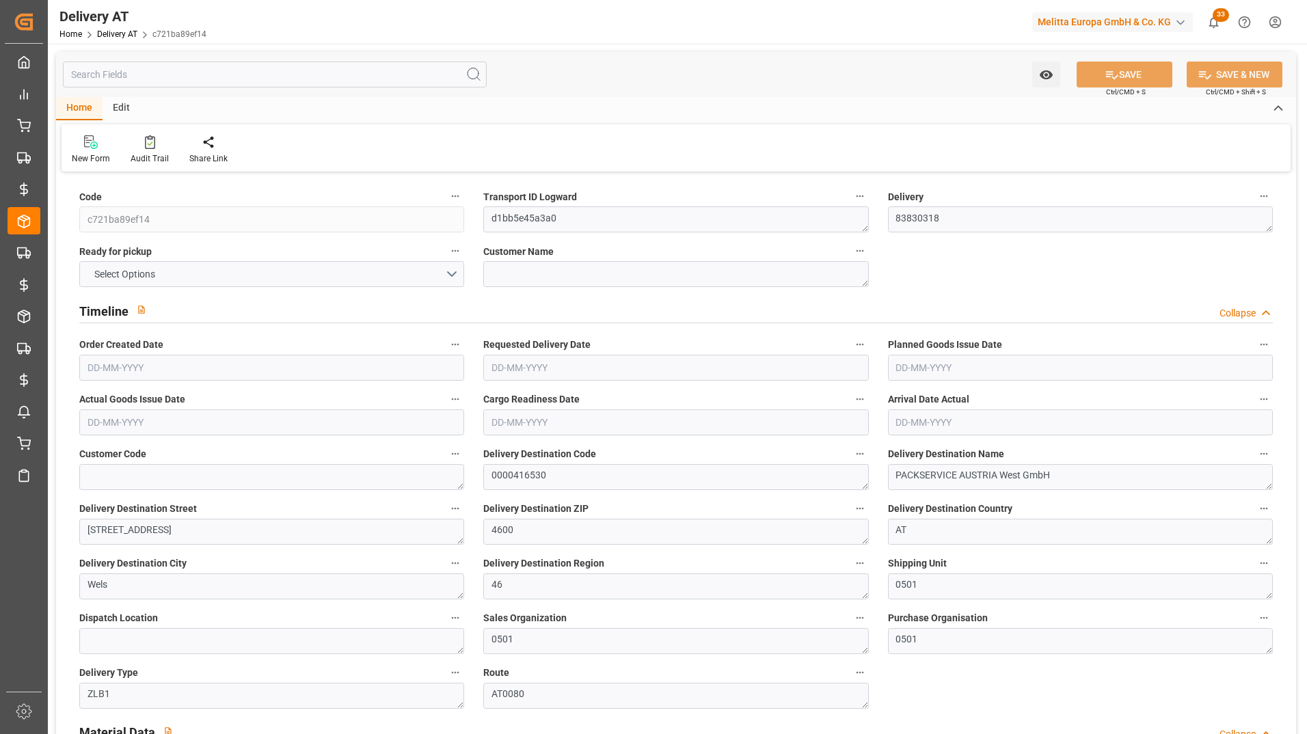
type input "0"
type input "92.91"
type input "1"
type input "0"
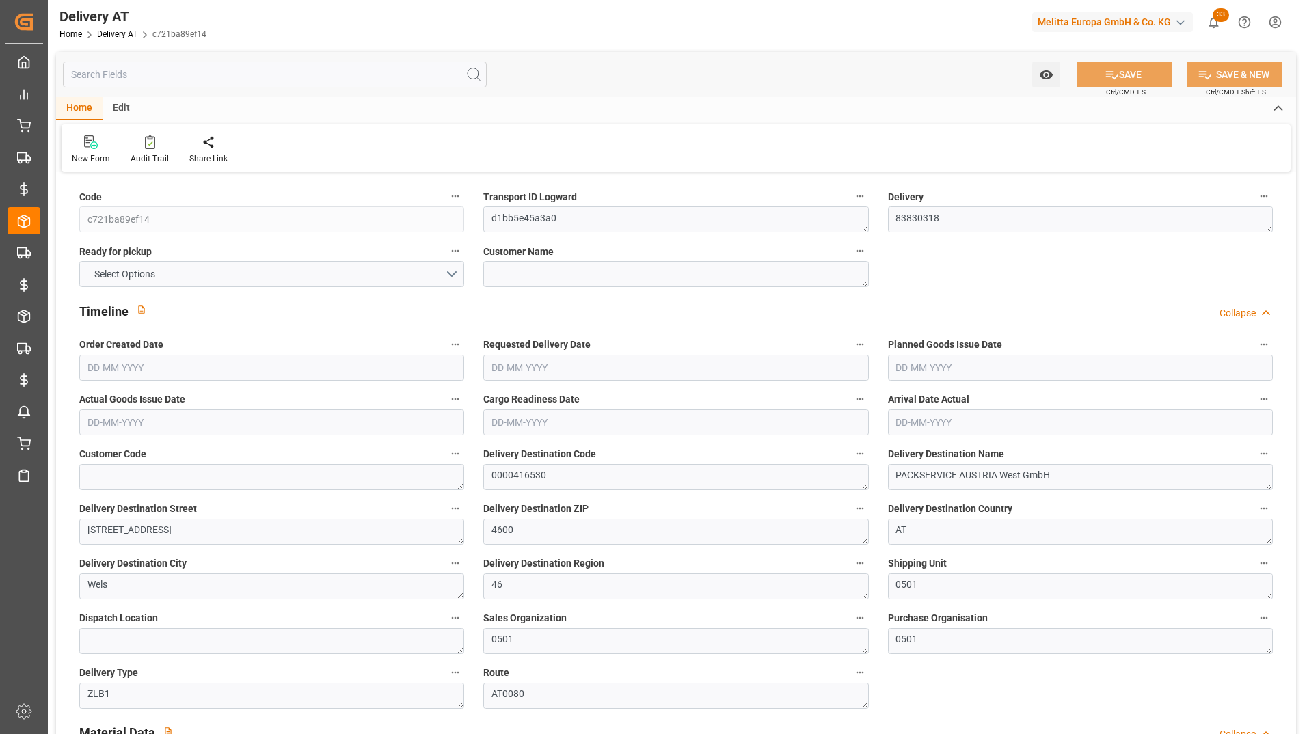
type input "3"
type input "5"
type input "0"
type input "5"
type input "0"
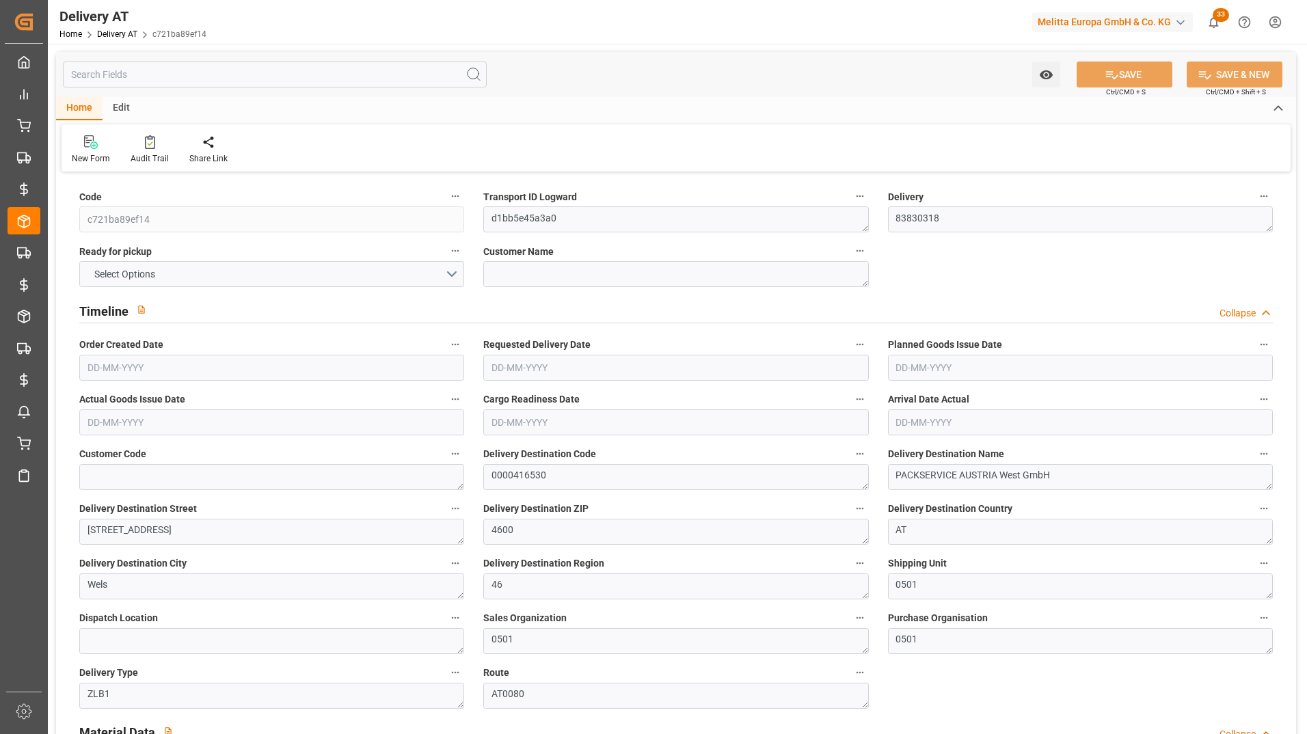
type input "0"
type input "4"
type input "16"
type input "0"
type input "10.2"
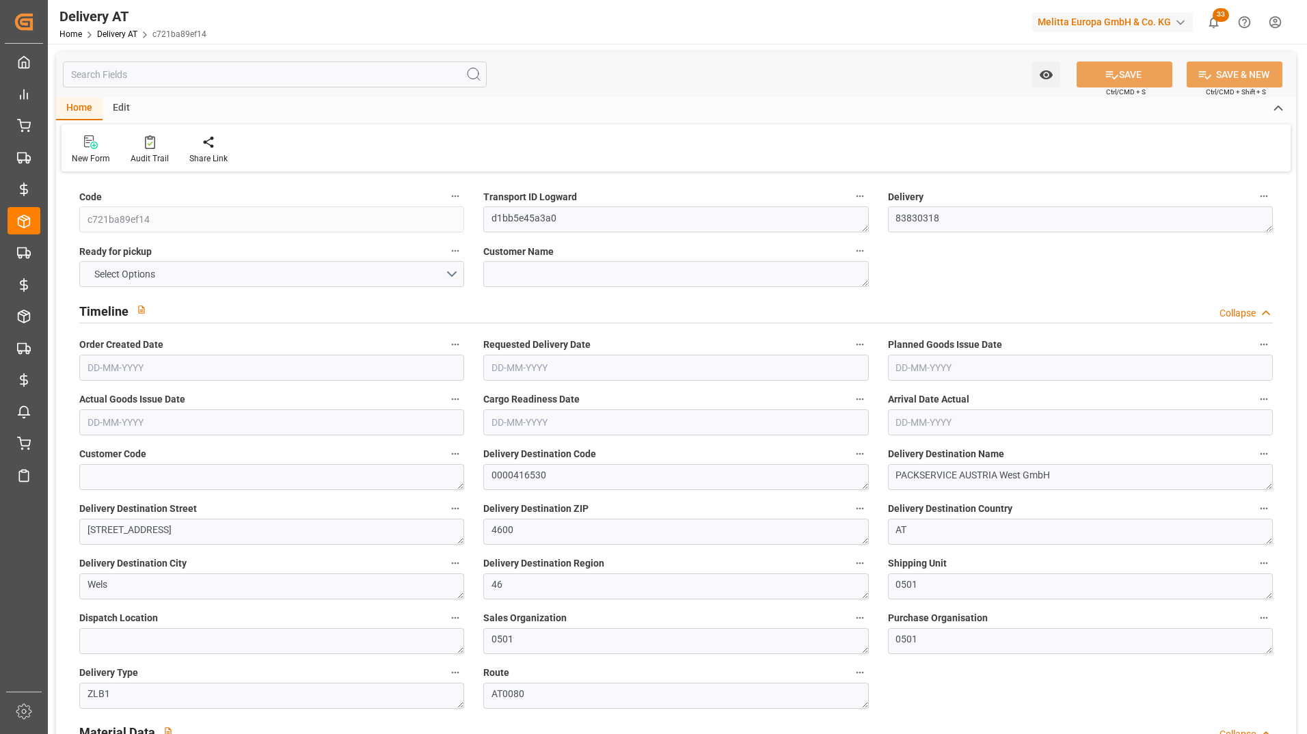
type input "5.76"
type input "0"
type input "8.8"
type input "1.5"
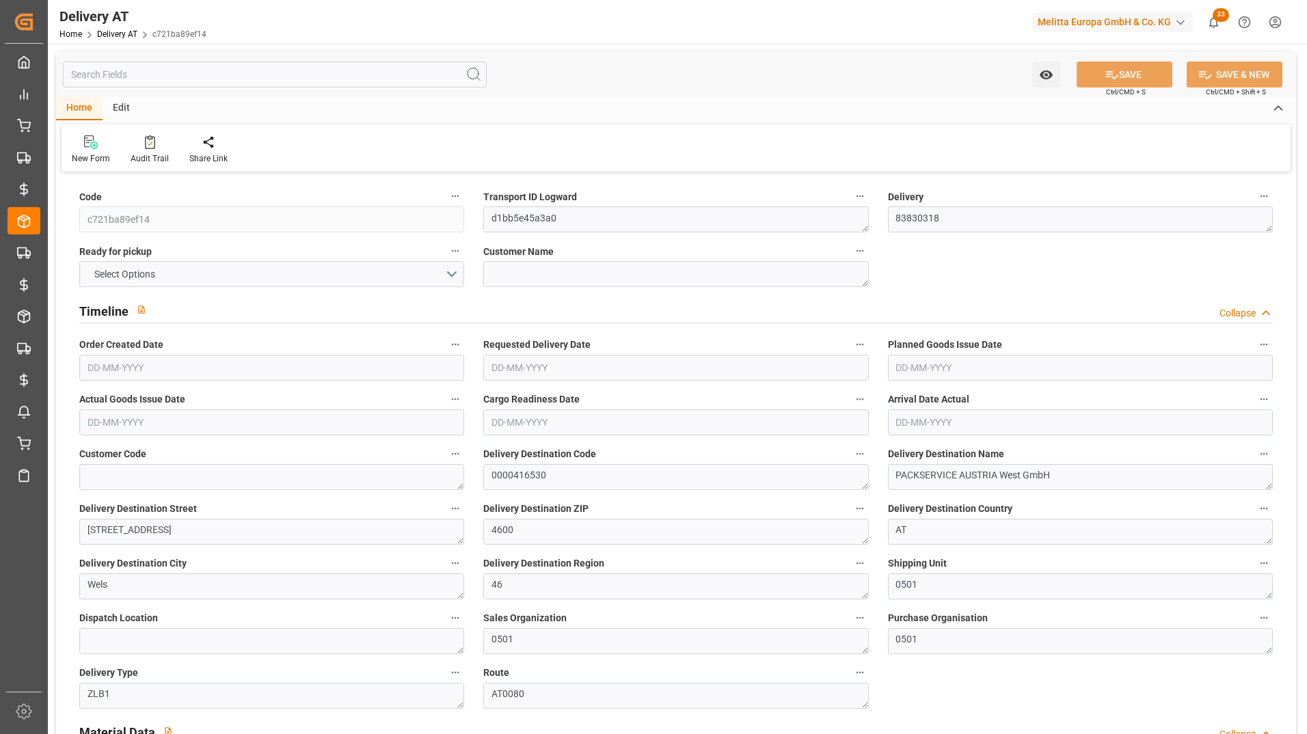
type input "5.8"
type input "0"
type input "172.1187"
type input "0.0112"
type input "0"
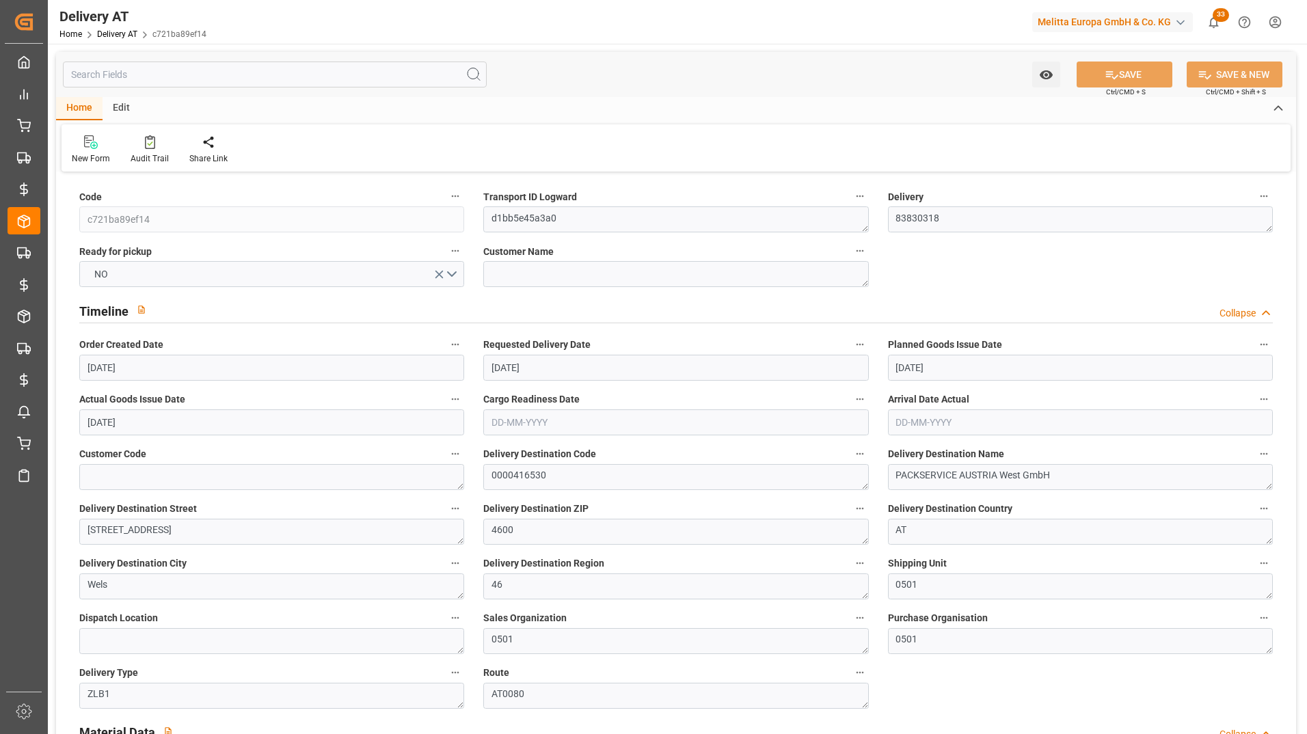
type input "13-08-2025"
type input "14-08-2025"
type input "13-08-2025"
type input "12-08-2025 09:17"
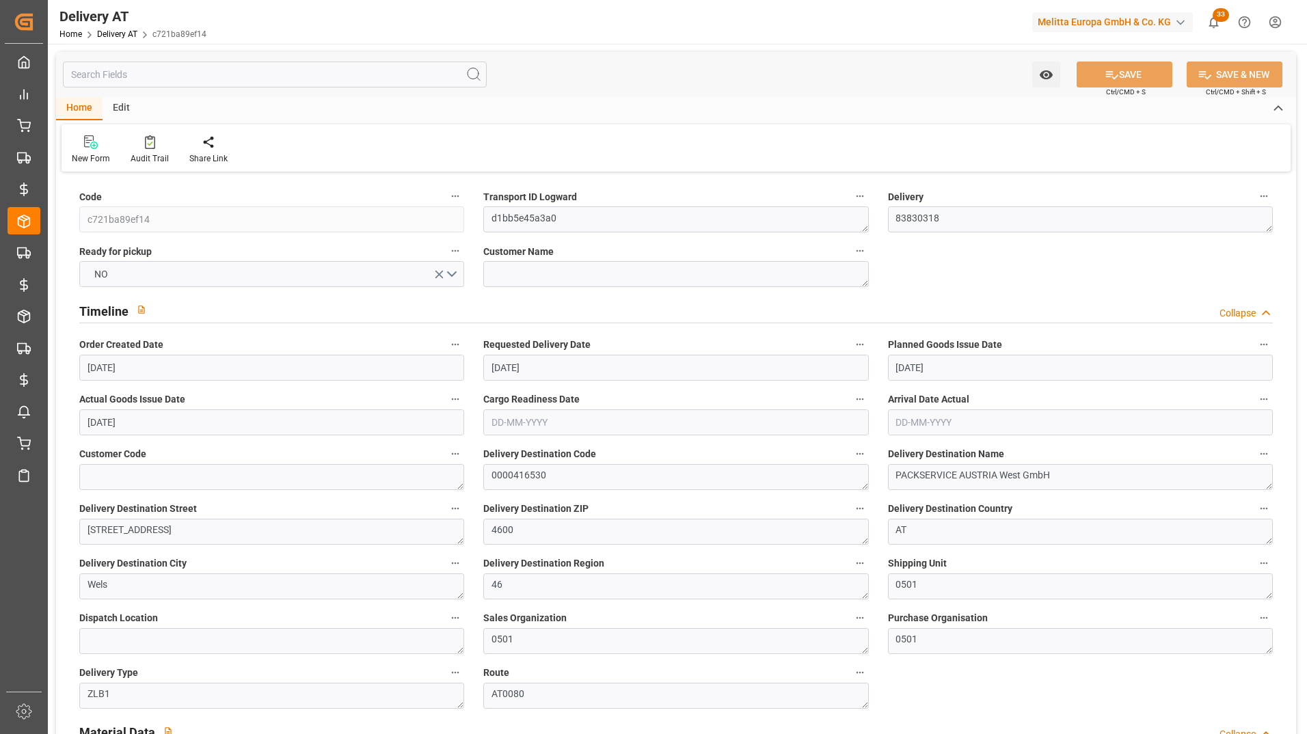
click at [158, 77] on input "text" at bounding box center [275, 75] width 424 height 26
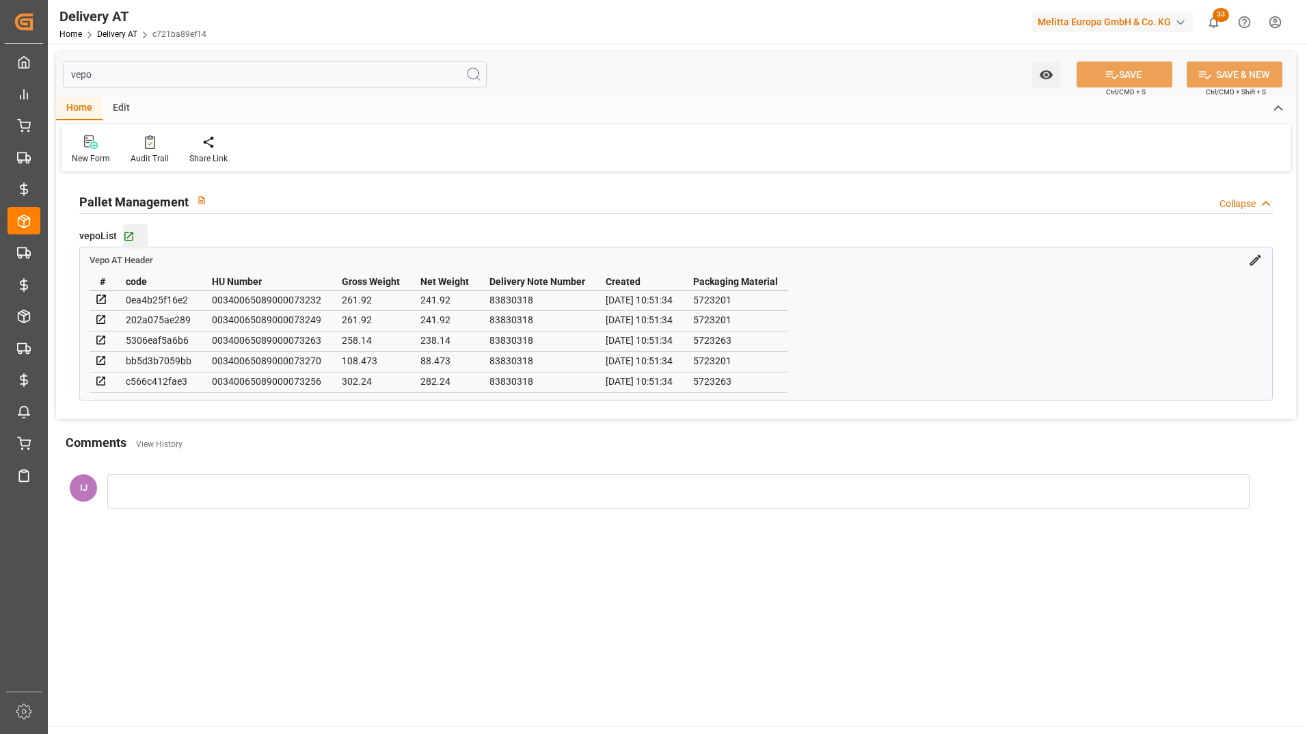
type input "vepo"
click at [134, 233] on div "Go to Vepo AT Header Grid" at bounding box center [135, 236] width 25 height 12
